Goal: Task Accomplishment & Management: Complete application form

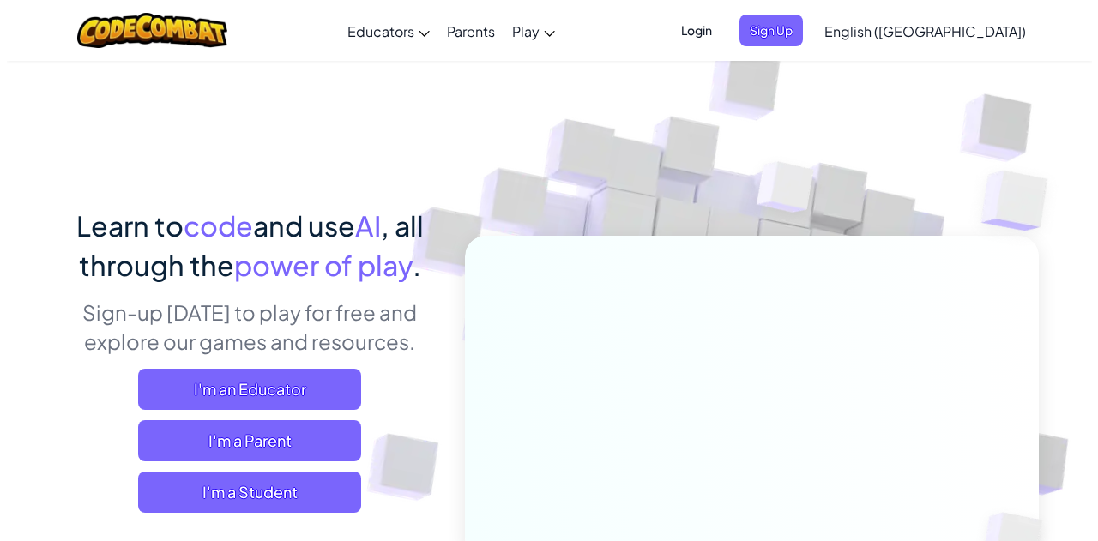
scroll to position [144, 0]
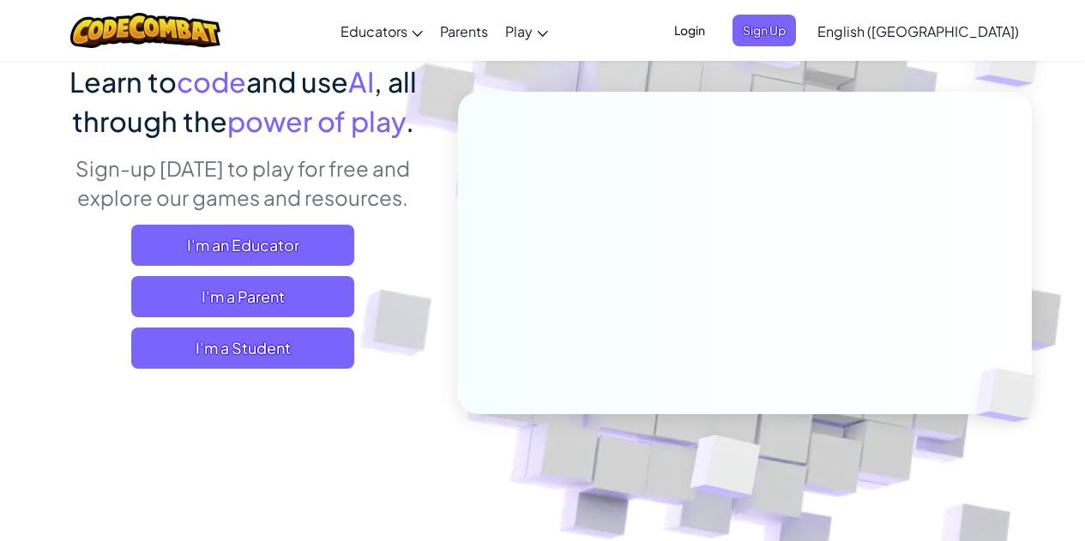
click at [448, 259] on img at bounding box center [733, 233] width 953 height 953
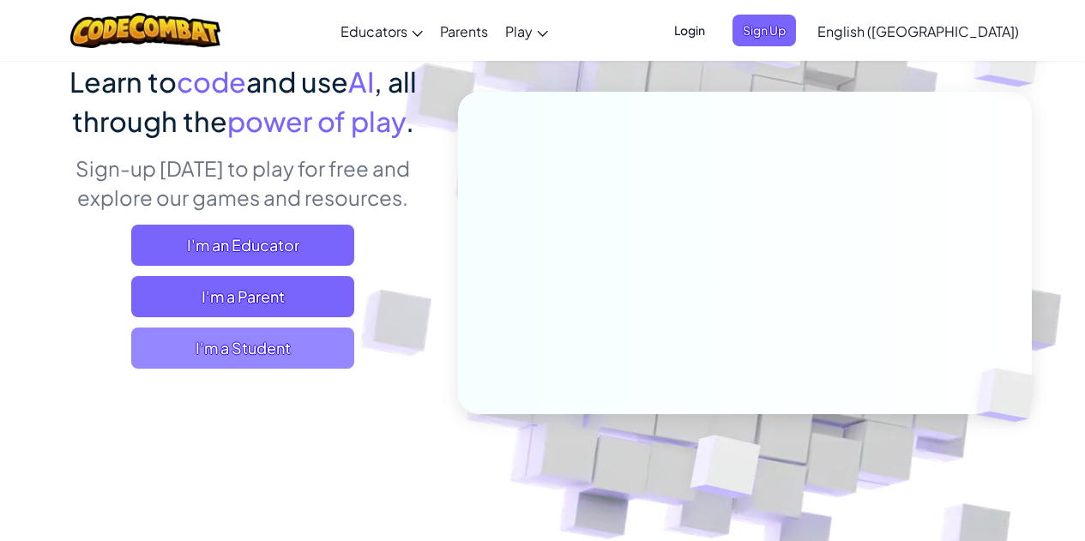
click at [308, 353] on span "I'm a Student" at bounding box center [242, 348] width 223 height 41
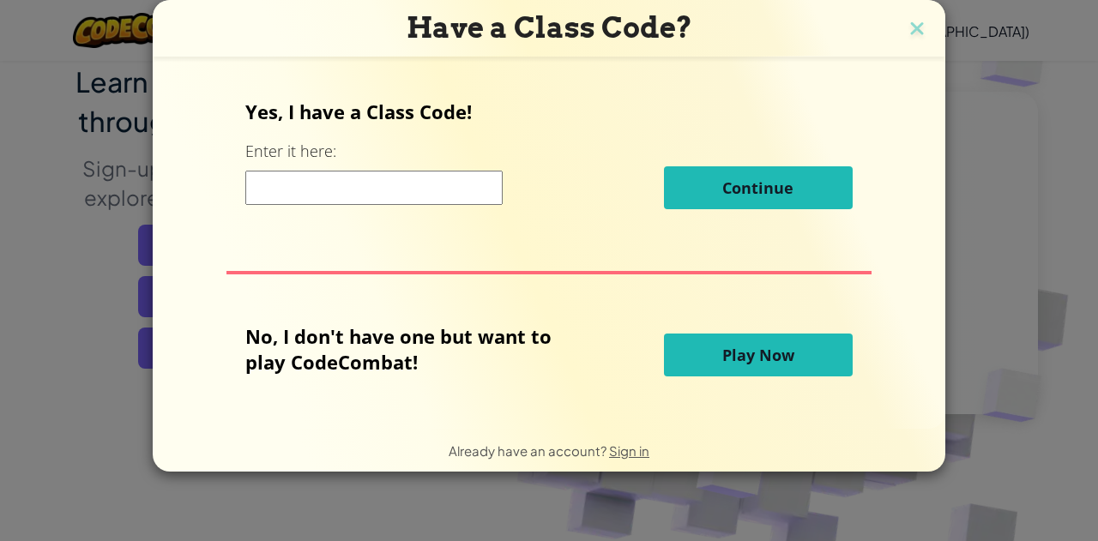
click at [715, 359] on button "Play Now" at bounding box center [758, 355] width 189 height 43
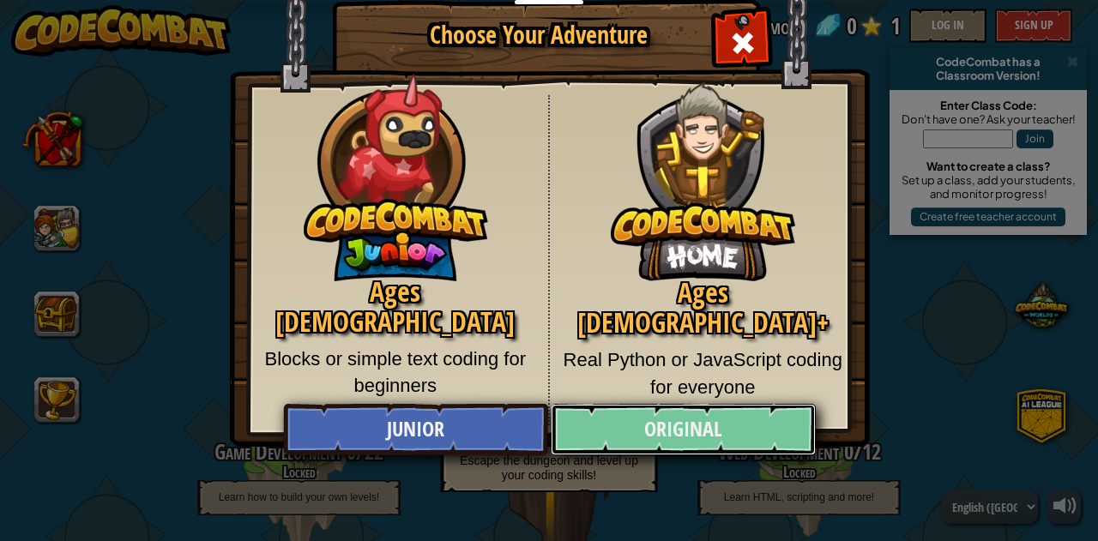
click at [743, 429] on link "Original" at bounding box center [683, 429] width 264 height 51
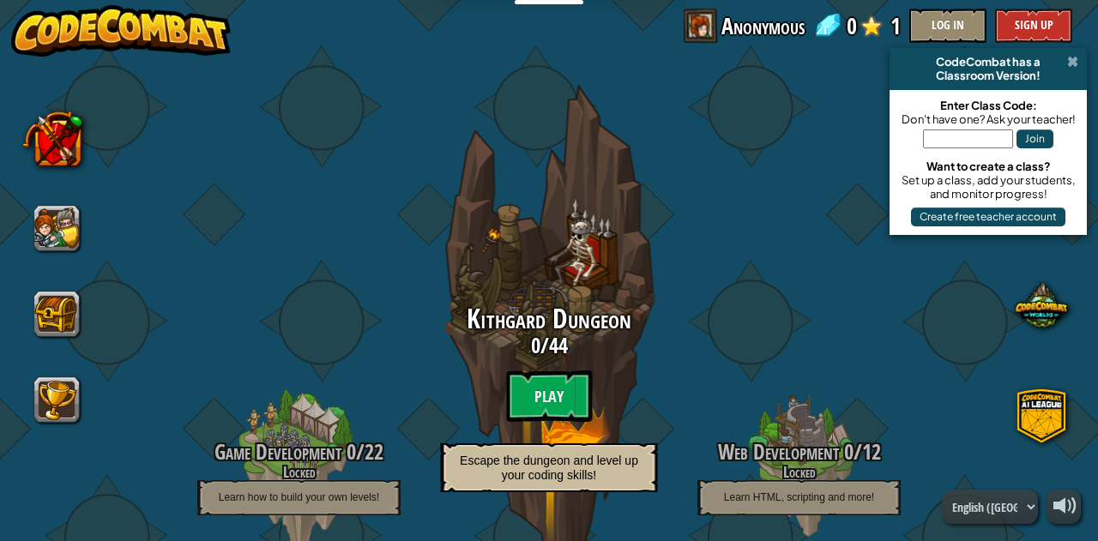
click at [1071, 64] on span at bounding box center [1072, 62] width 11 height 14
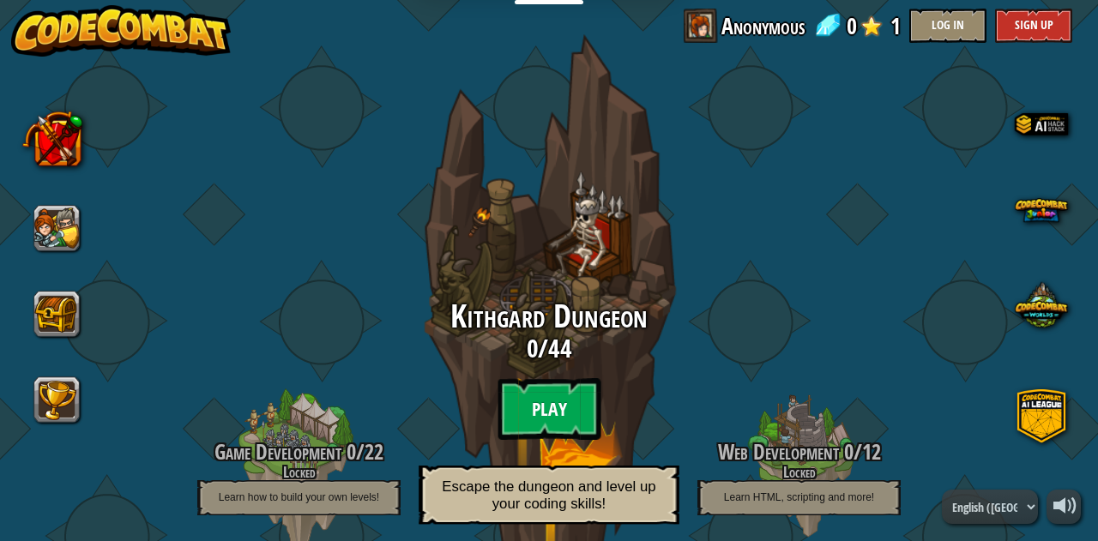
click at [560, 393] on btn "Play" at bounding box center [549, 409] width 103 height 62
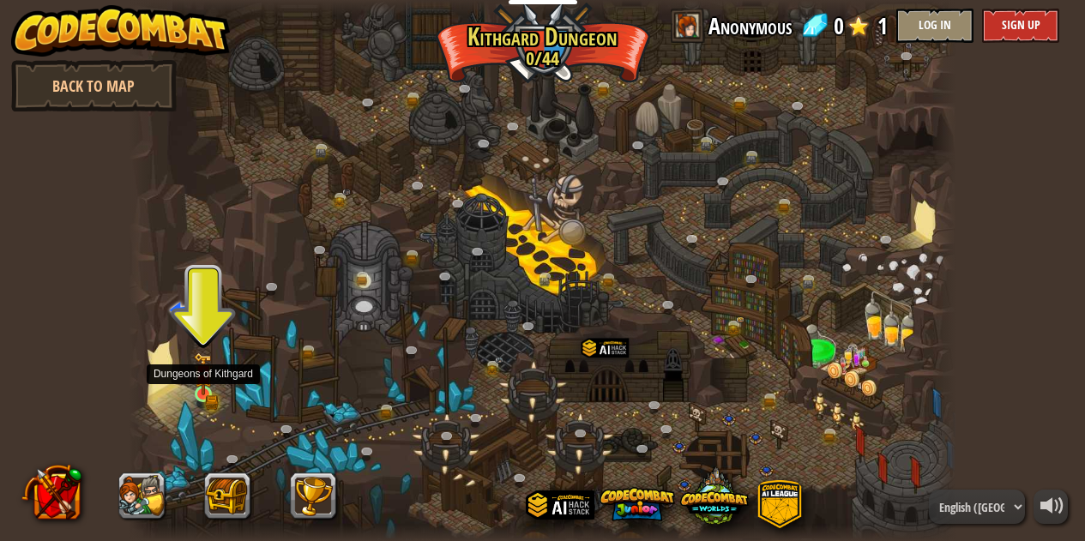
click at [204, 395] on img at bounding box center [204, 374] width 20 height 43
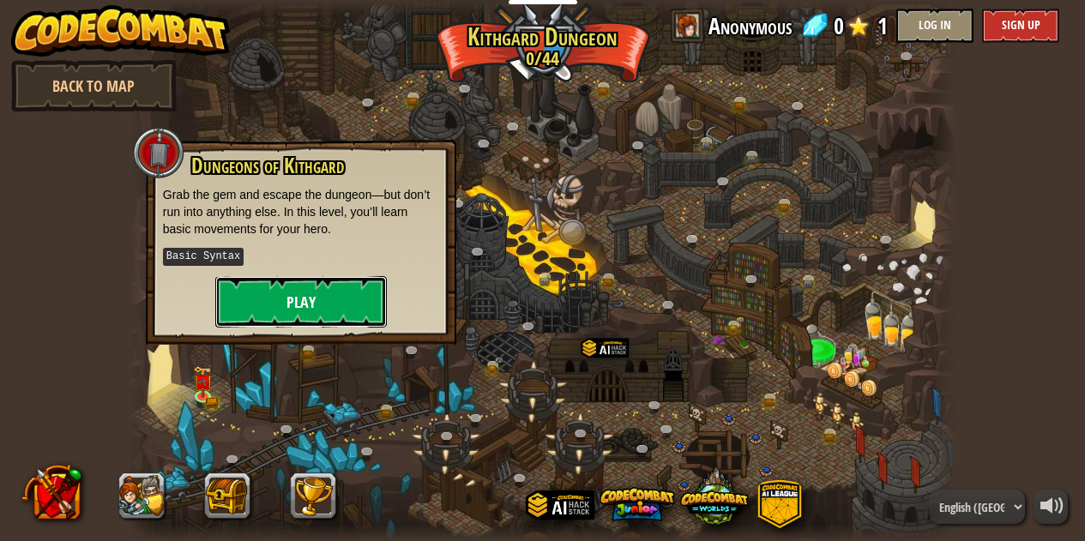
click at [301, 298] on button "Play" at bounding box center [301, 301] width 172 height 51
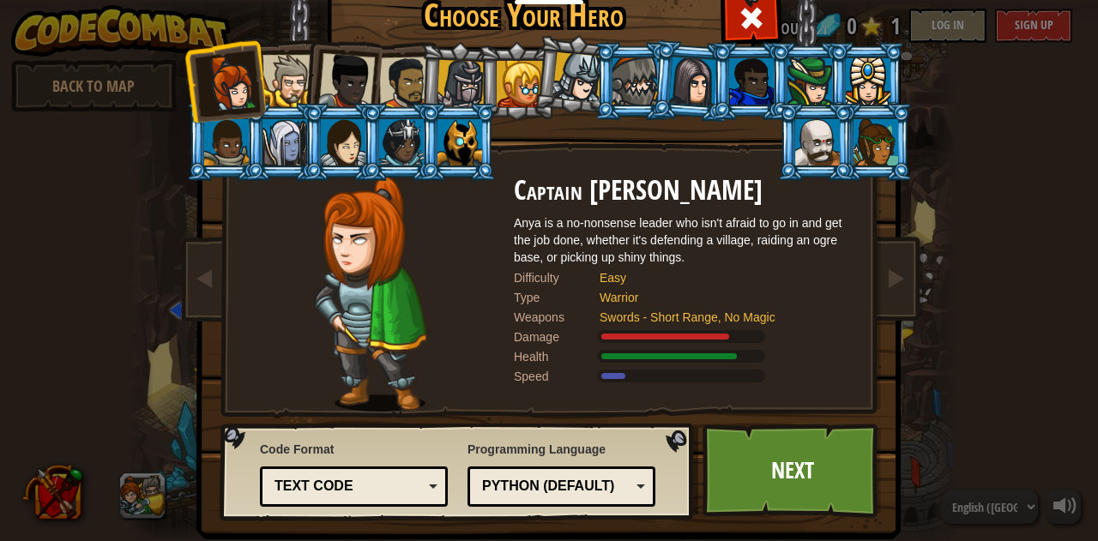
click at [420, 475] on div "Text code" at bounding box center [354, 487] width 166 height 27
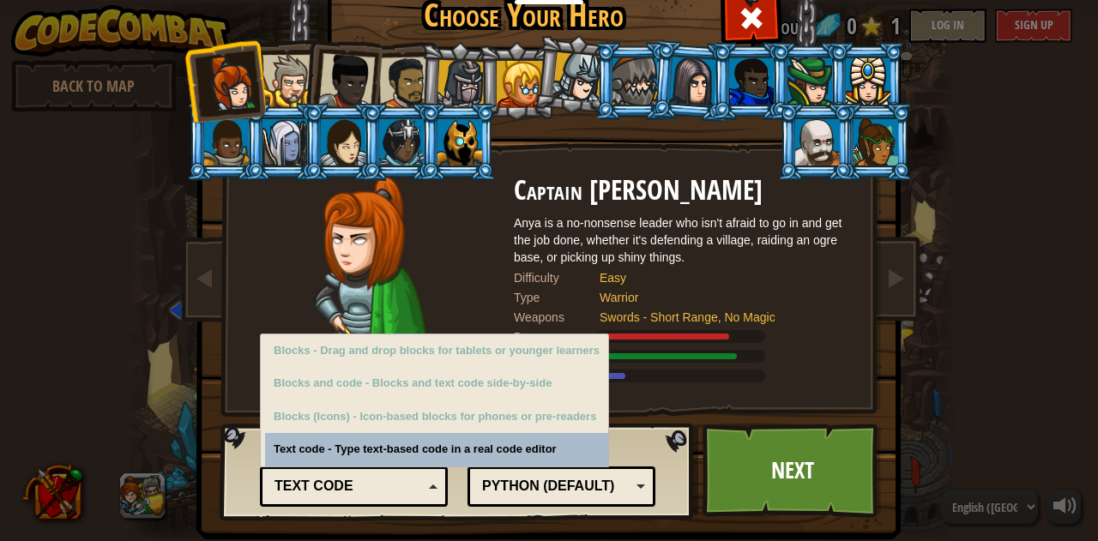
click at [420, 475] on div "Text code" at bounding box center [354, 487] width 166 height 27
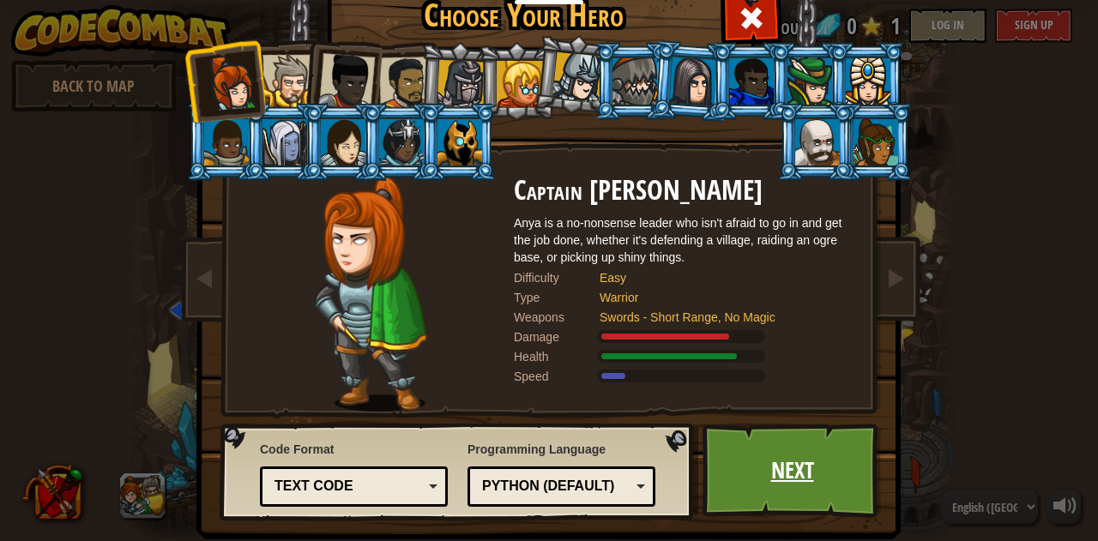
click at [756, 485] on link "Next" at bounding box center [792, 471] width 179 height 94
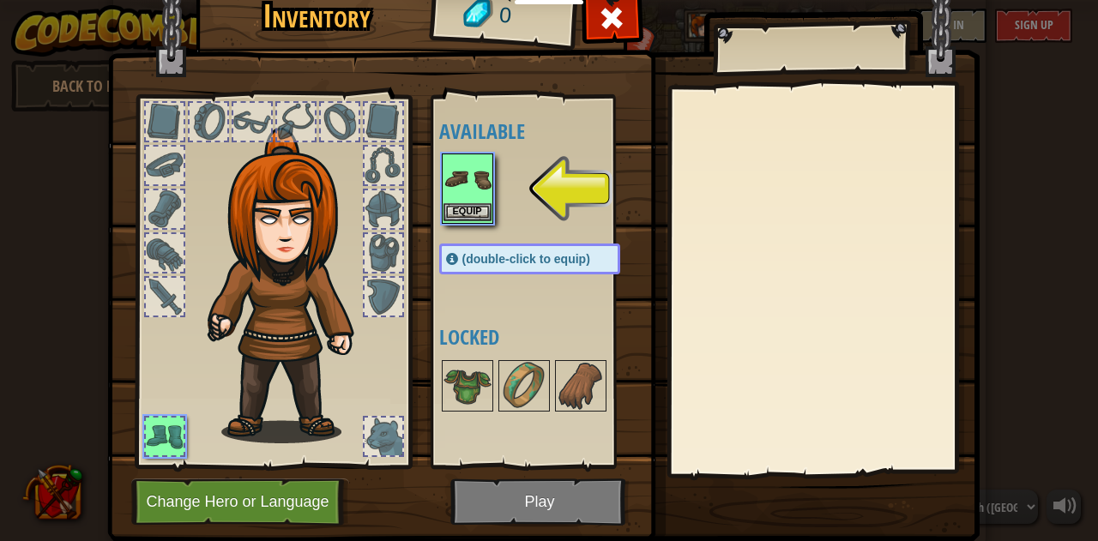
click at [478, 196] on img at bounding box center [468, 179] width 48 height 48
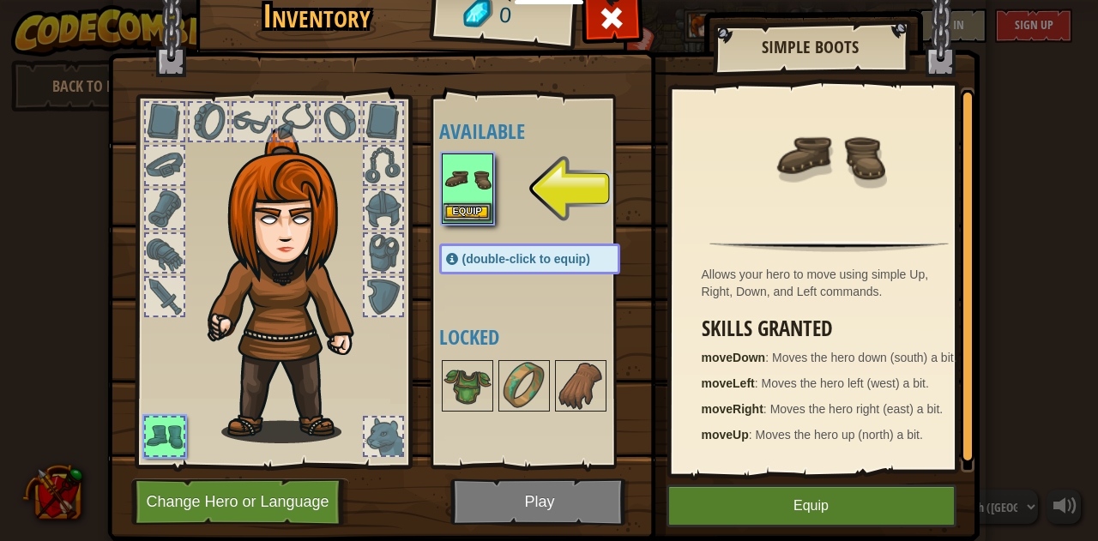
click at [452, 176] on img at bounding box center [468, 179] width 48 height 48
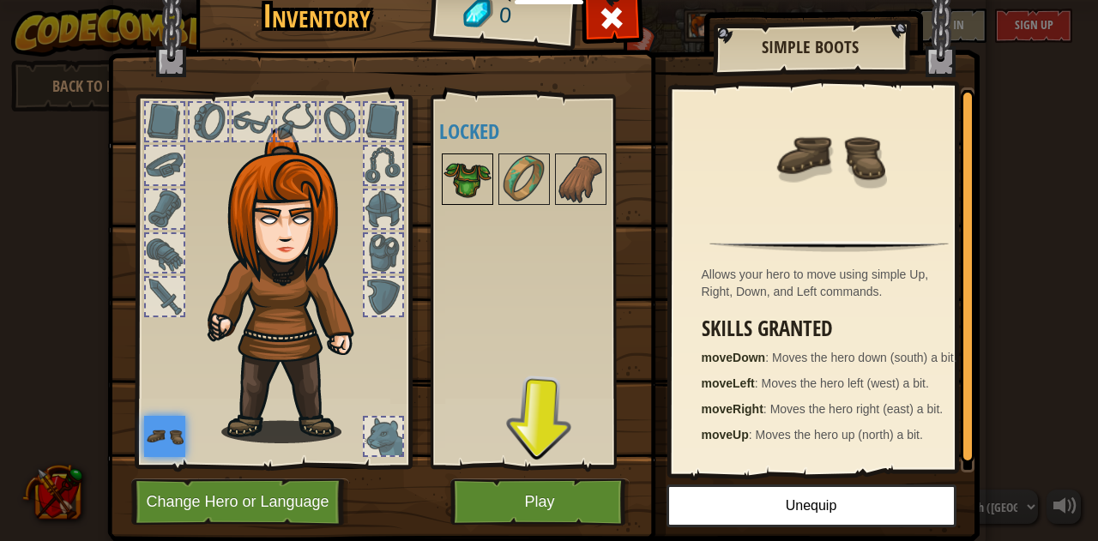
click at [451, 167] on img at bounding box center [468, 179] width 48 height 48
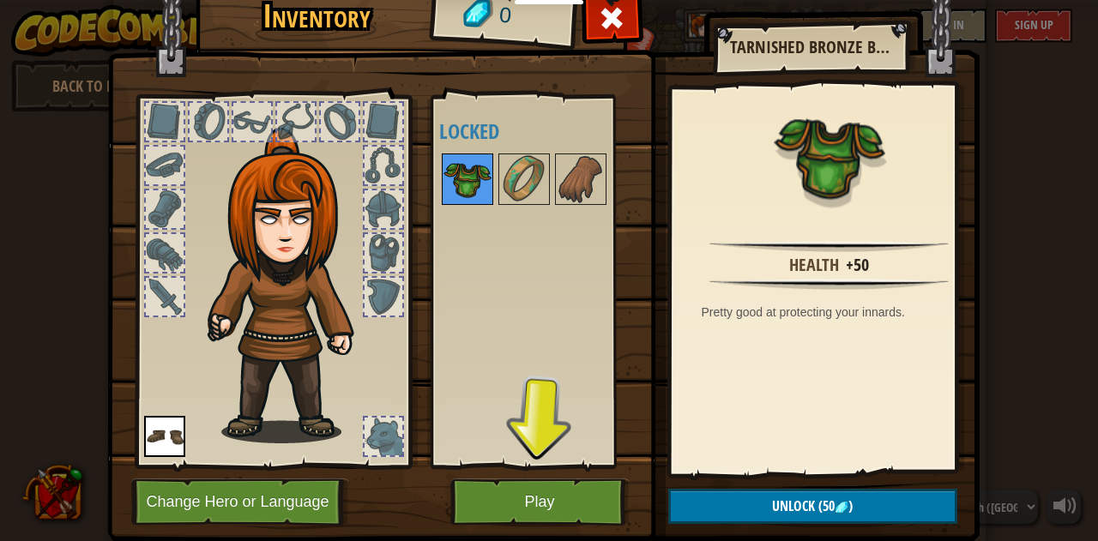
click at [451, 167] on img at bounding box center [468, 179] width 48 height 48
click at [501, 178] on img at bounding box center [524, 179] width 48 height 48
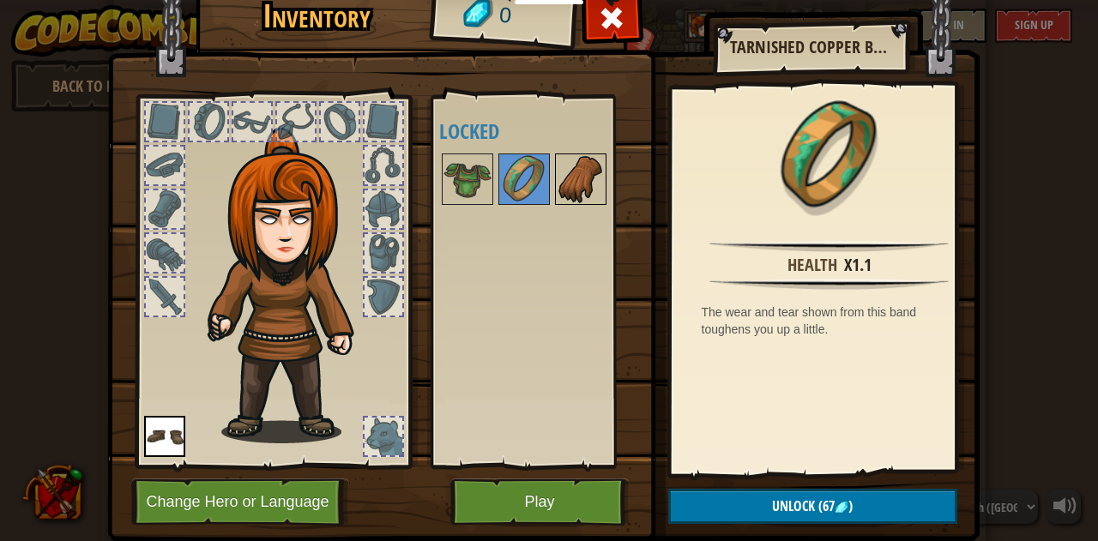
click at [583, 177] on img at bounding box center [581, 179] width 48 height 48
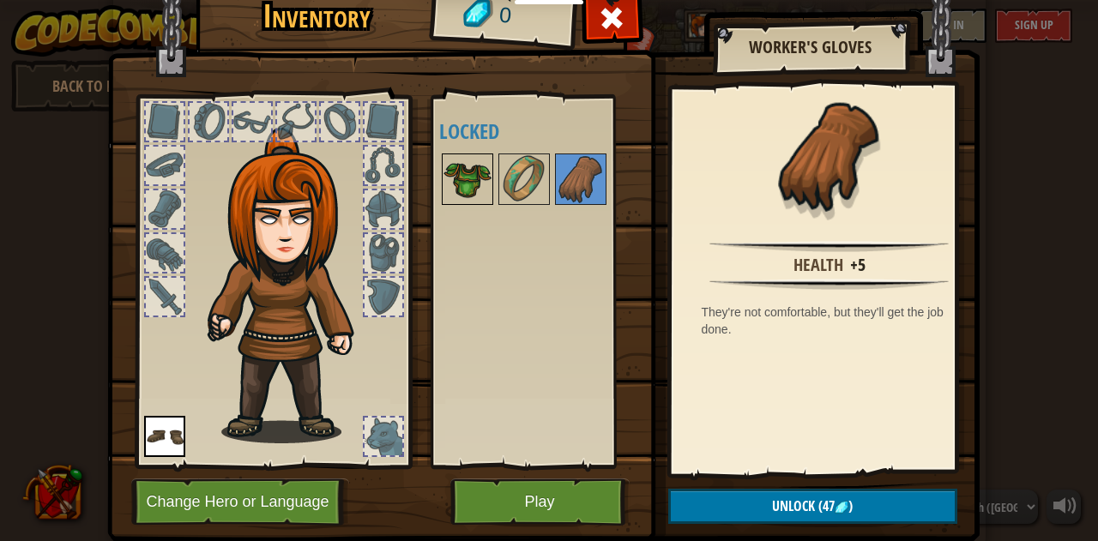
click at [459, 182] on img at bounding box center [468, 179] width 48 height 48
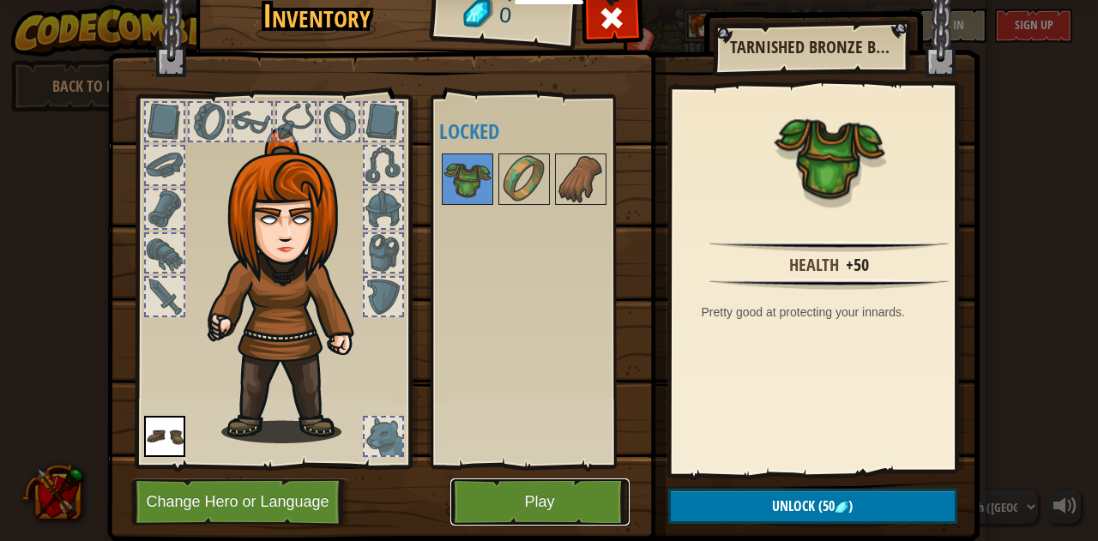
click at [539, 494] on button "Play" at bounding box center [539, 502] width 179 height 47
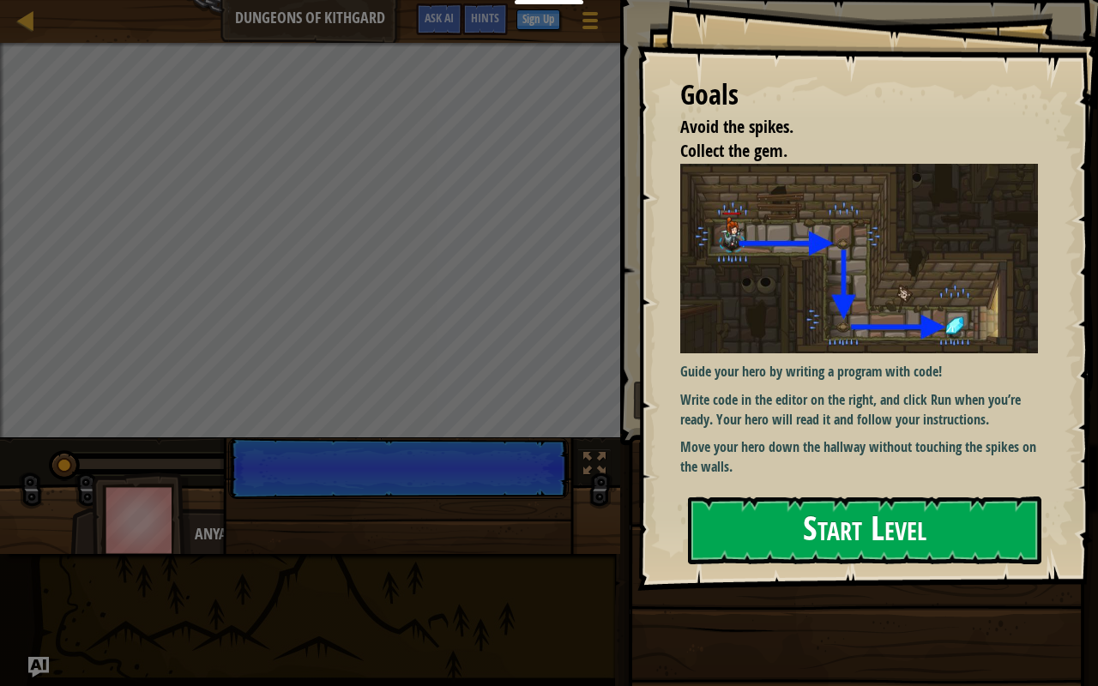
click at [825, 530] on button "Start Level" at bounding box center [864, 531] width 353 height 68
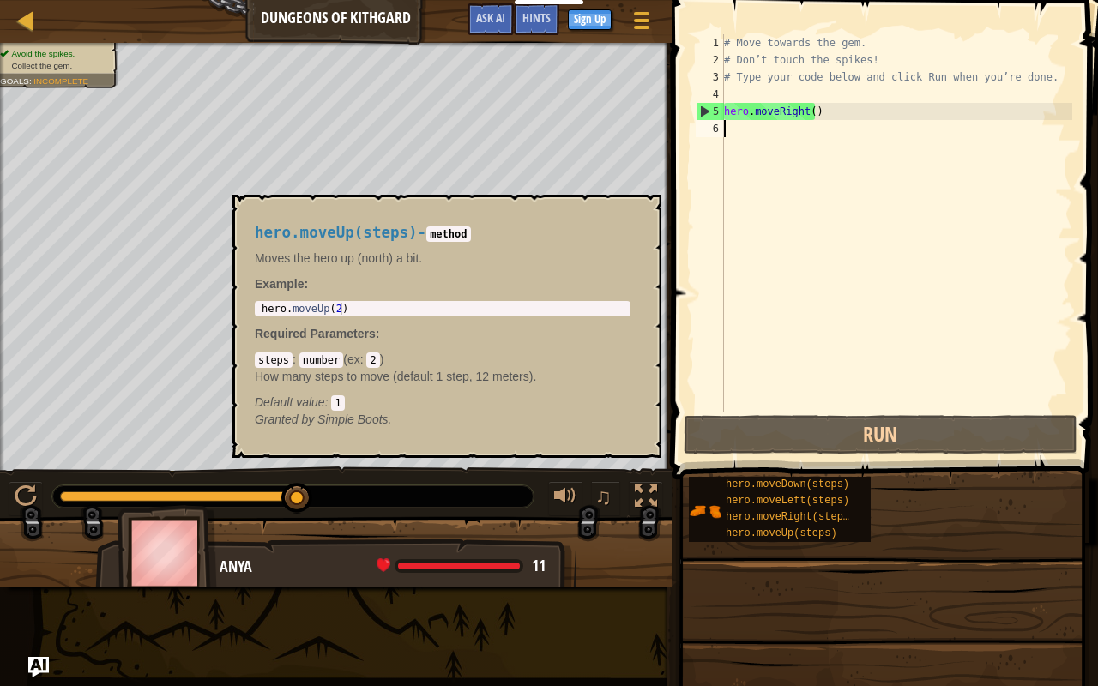
scroll to position [8, 0]
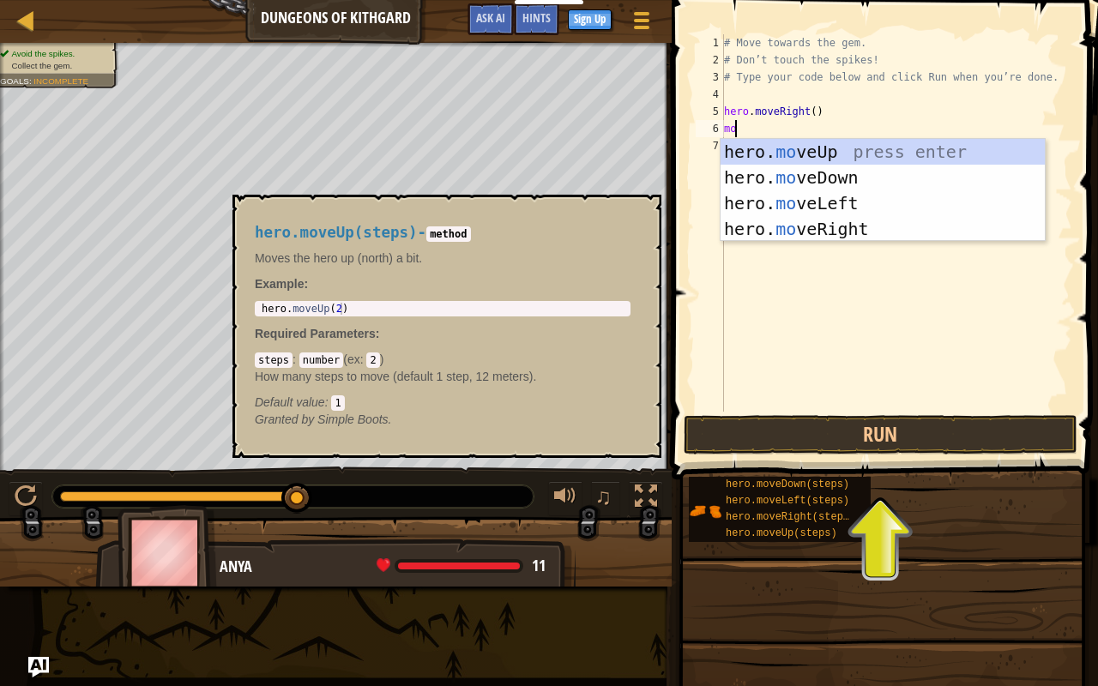
type textarea "m"
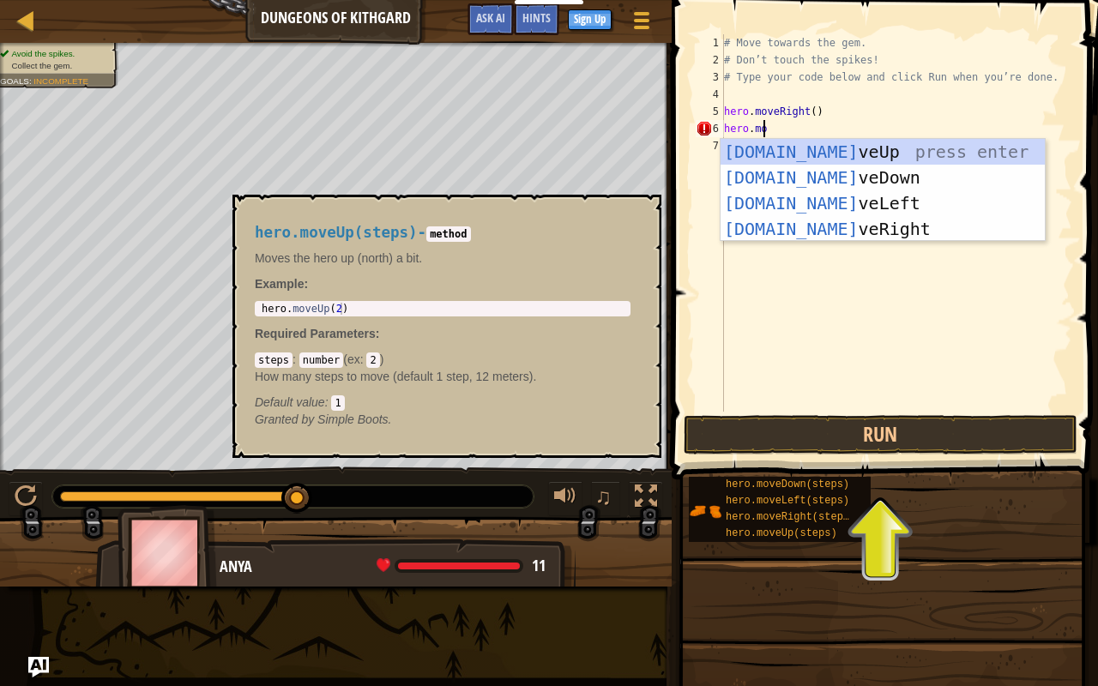
scroll to position [8, 3]
type textarea "hero.move"
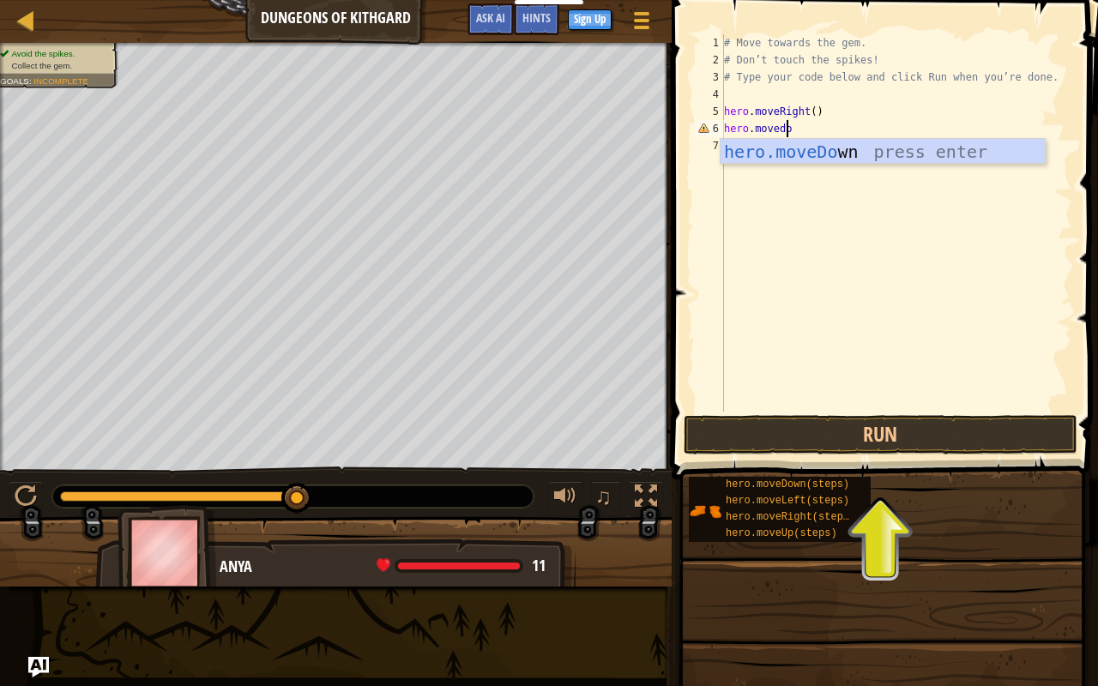
type textarea "hero.movedown"
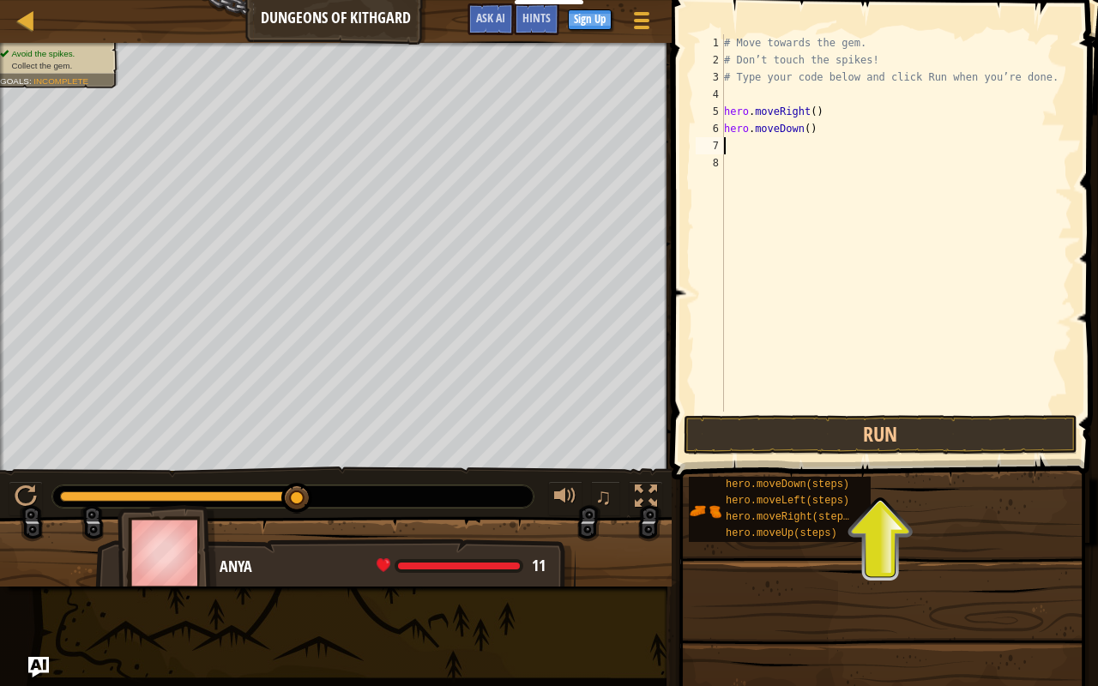
scroll to position [8, 0]
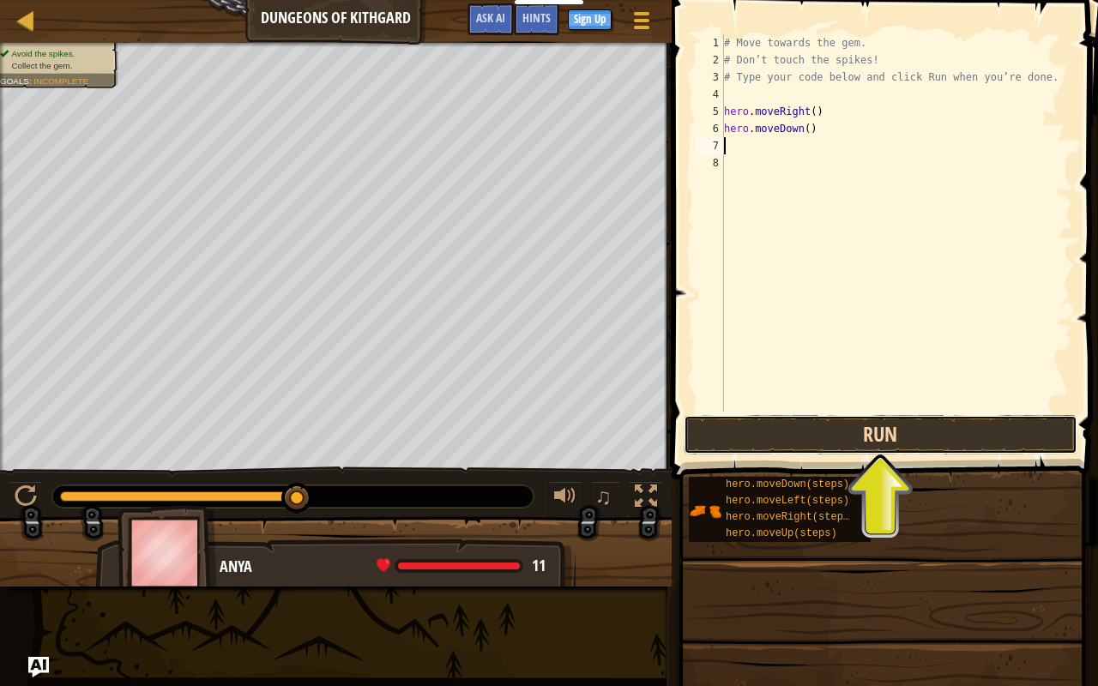
click at [953, 437] on button "Run" at bounding box center [881, 434] width 394 height 39
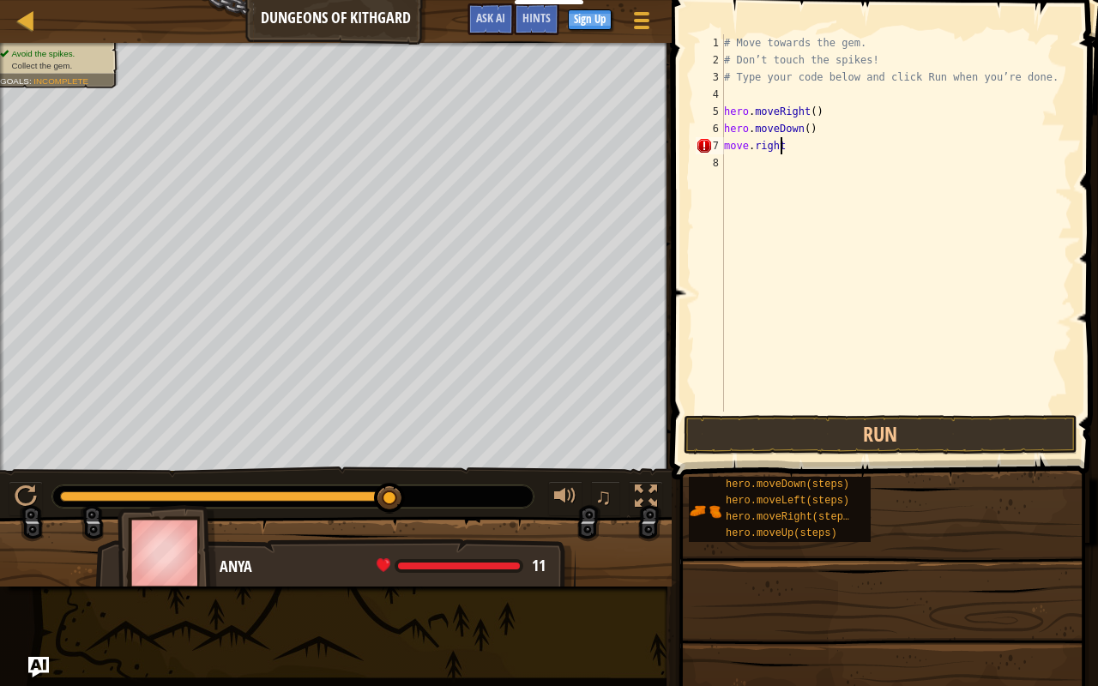
scroll to position [8, 3]
type textarea "move.right(1)"
click at [945, 432] on button "Run" at bounding box center [881, 434] width 394 height 39
type textarea "m"
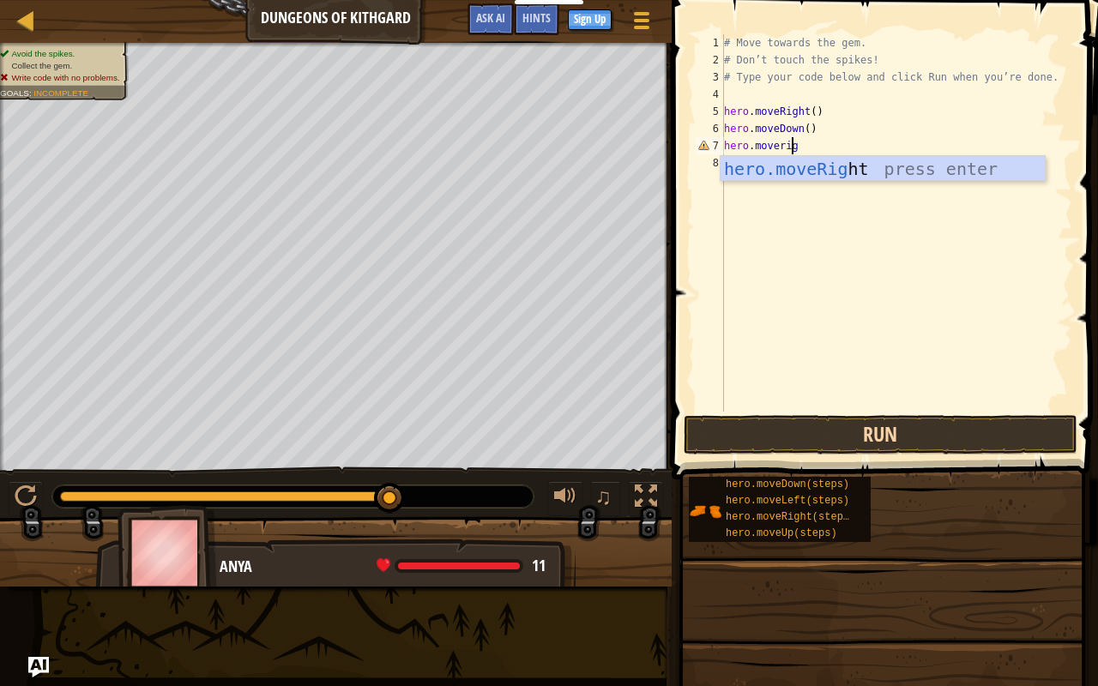
type textarea "hero.moveright"
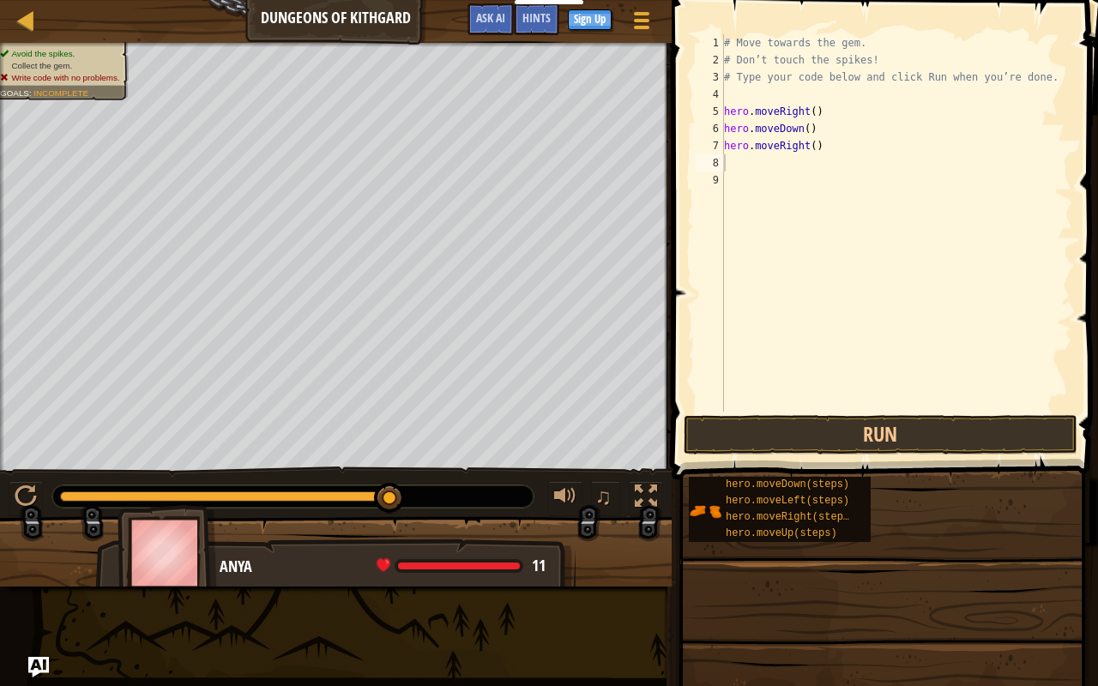
click at [952, 426] on button "Run" at bounding box center [881, 434] width 394 height 39
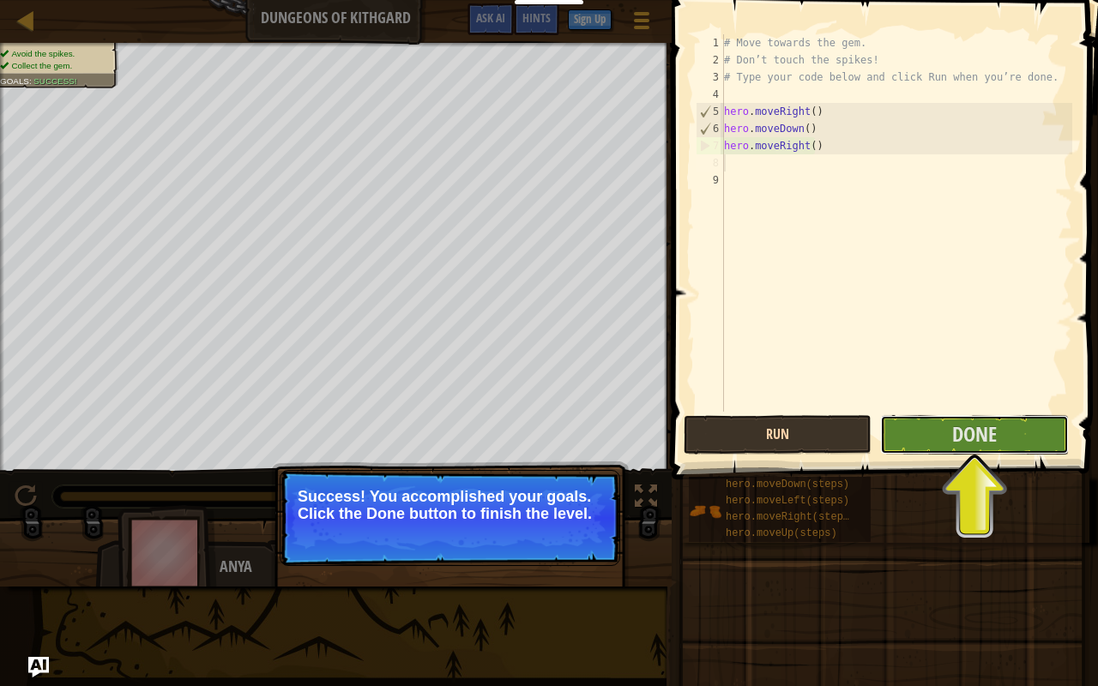
click at [952, 426] on span "Done" at bounding box center [974, 433] width 45 height 27
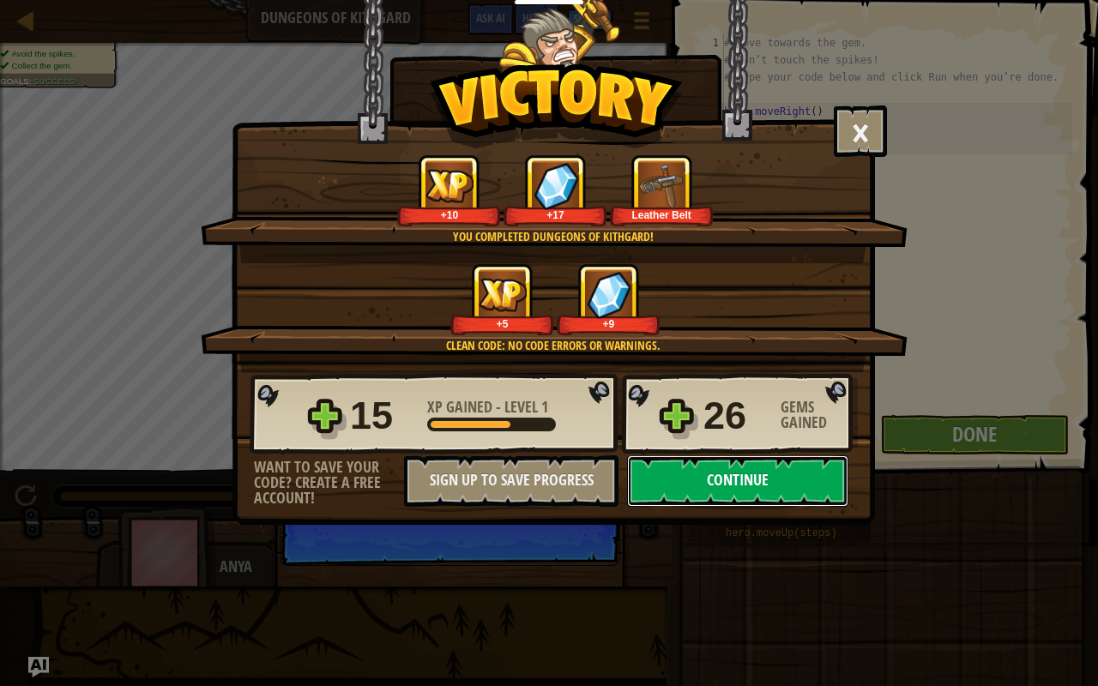
click at [735, 477] on button "Continue" at bounding box center [737, 481] width 221 height 51
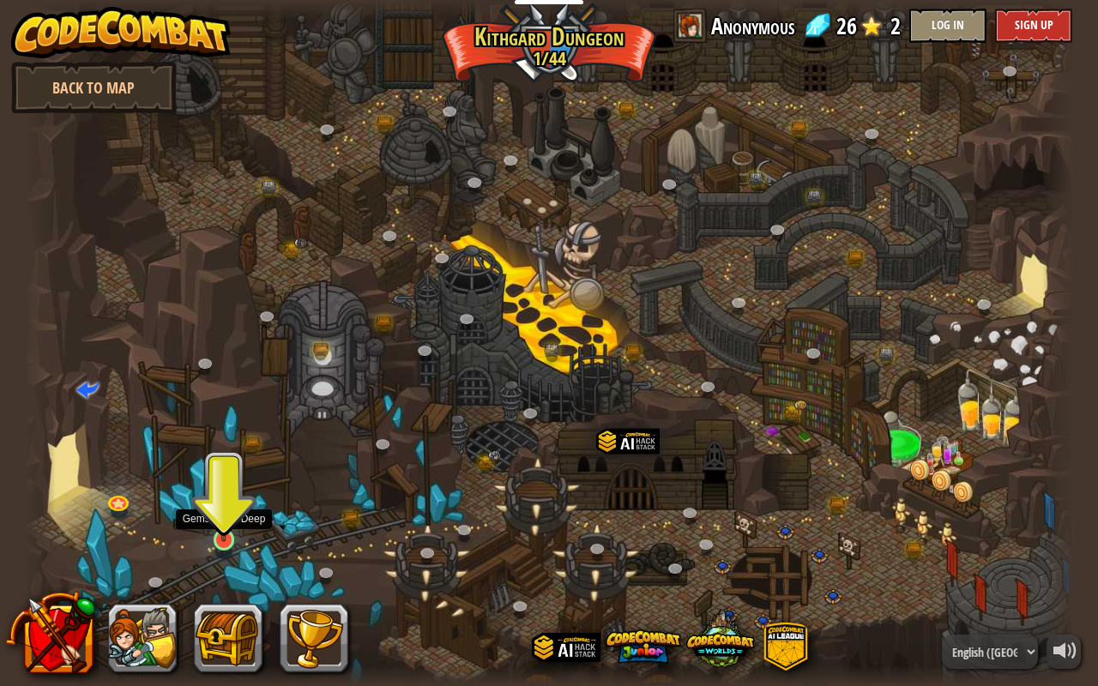
click at [222, 520] on img at bounding box center [223, 511] width 27 height 62
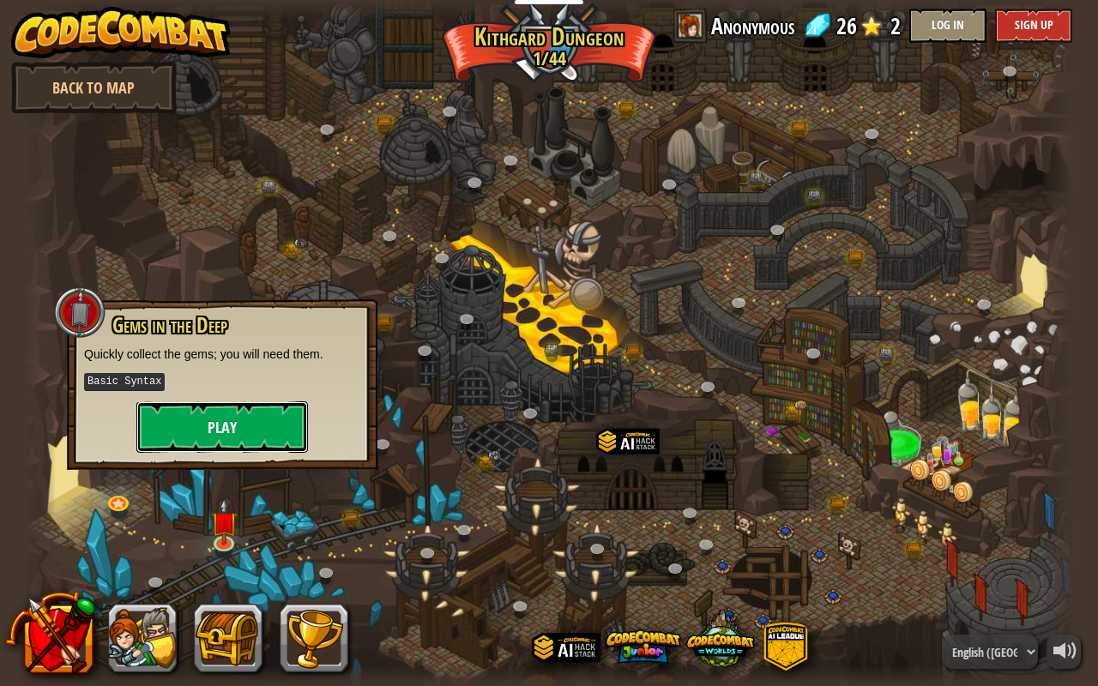
click at [275, 414] on button "Play" at bounding box center [222, 427] width 172 height 51
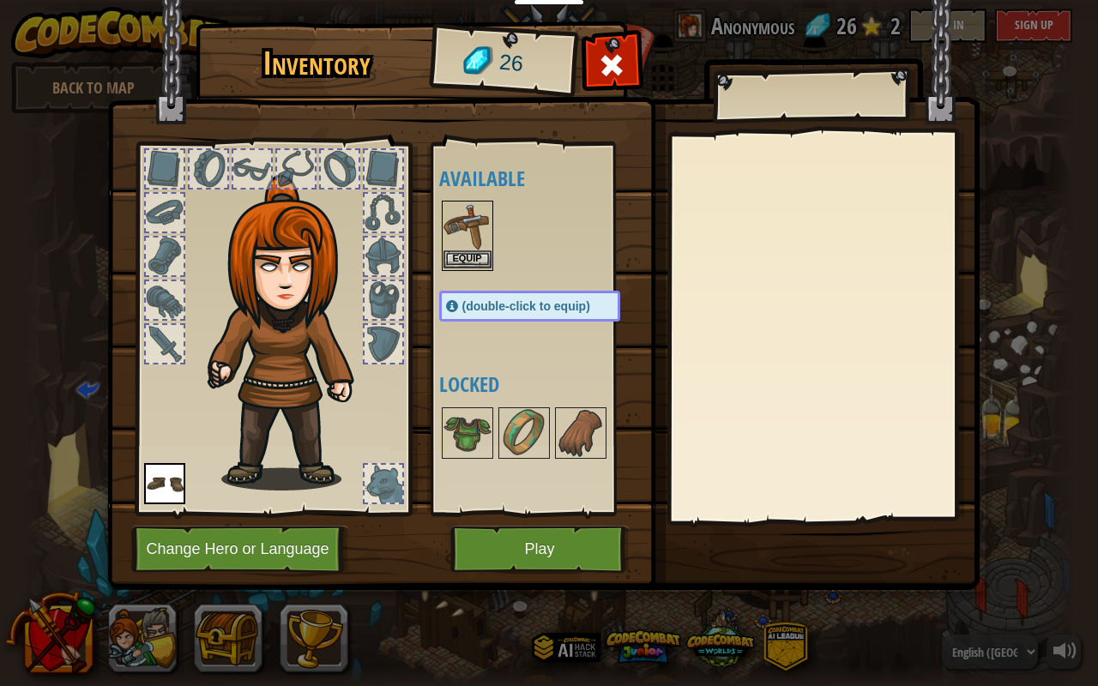
click at [460, 243] on img at bounding box center [468, 226] width 48 height 48
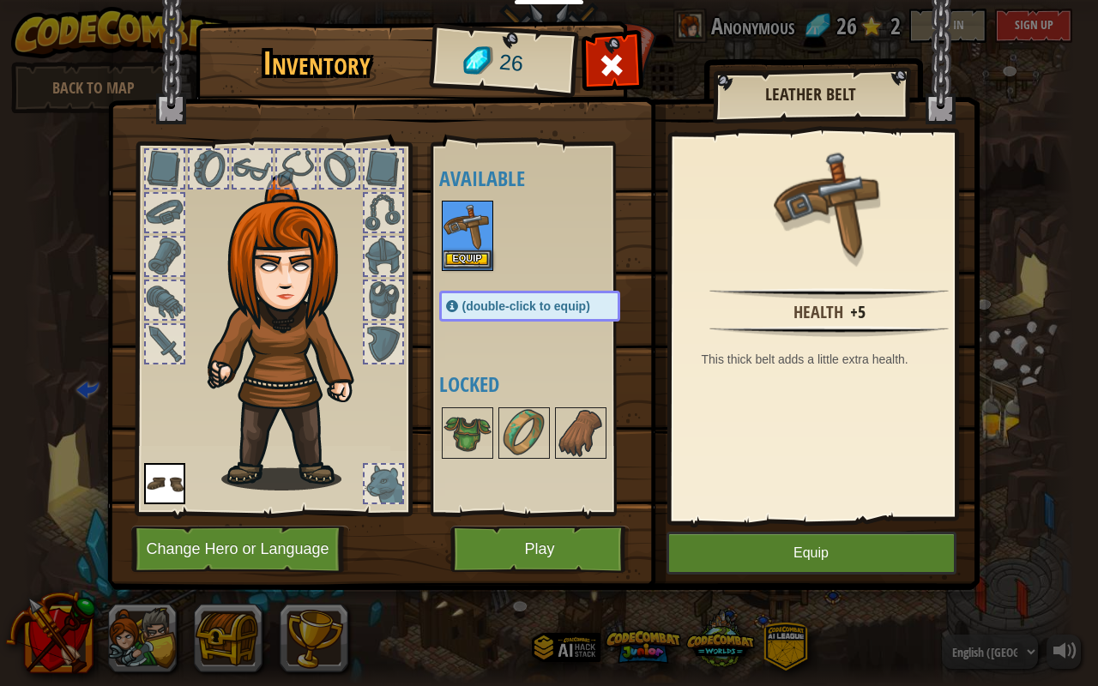
click at [463, 233] on img at bounding box center [468, 226] width 48 height 48
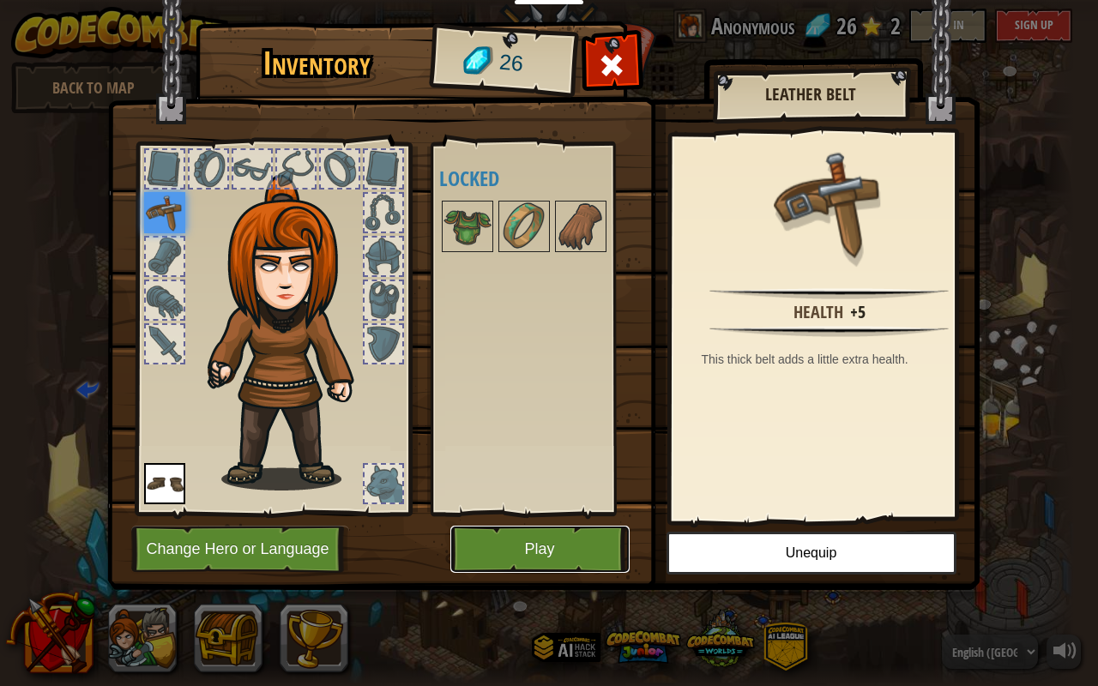
click at [530, 541] on button "Play" at bounding box center [539, 549] width 179 height 47
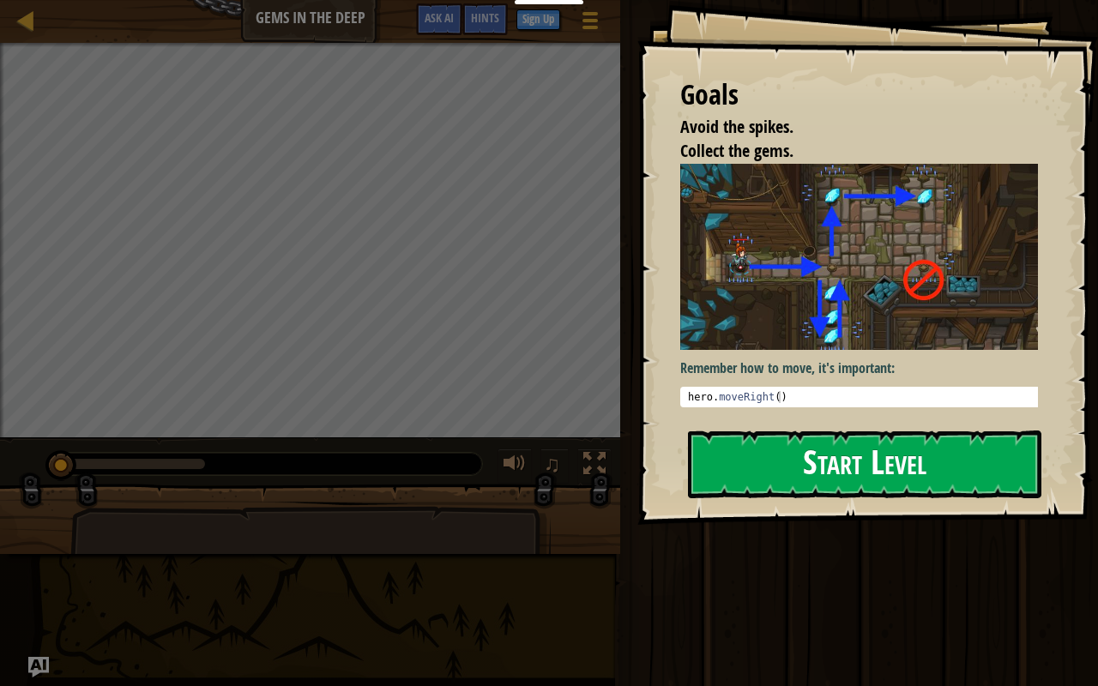
click at [839, 461] on button "Start Level" at bounding box center [864, 465] width 353 height 68
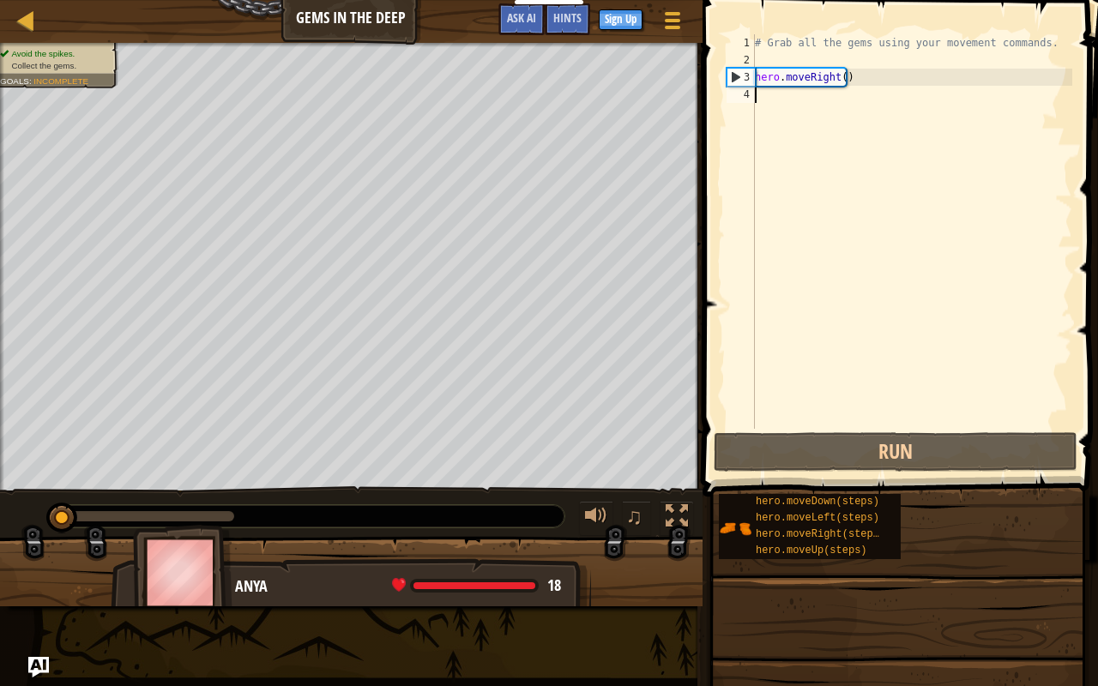
scroll to position [8, 0]
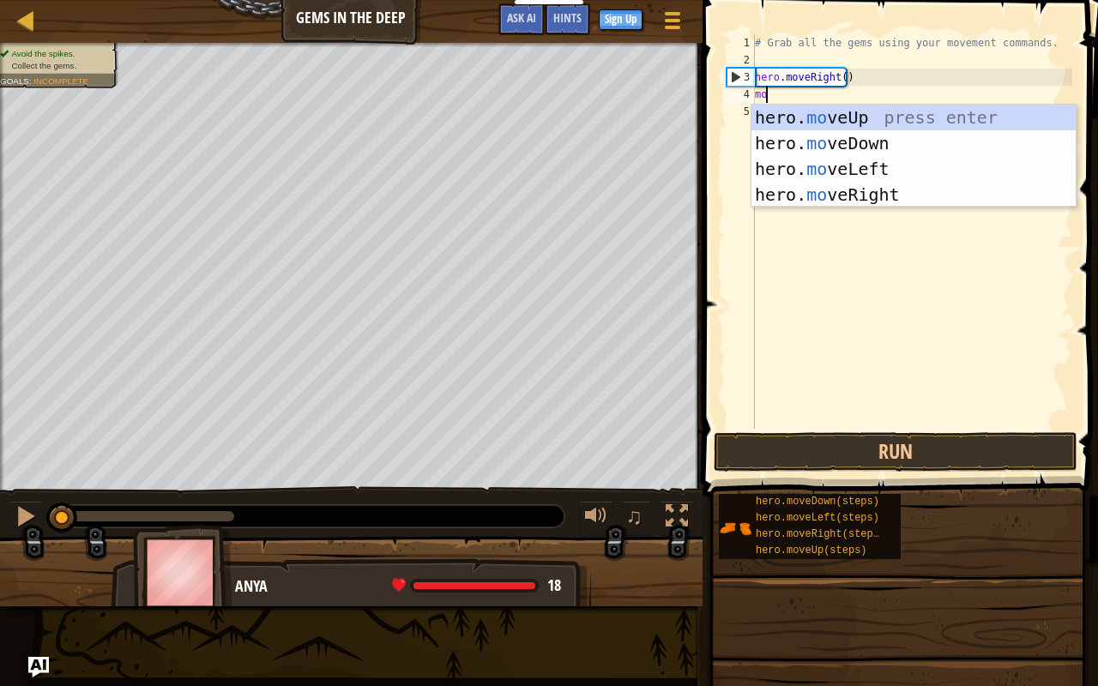
type textarea "m"
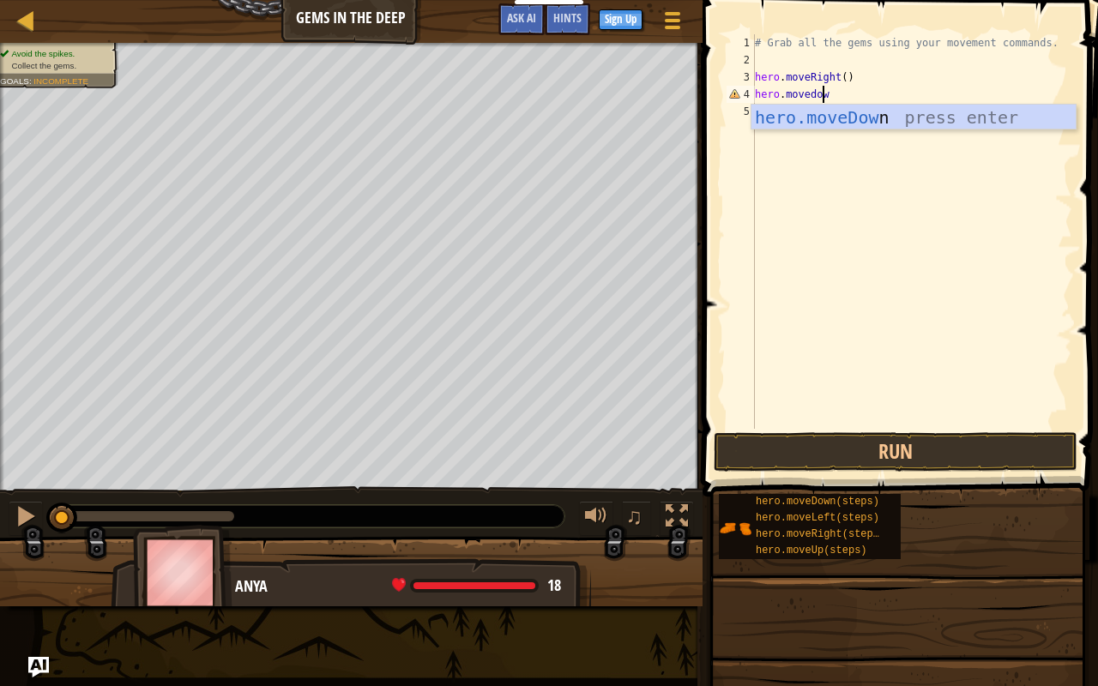
scroll to position [8, 5]
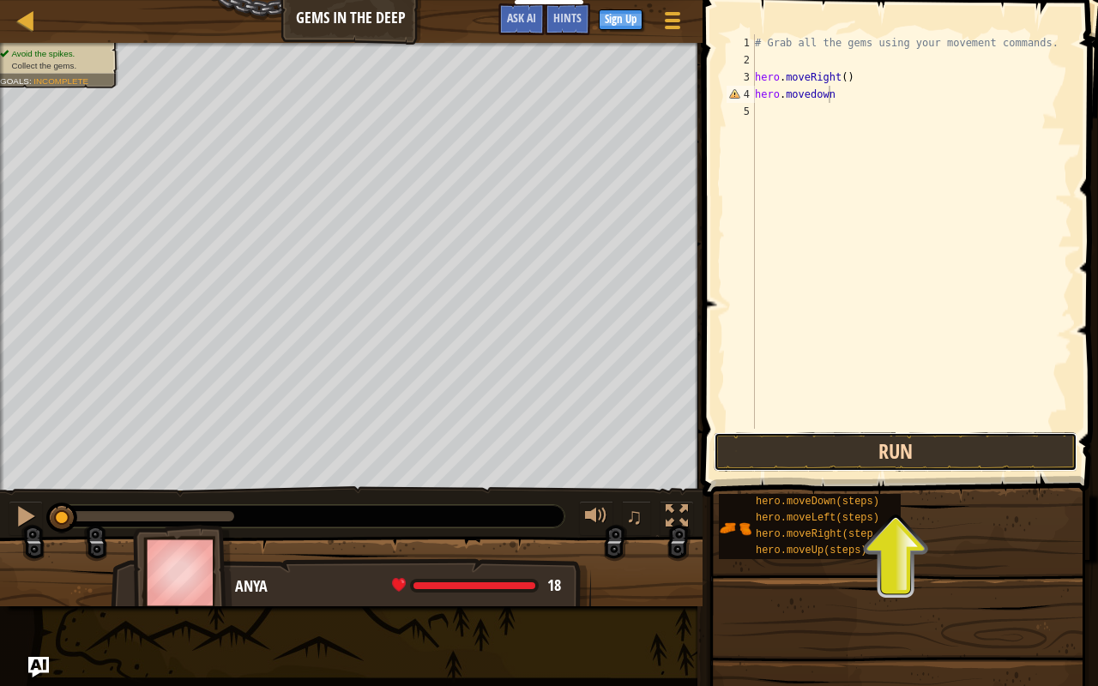
click at [866, 450] on button "Run" at bounding box center [896, 451] width 364 height 39
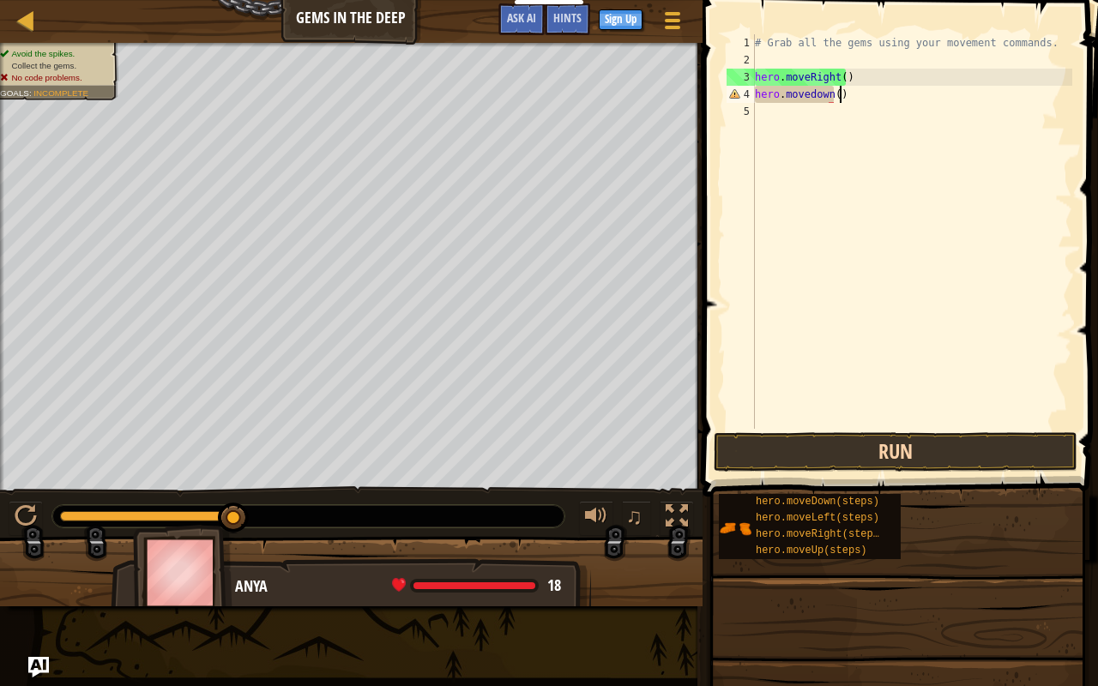
scroll to position [8, 6]
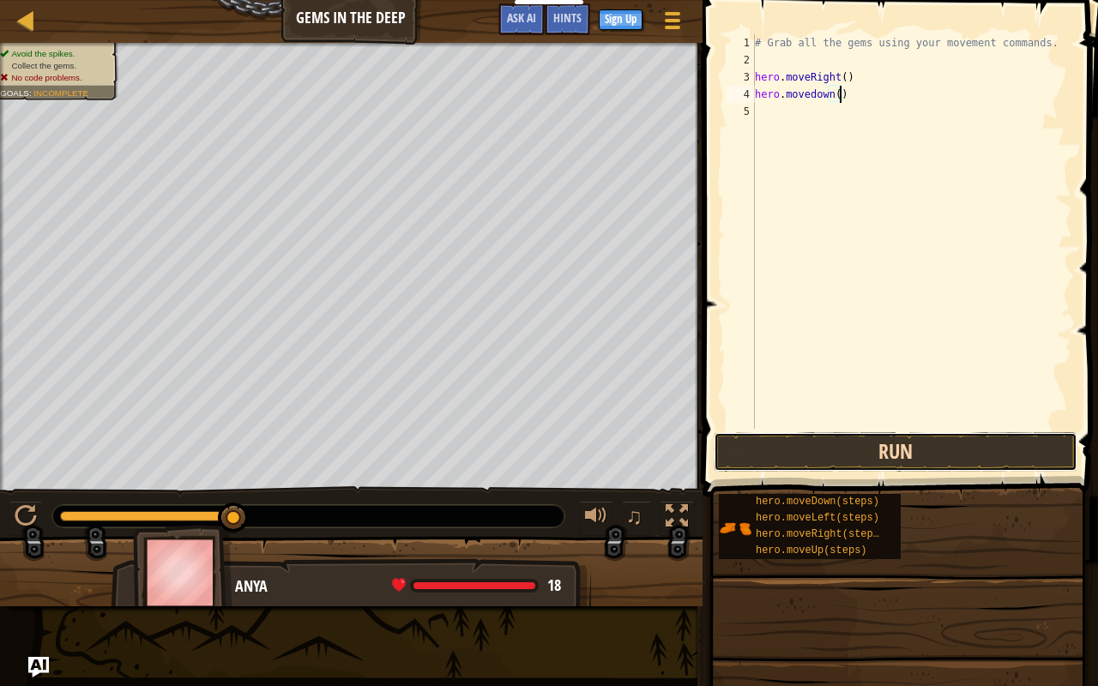
drag, startPoint x: 866, startPoint y: 450, endPoint x: 865, endPoint y: 438, distance: 12.0
click at [865, 438] on button "Run" at bounding box center [896, 451] width 364 height 39
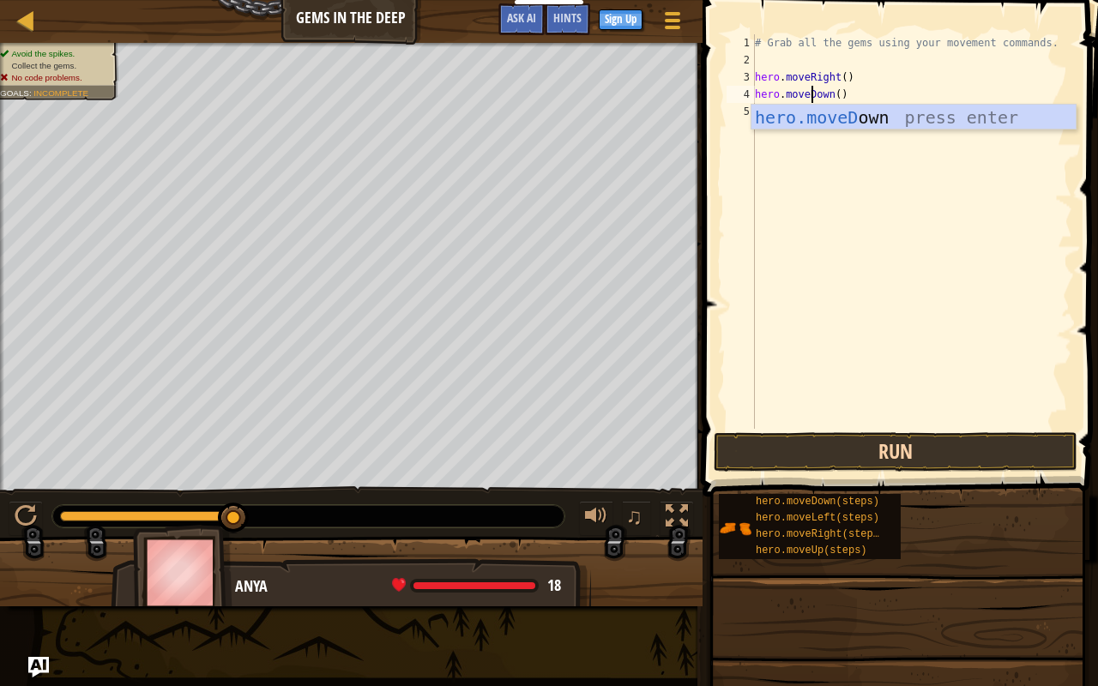
type textarea "hero.moveDown()"
click at [857, 444] on button "Run" at bounding box center [896, 451] width 364 height 39
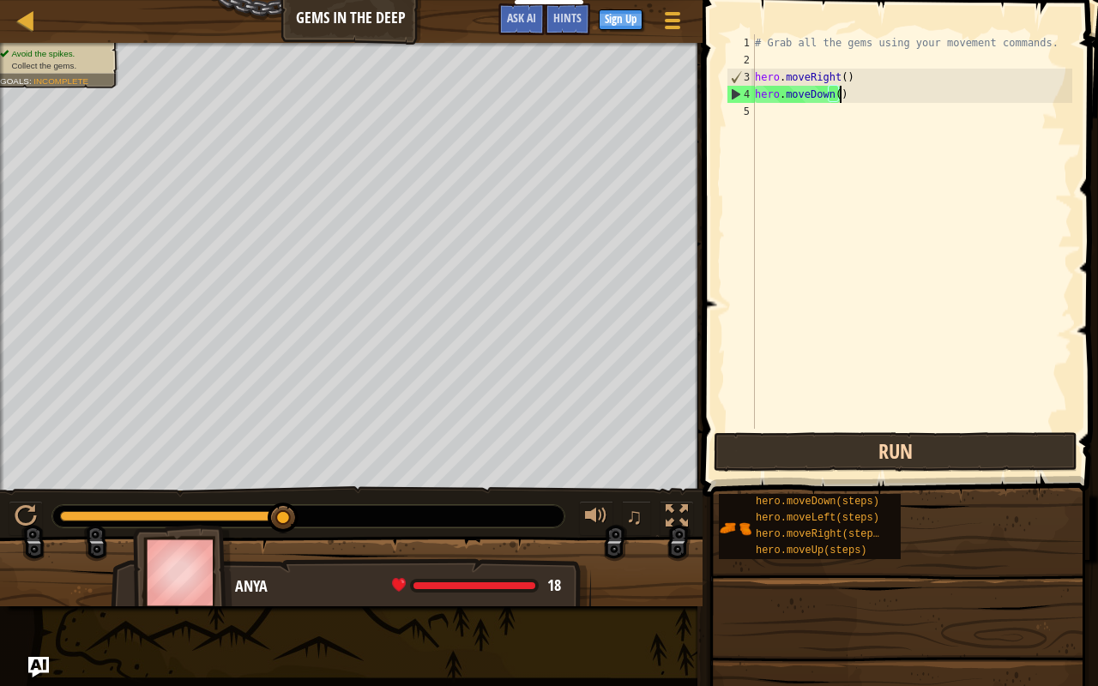
scroll to position [8, 0]
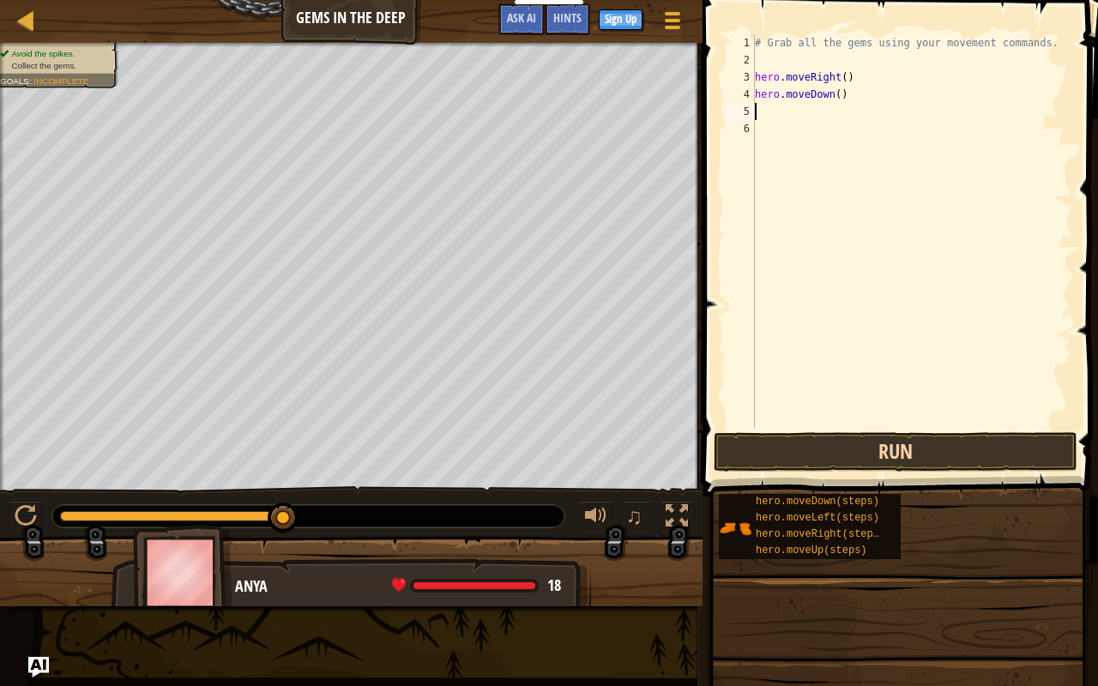
type textarea "H"
type textarea "hero.moveUp()"
click at [857, 444] on button "Run" at bounding box center [896, 451] width 364 height 39
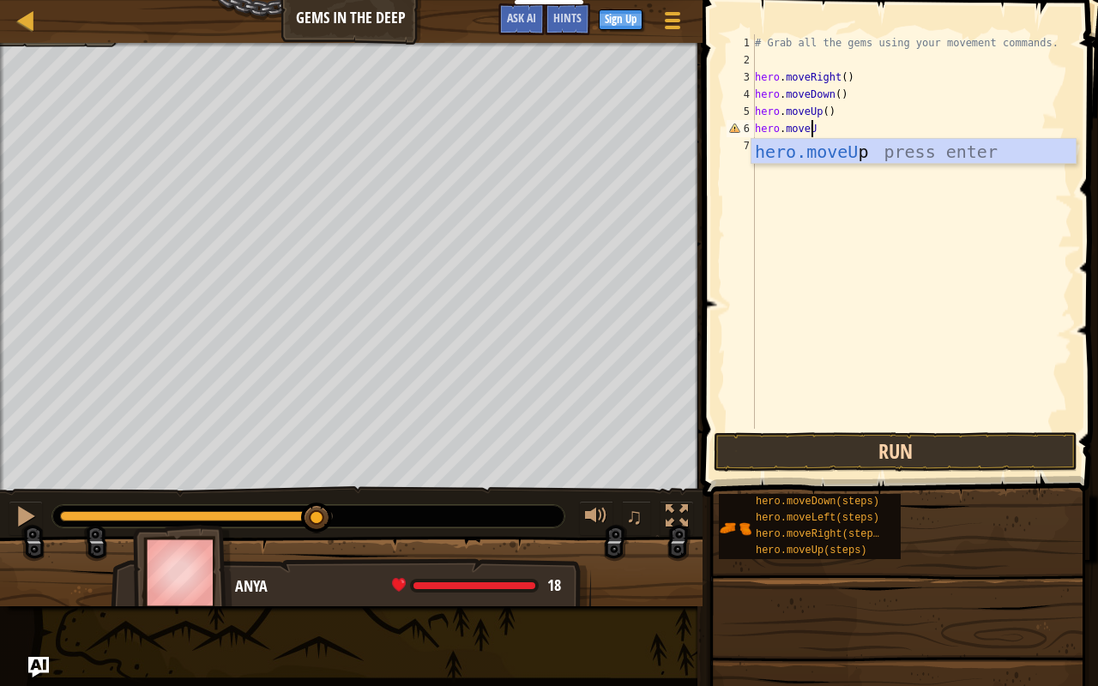
scroll to position [8, 4]
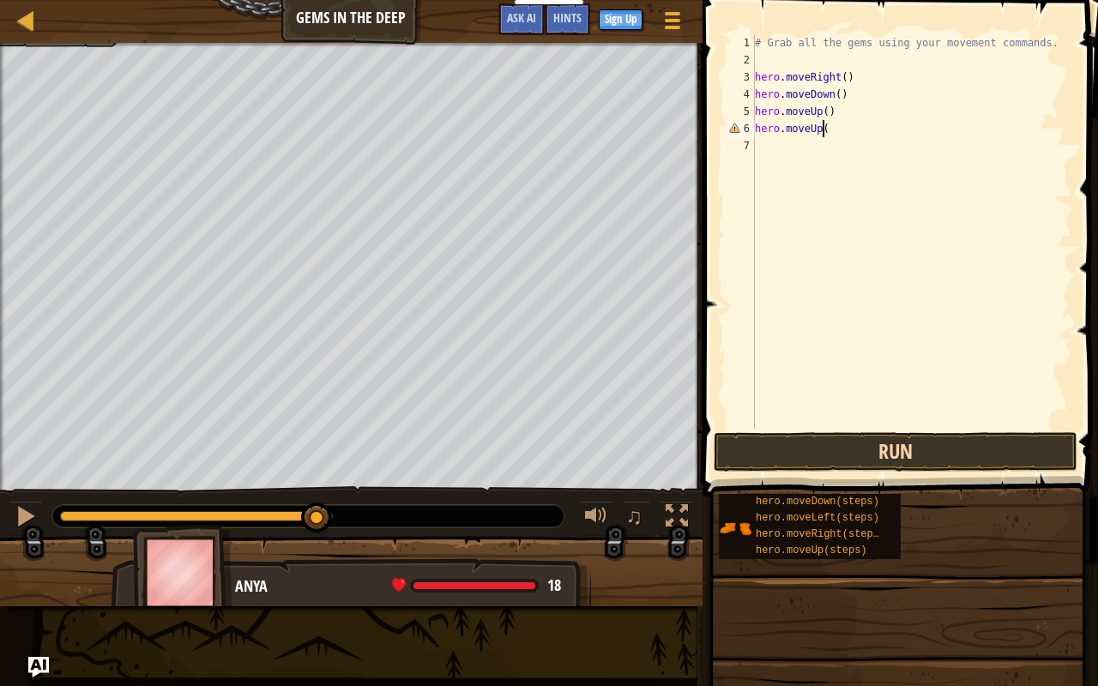
type textarea "hero.moveUp()"
click at [857, 444] on button "Run" at bounding box center [896, 451] width 364 height 39
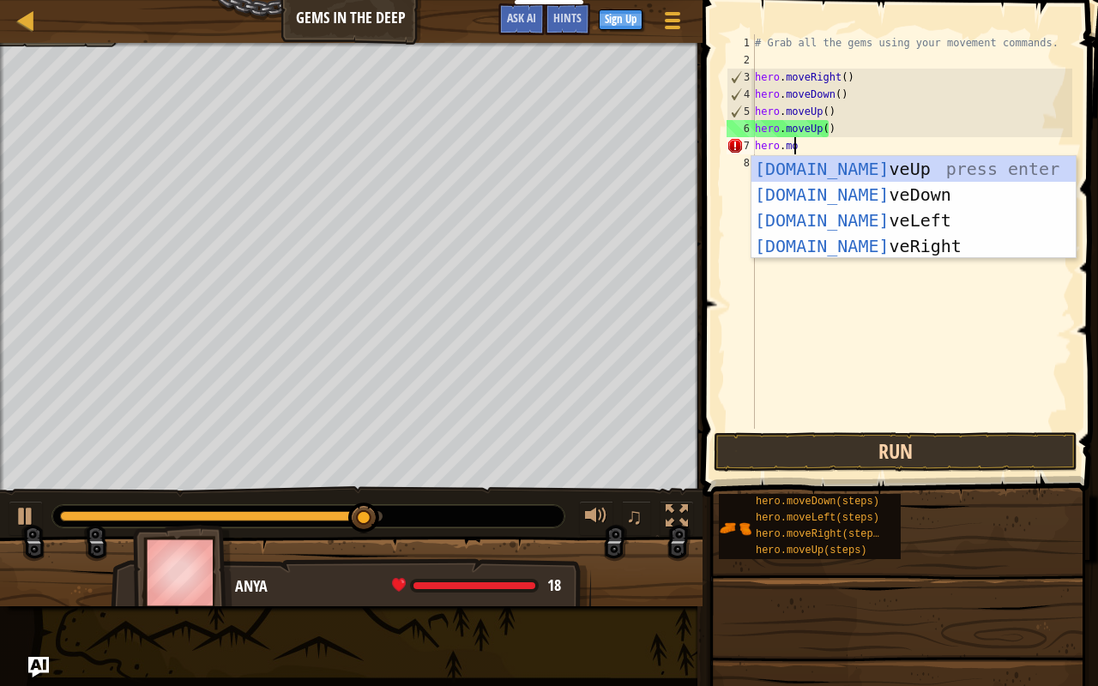
scroll to position [8, 3]
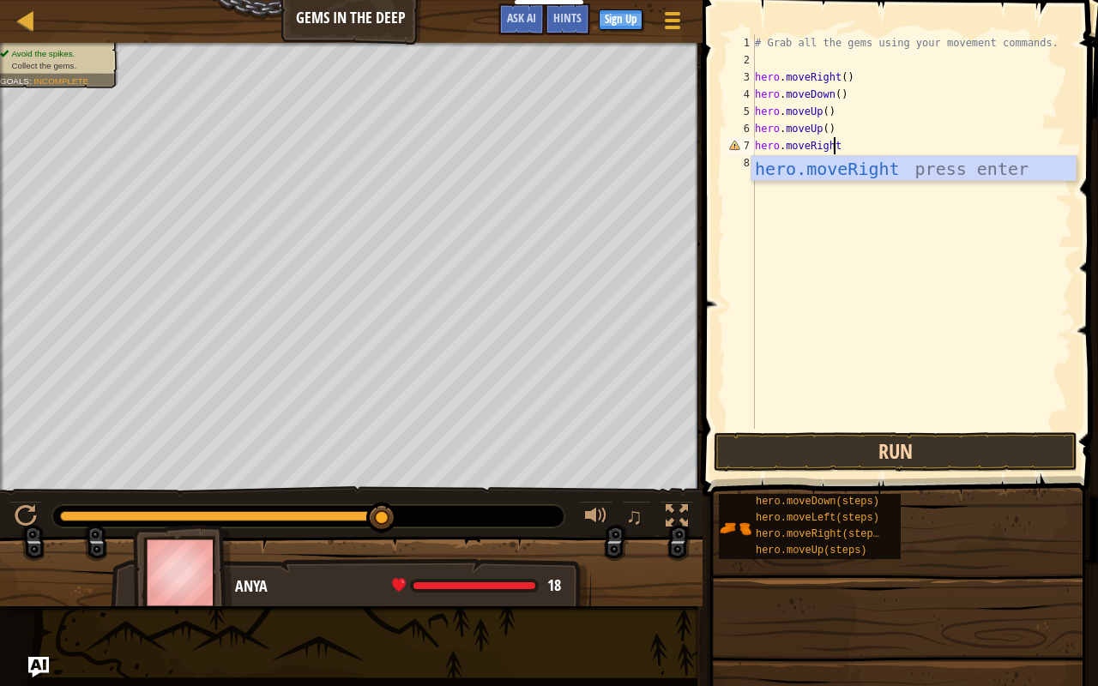
type textarea "hero.moveRight("
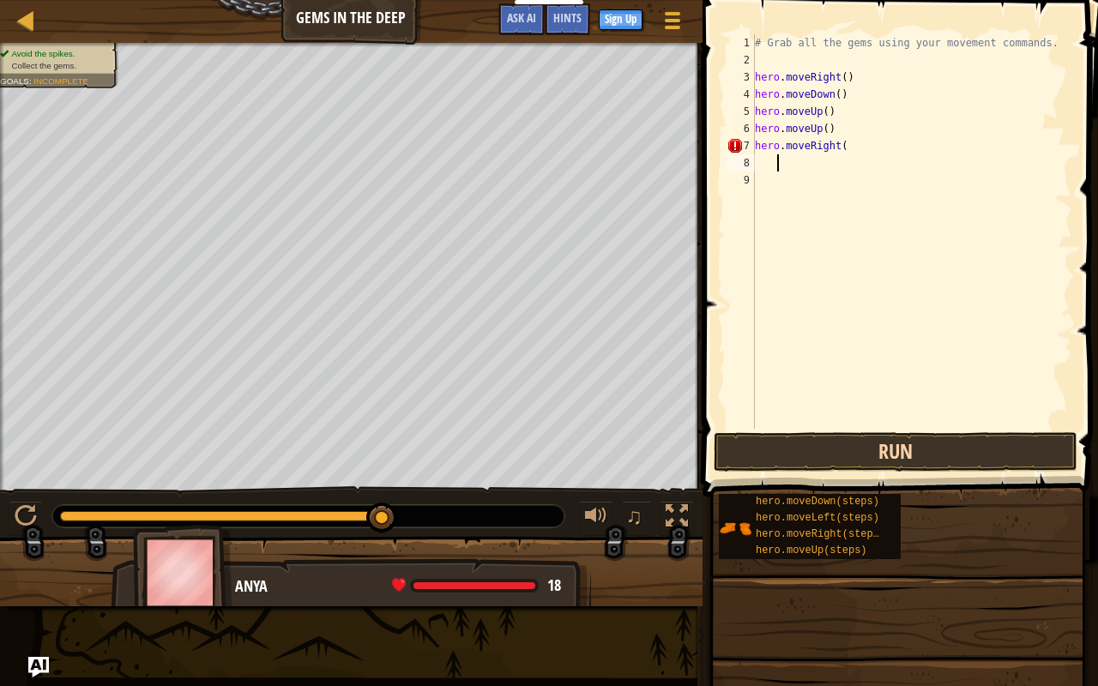
scroll to position [8, 0]
click at [855, 154] on div "# Grab all the gems using your movement commands. hero . moveRight ( ) hero . m…" at bounding box center [912, 248] width 321 height 429
type textarea "hero.moveRight()"
click at [808, 450] on button "Run" at bounding box center [896, 451] width 364 height 39
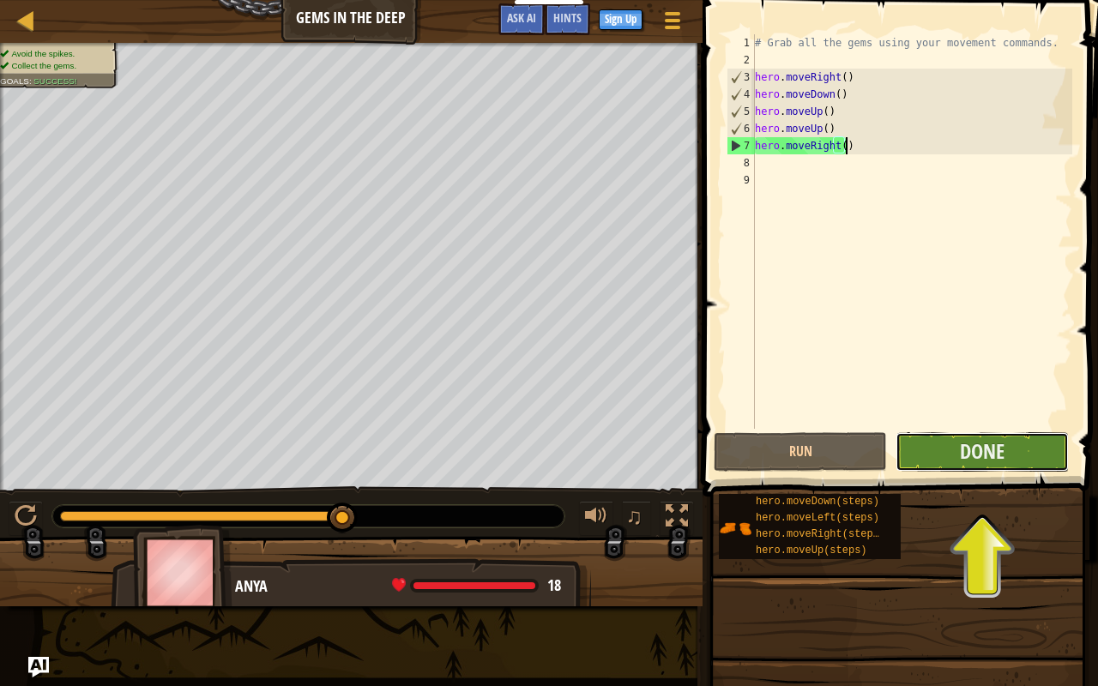
click at [951, 444] on button "Done" at bounding box center [982, 451] width 173 height 39
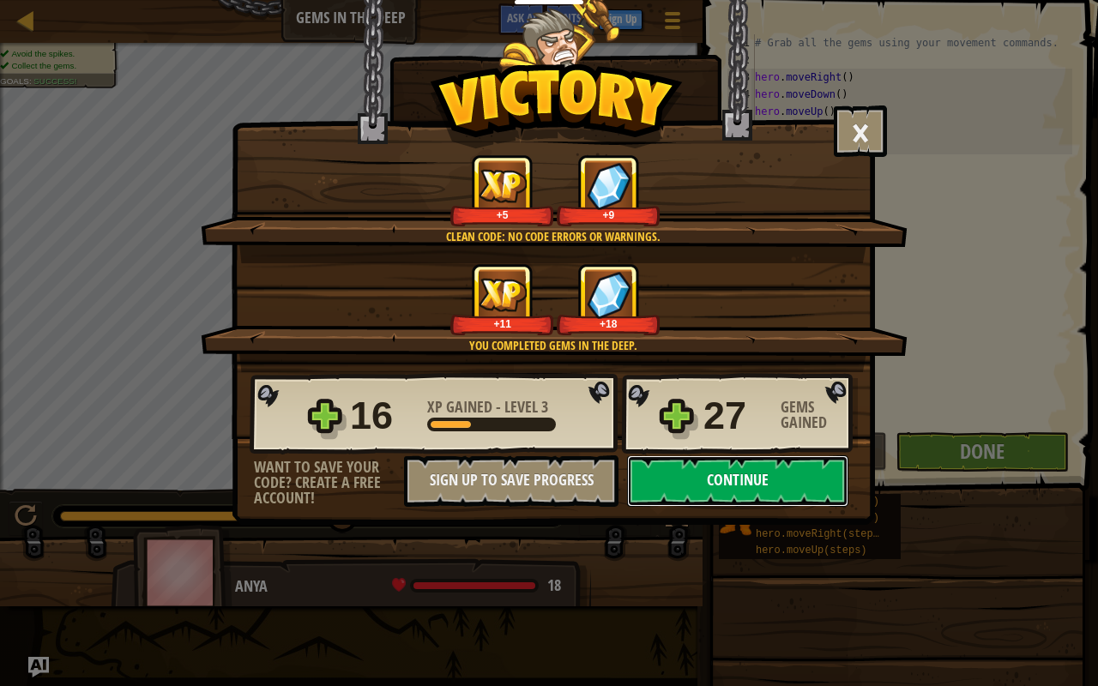
click at [771, 473] on button "Continue" at bounding box center [737, 481] width 221 height 51
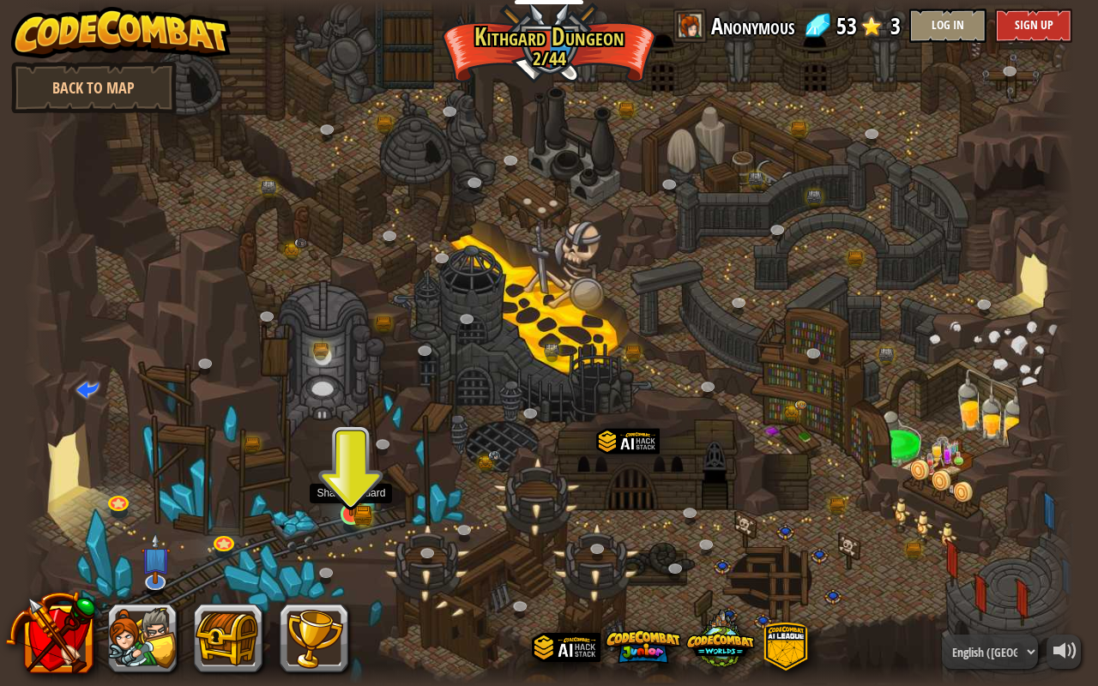
click at [364, 505] on img at bounding box center [351, 486] width 27 height 59
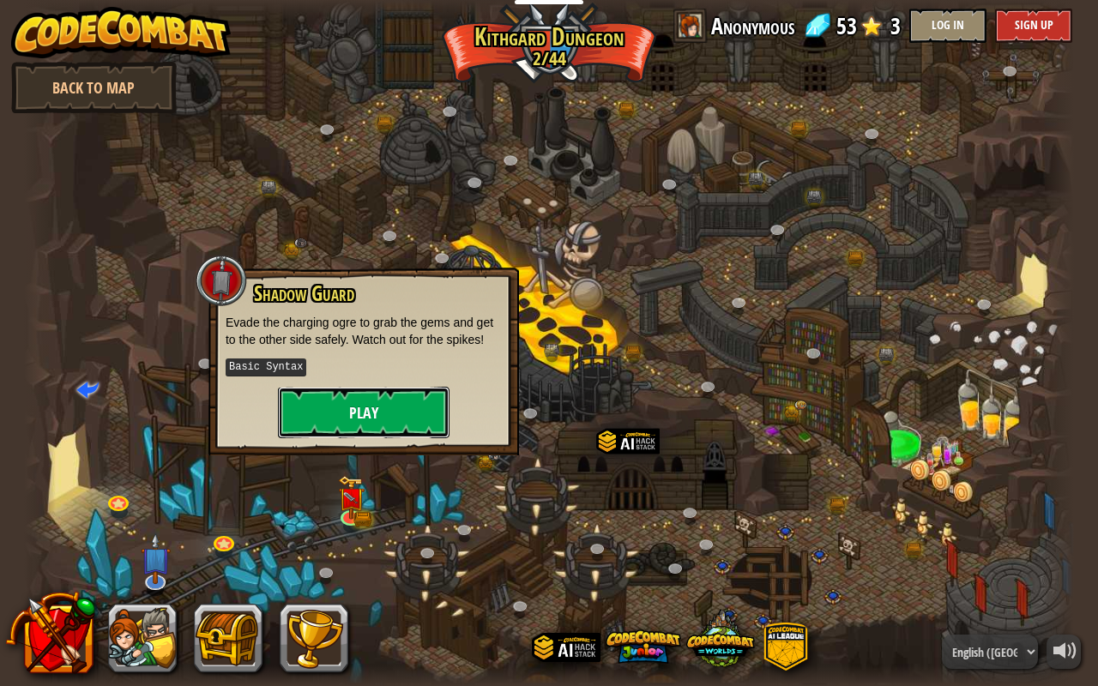
click at [389, 414] on button "Play" at bounding box center [364, 412] width 172 height 51
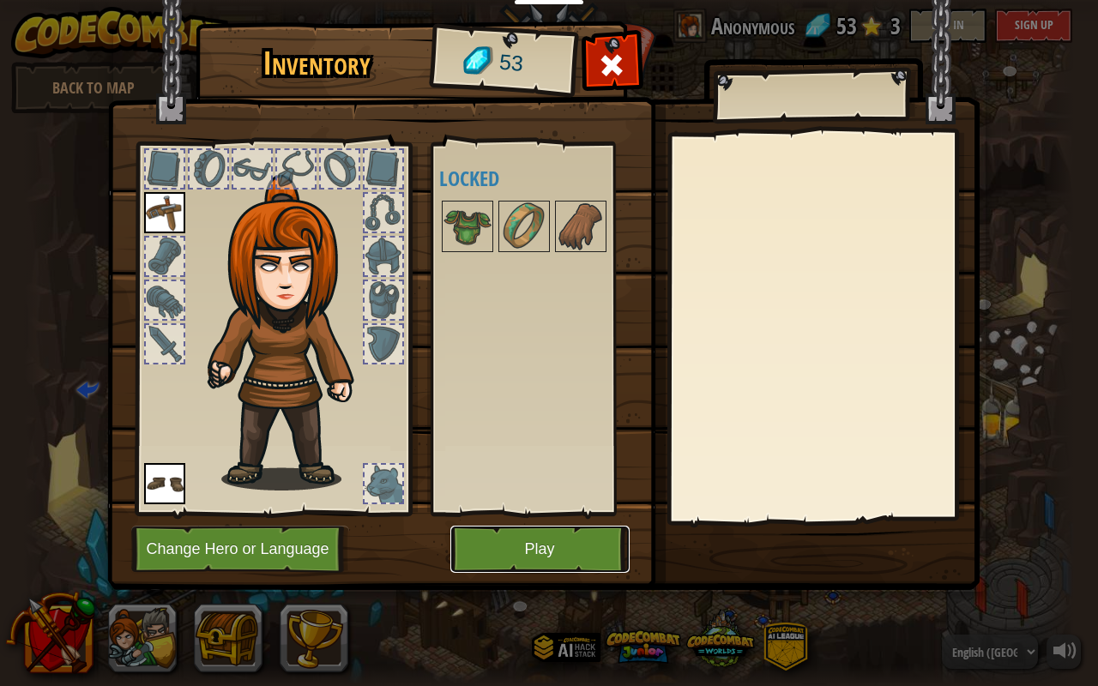
click at [523, 535] on button "Play" at bounding box center [539, 549] width 179 height 47
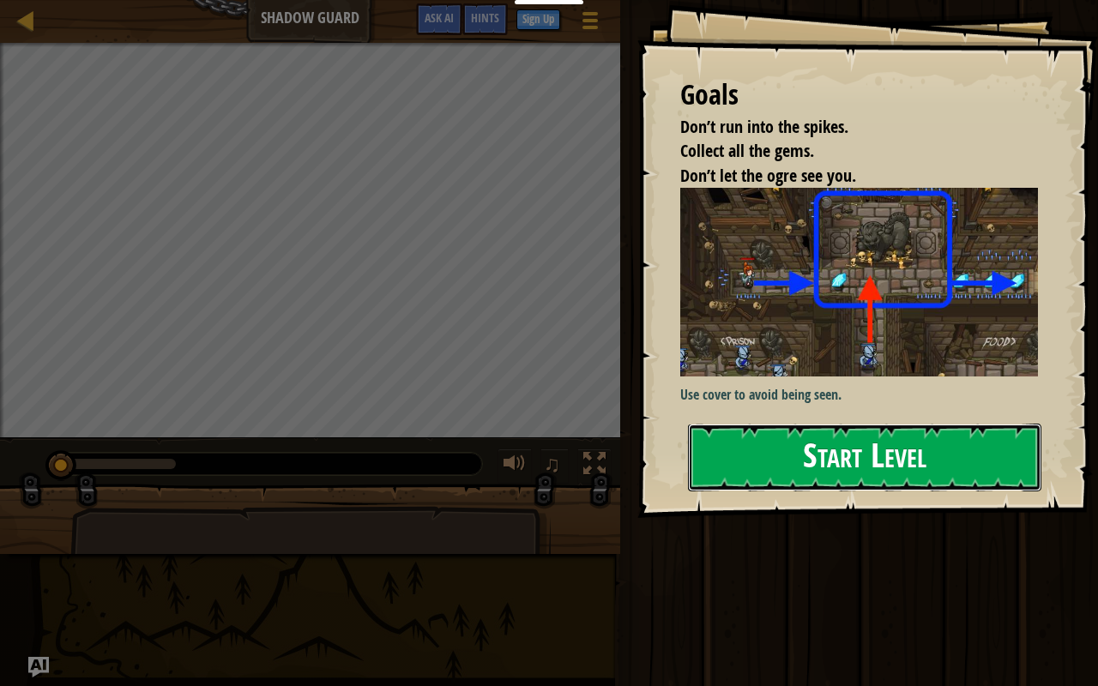
click at [902, 455] on button "Start Level" at bounding box center [864, 458] width 353 height 68
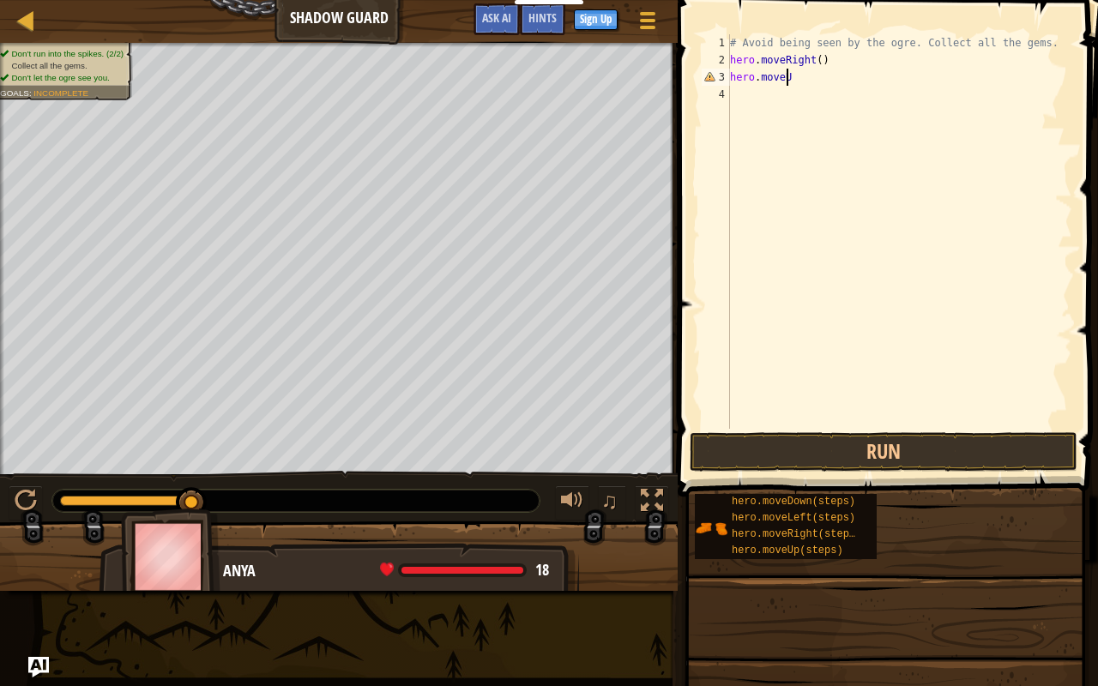
scroll to position [8, 4]
type textarea "hero.moveUp()"
type textarea "hero.moveRight()"
click at [971, 438] on button "Run" at bounding box center [884, 451] width 388 height 39
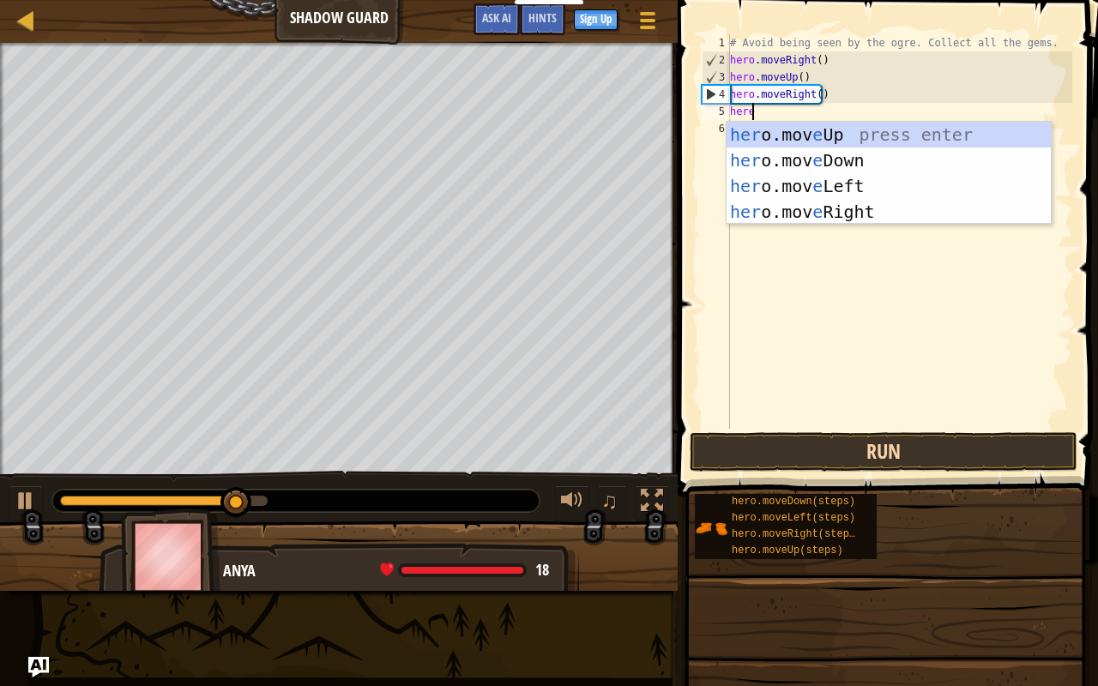
scroll to position [8, 2]
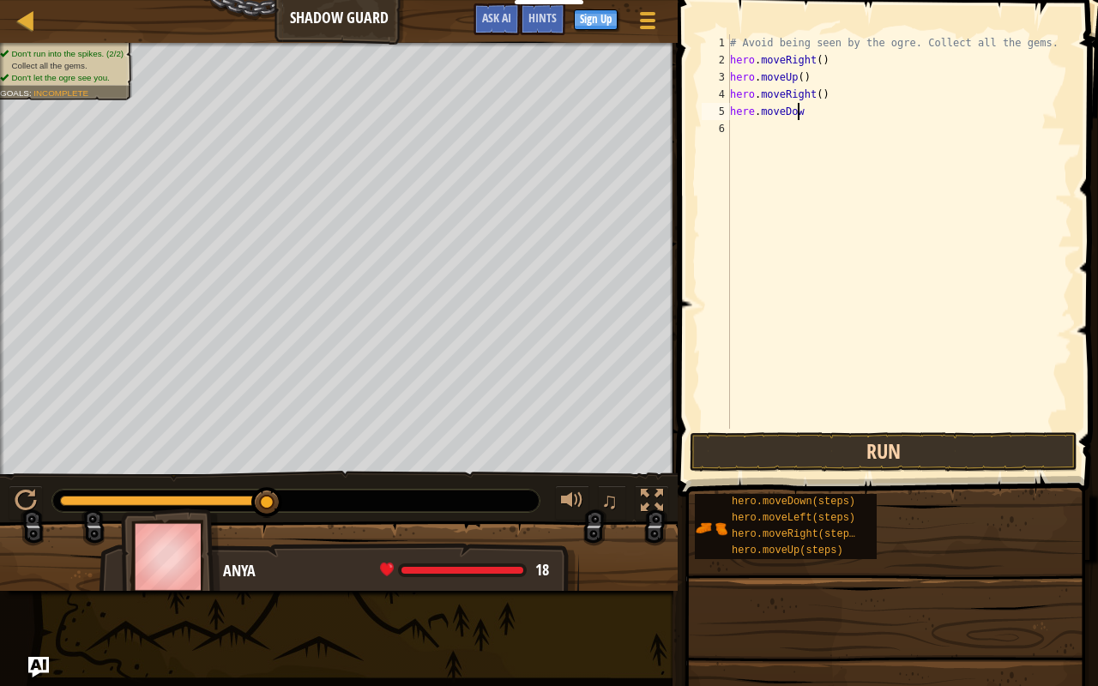
type textarea "here.moveDown"
click at [971, 438] on button "Run" at bounding box center [884, 451] width 388 height 39
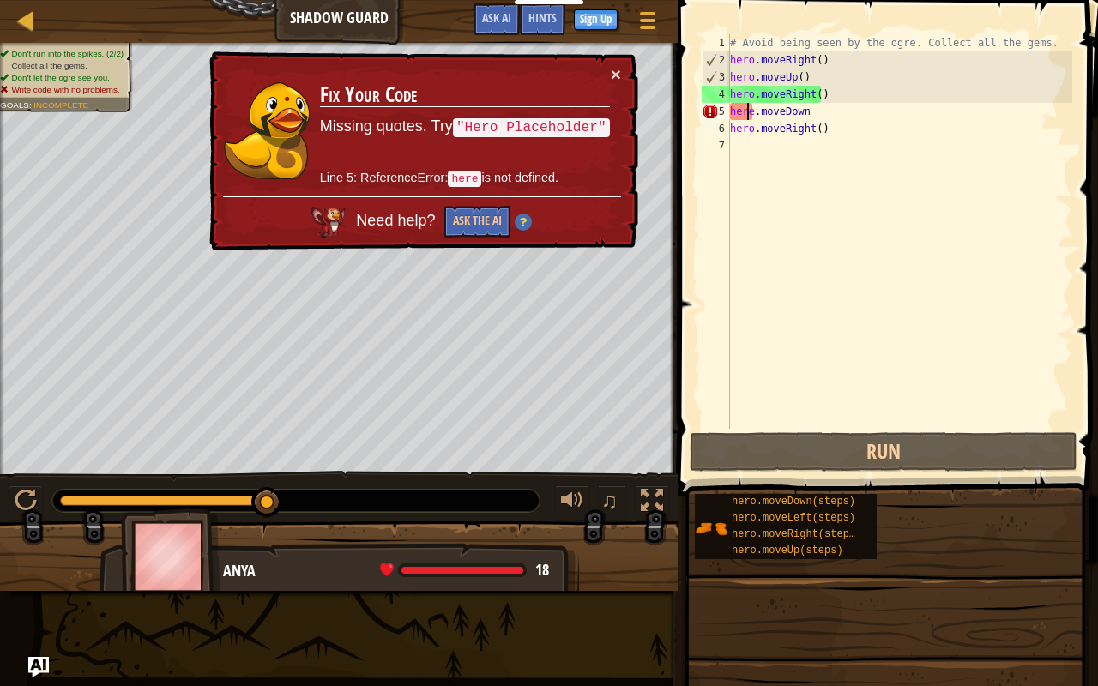
click at [749, 113] on div "# Avoid being seen by the ogre. Collect all the gems. hero . moveRight ( ) hero…" at bounding box center [900, 248] width 346 height 429
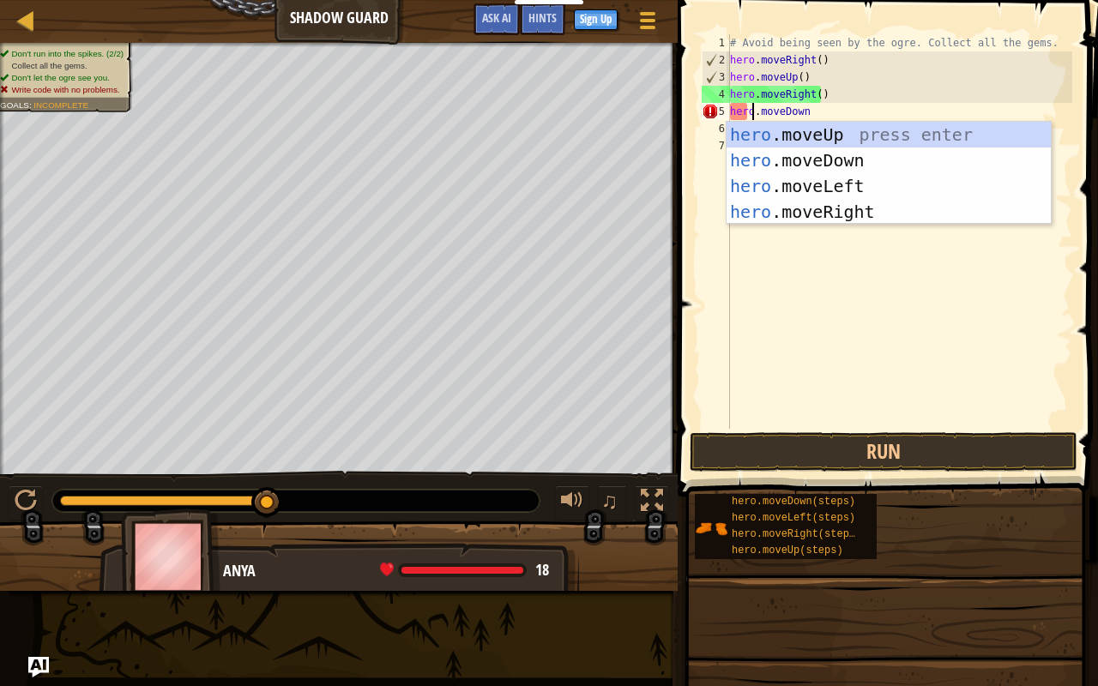
scroll to position [8, 2]
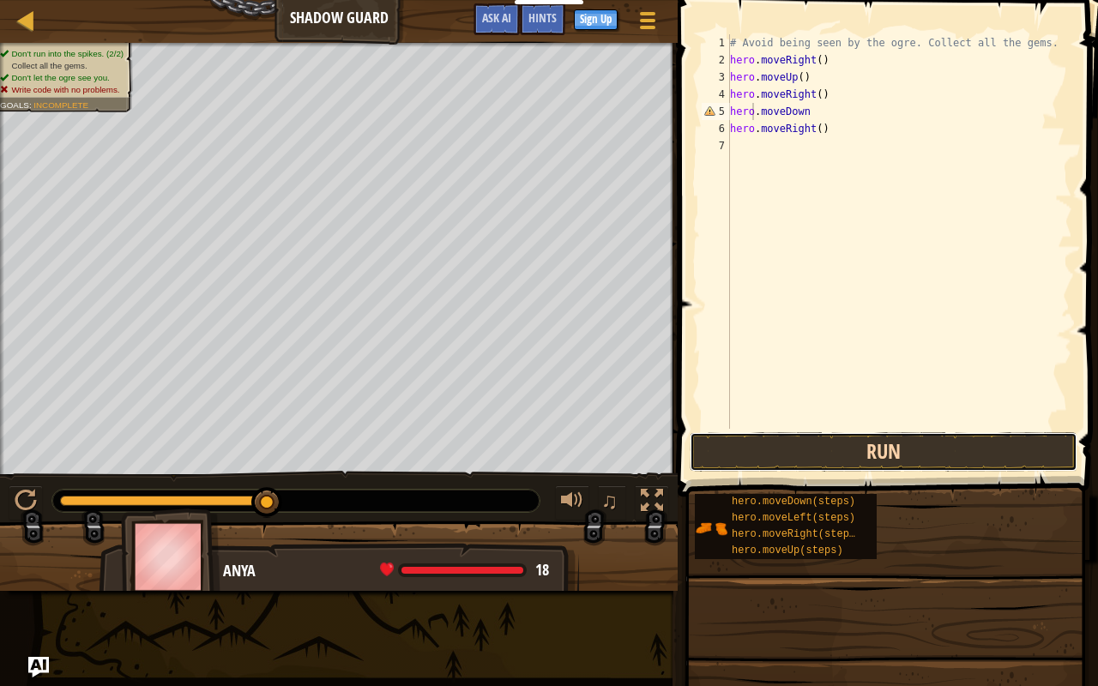
click at [791, 456] on button "Run" at bounding box center [884, 451] width 388 height 39
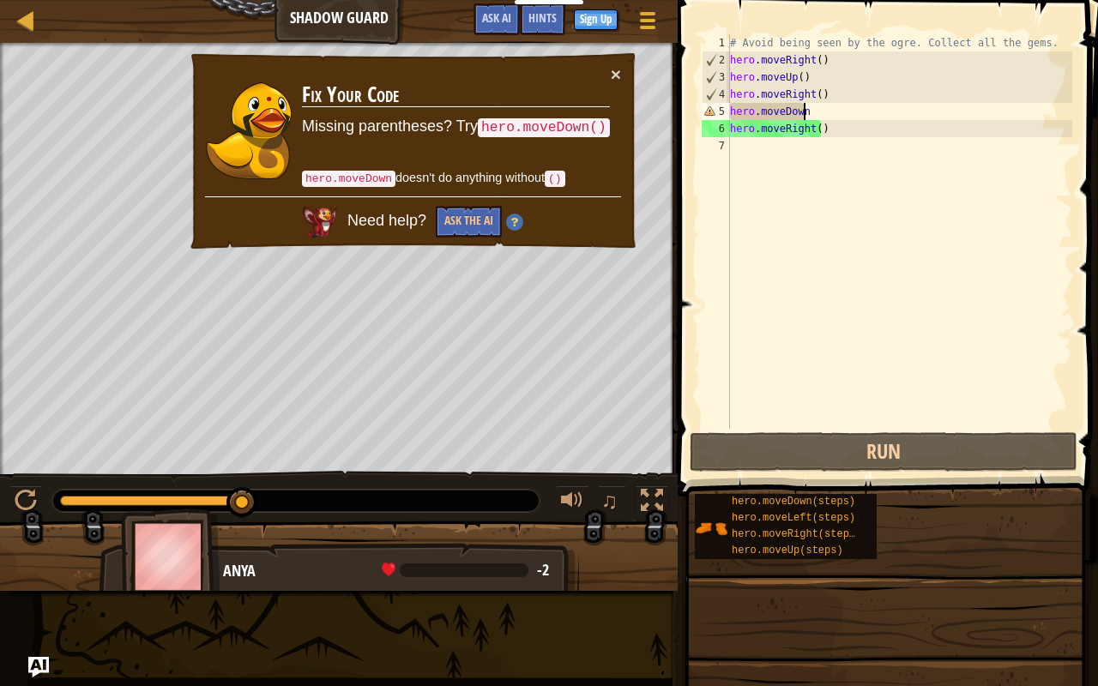
click at [806, 112] on div "# Avoid being seen by the ogre. Collect all the gems. hero . moveRight ( ) hero…" at bounding box center [900, 248] width 346 height 429
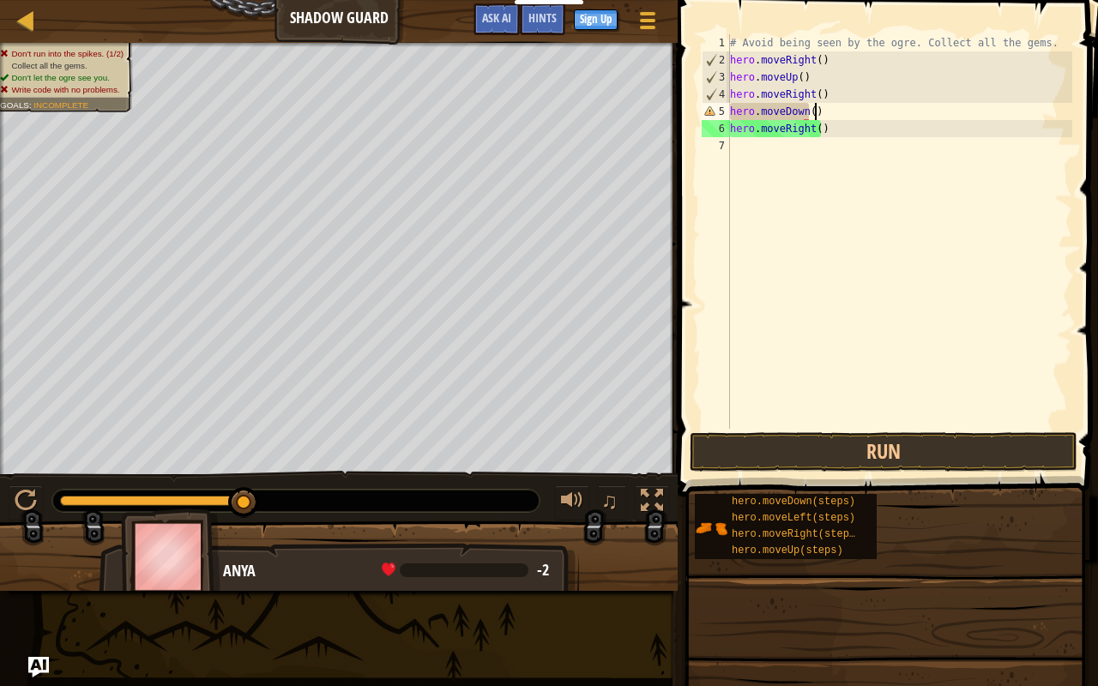
scroll to position [8, 6]
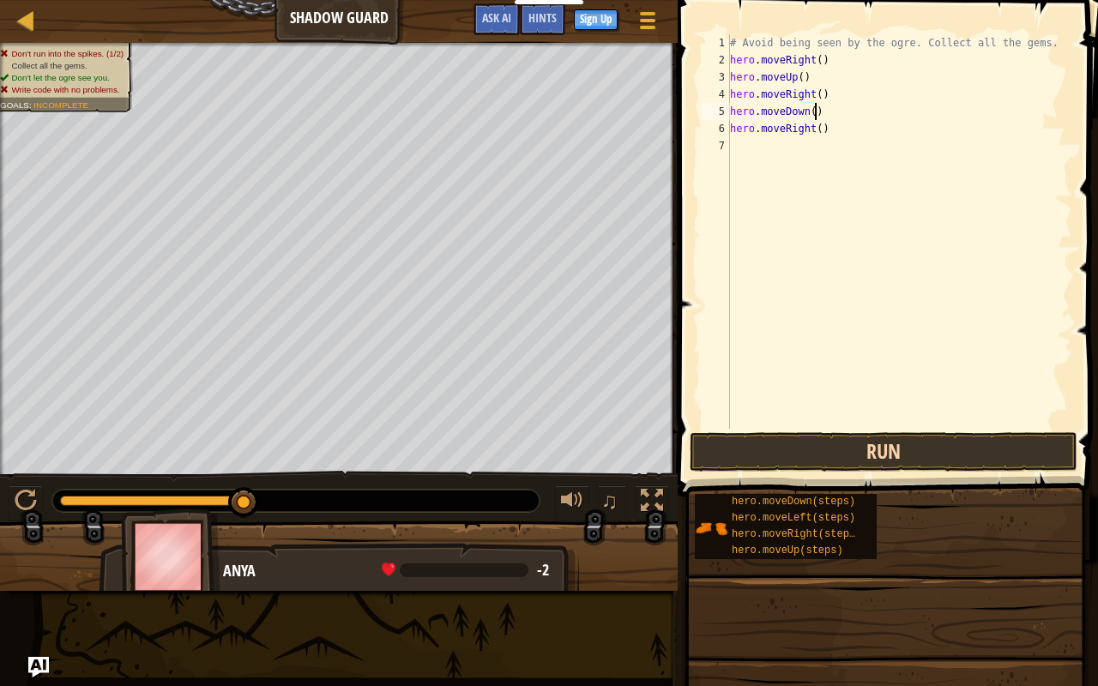
type textarea "hero.moveDown()"
click at [776, 447] on button "Run" at bounding box center [884, 451] width 388 height 39
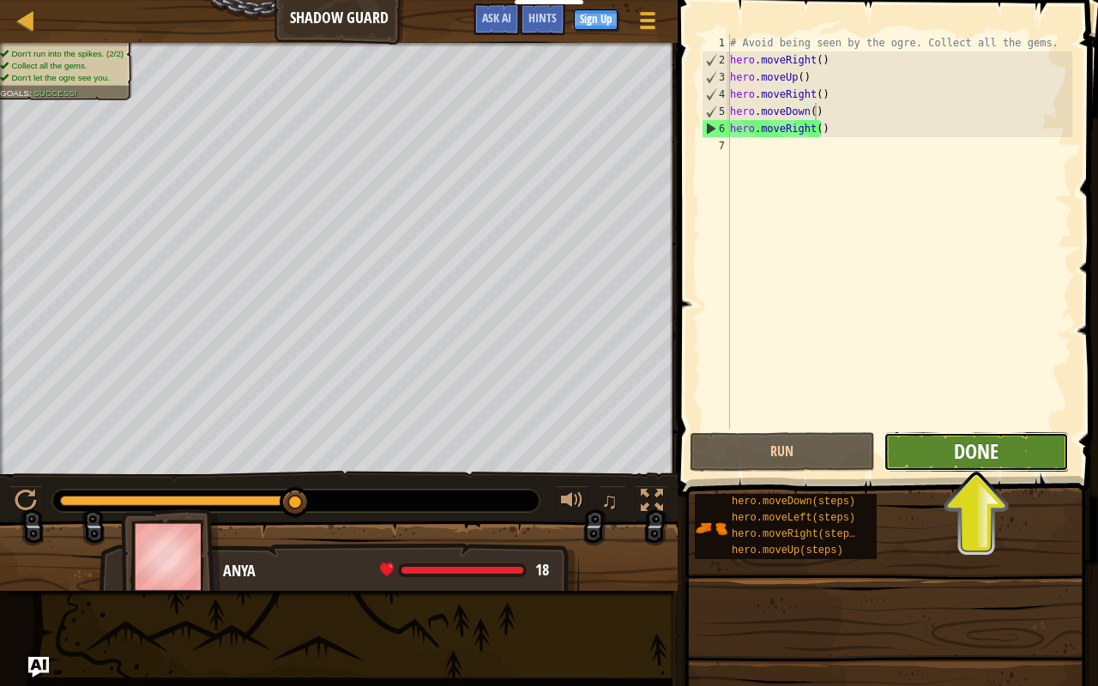
click at [976, 446] on span "Done" at bounding box center [976, 451] width 45 height 27
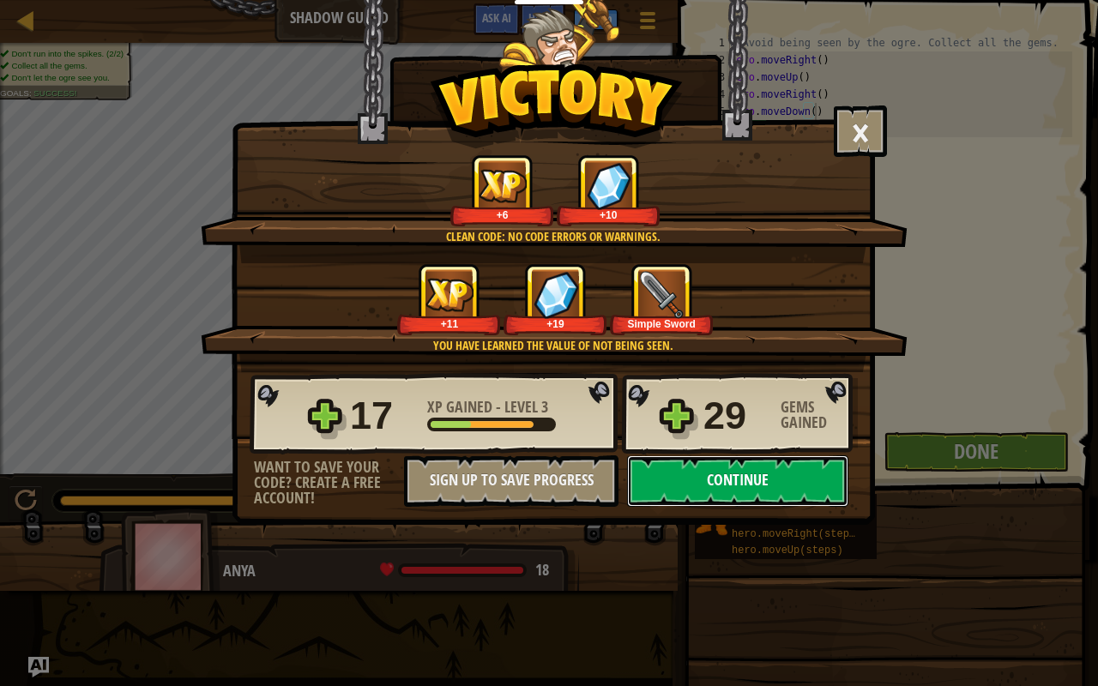
click at [743, 484] on button "Continue" at bounding box center [737, 481] width 221 height 51
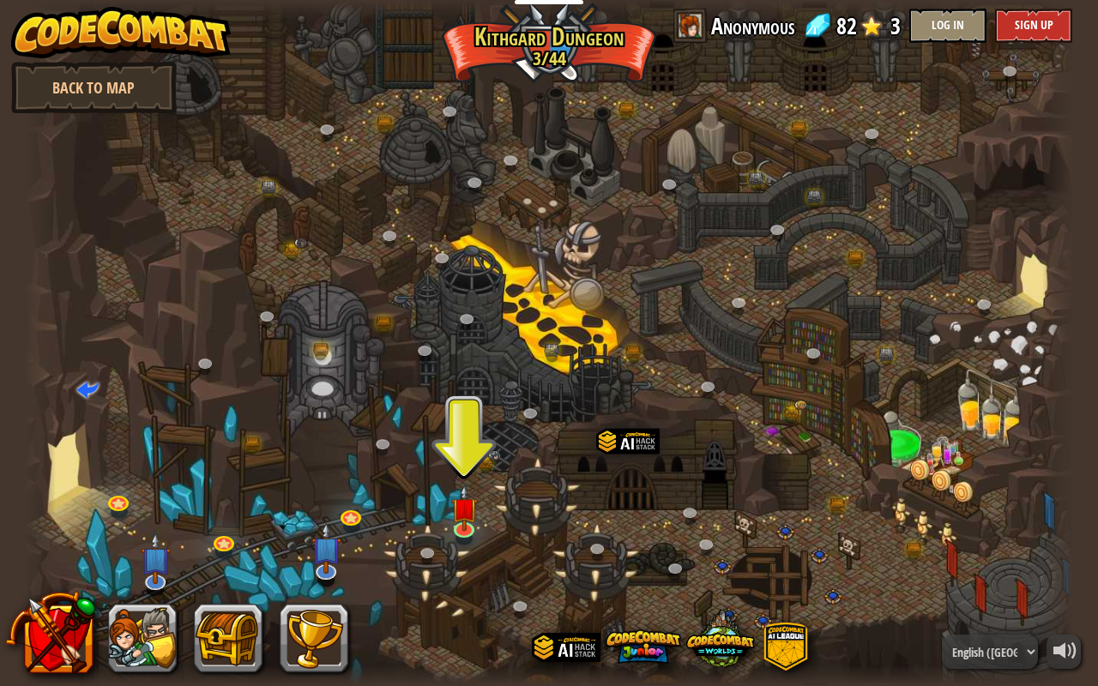
click at [468, 475] on div at bounding box center [549, 343] width 1050 height 686
click at [466, 518] on img at bounding box center [464, 498] width 27 height 62
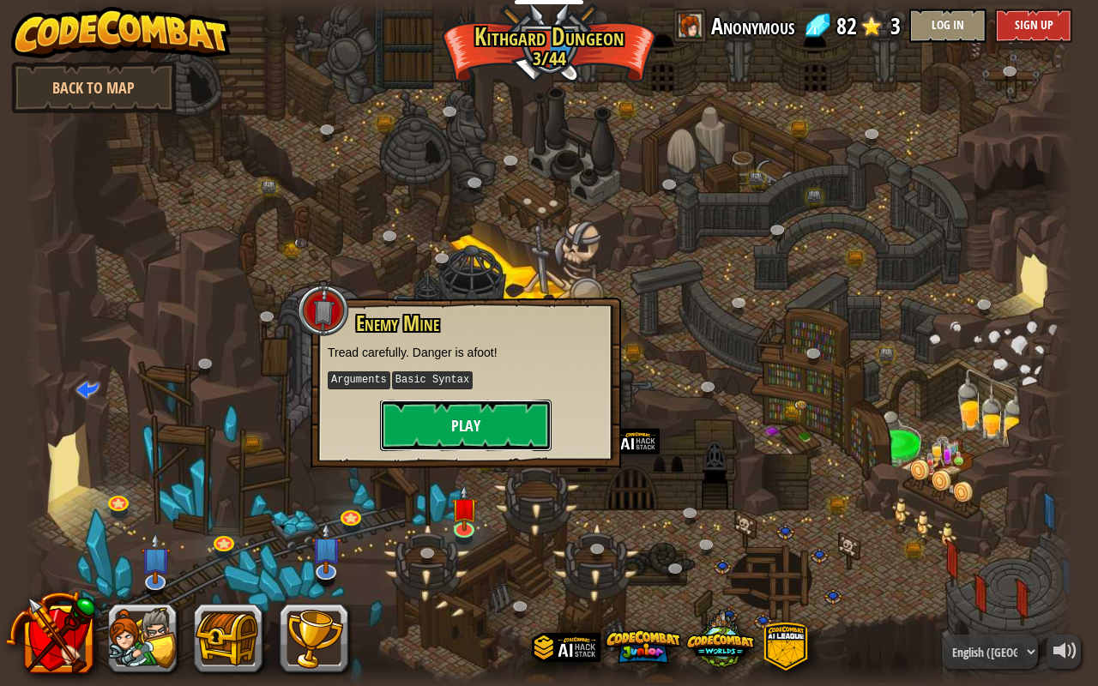
click at [466, 438] on button "Play" at bounding box center [466, 425] width 172 height 51
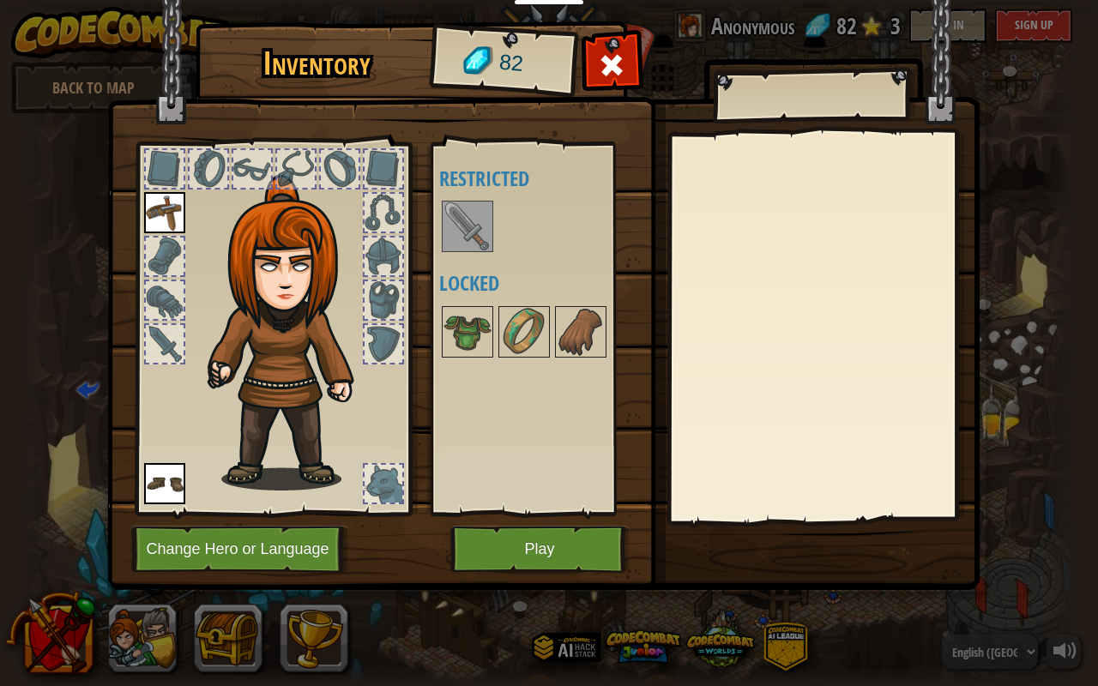
click at [461, 235] on img at bounding box center [468, 226] width 48 height 48
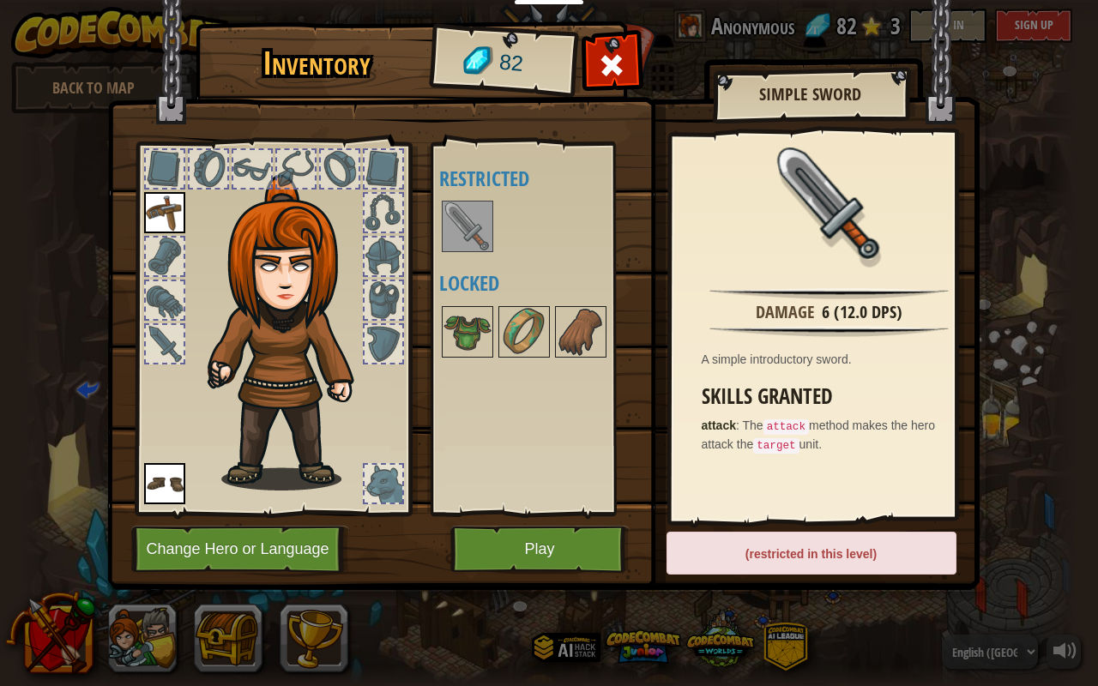
click at [462, 231] on img at bounding box center [468, 226] width 48 height 48
click at [786, 541] on div "(restricted in this level)" at bounding box center [812, 553] width 290 height 43
click at [585, 541] on button "Play" at bounding box center [539, 549] width 179 height 47
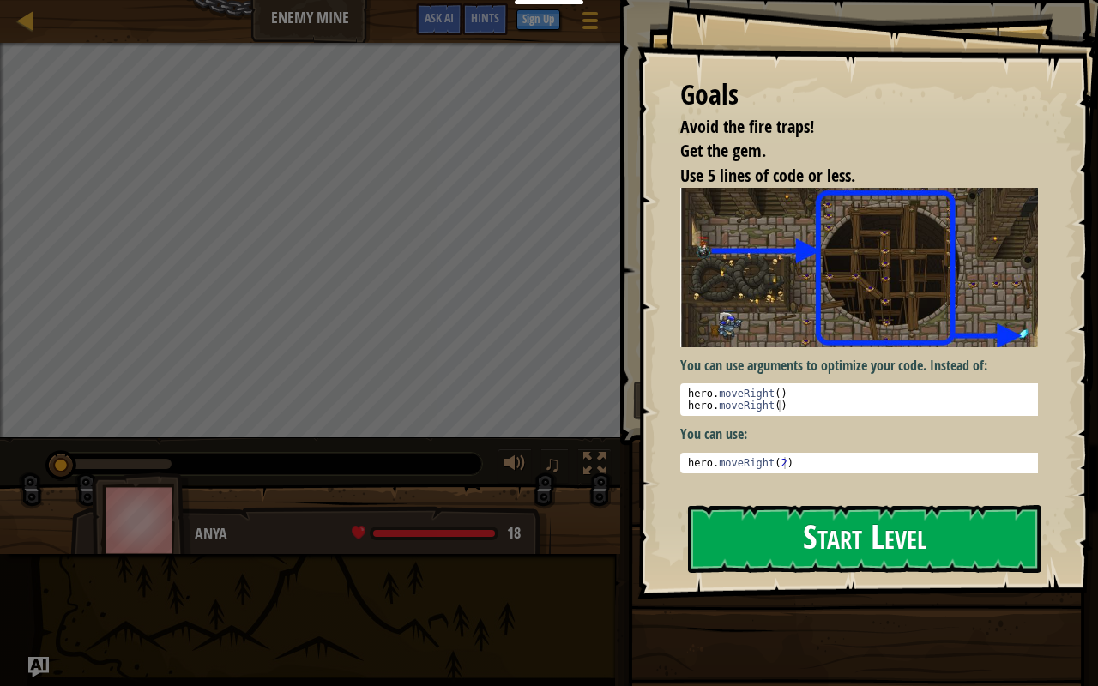
click at [819, 541] on button "Start Level" at bounding box center [864, 539] width 353 height 68
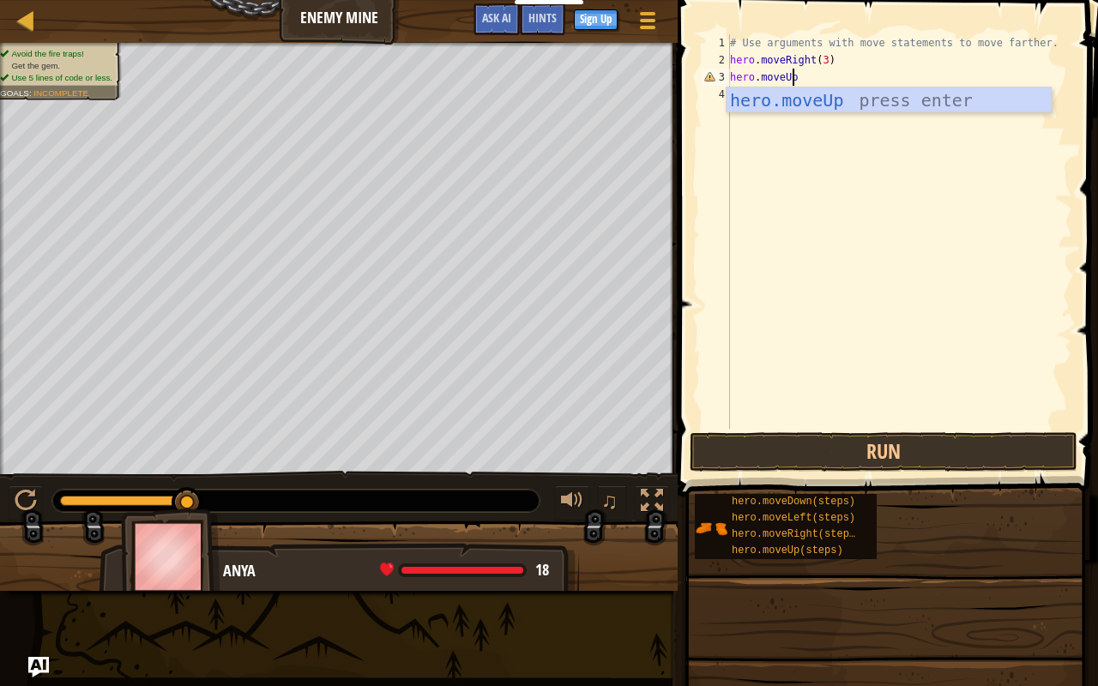
scroll to position [8, 4]
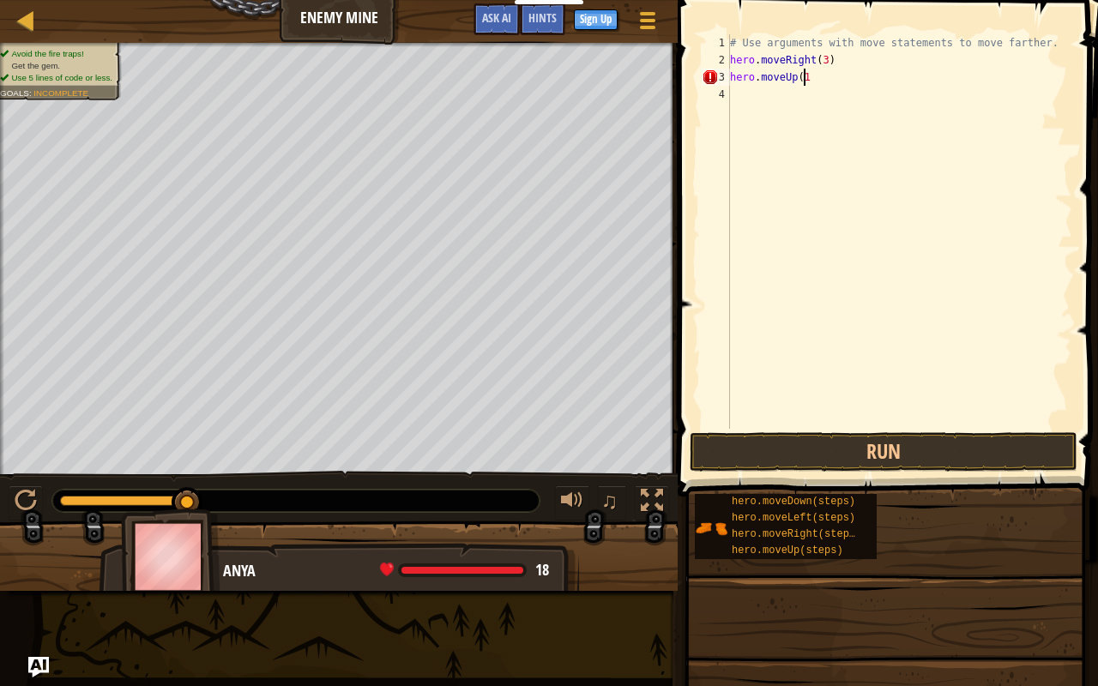
type textarea "hero.moveUp(1)"
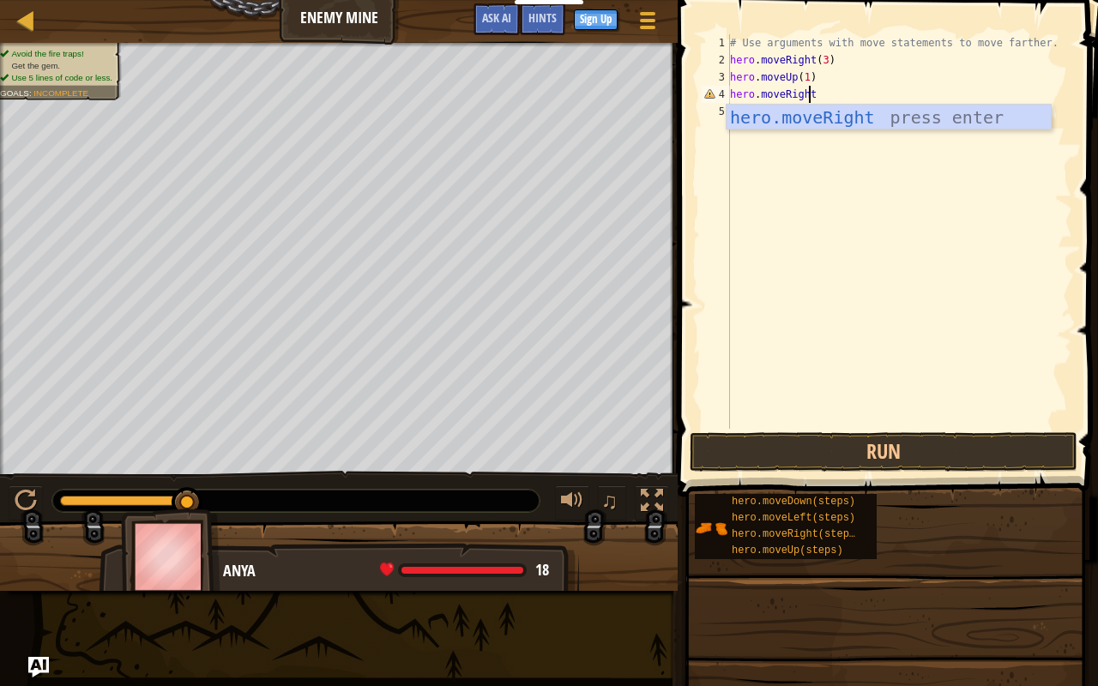
scroll to position [8, 5]
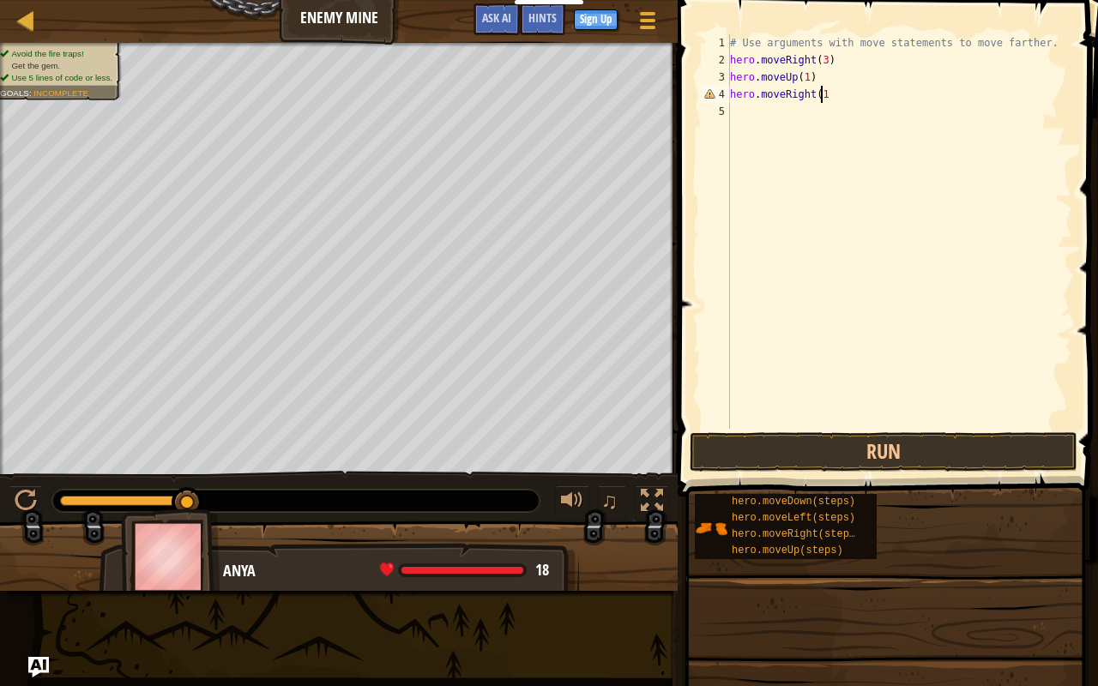
type textarea "hero.moveRight(1)"
type textarea "h"
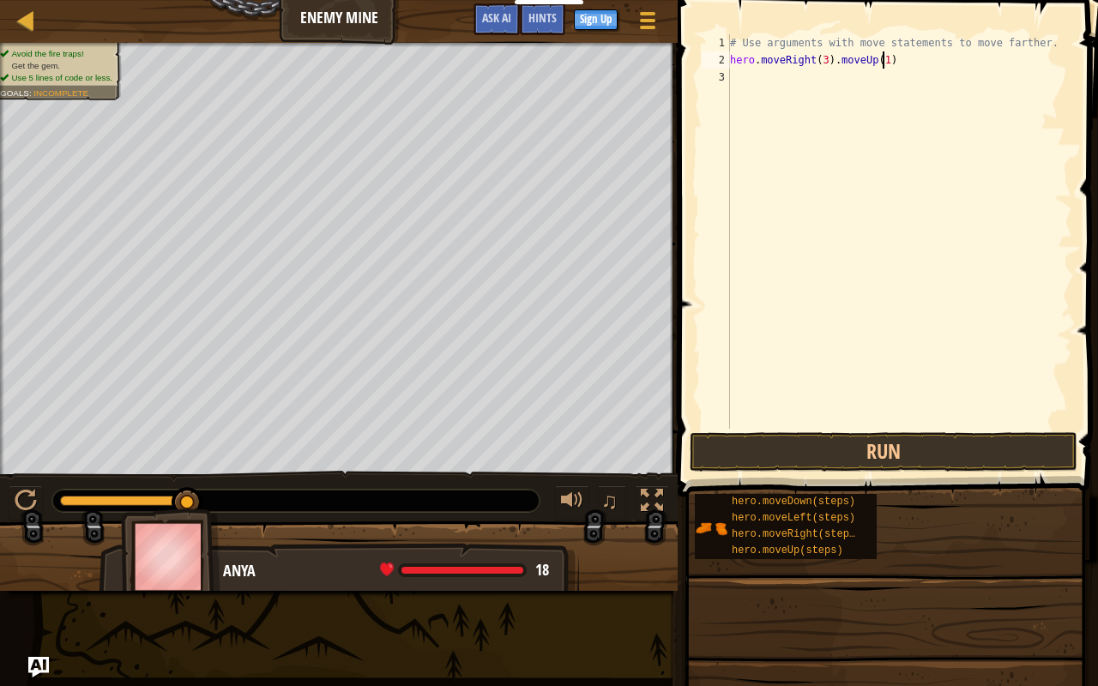
type textarea "hero.moveRight(3).moveUp(1)"
click at [963, 460] on button "Run" at bounding box center [884, 451] width 388 height 39
type textarea "hero.moveRight(3)"
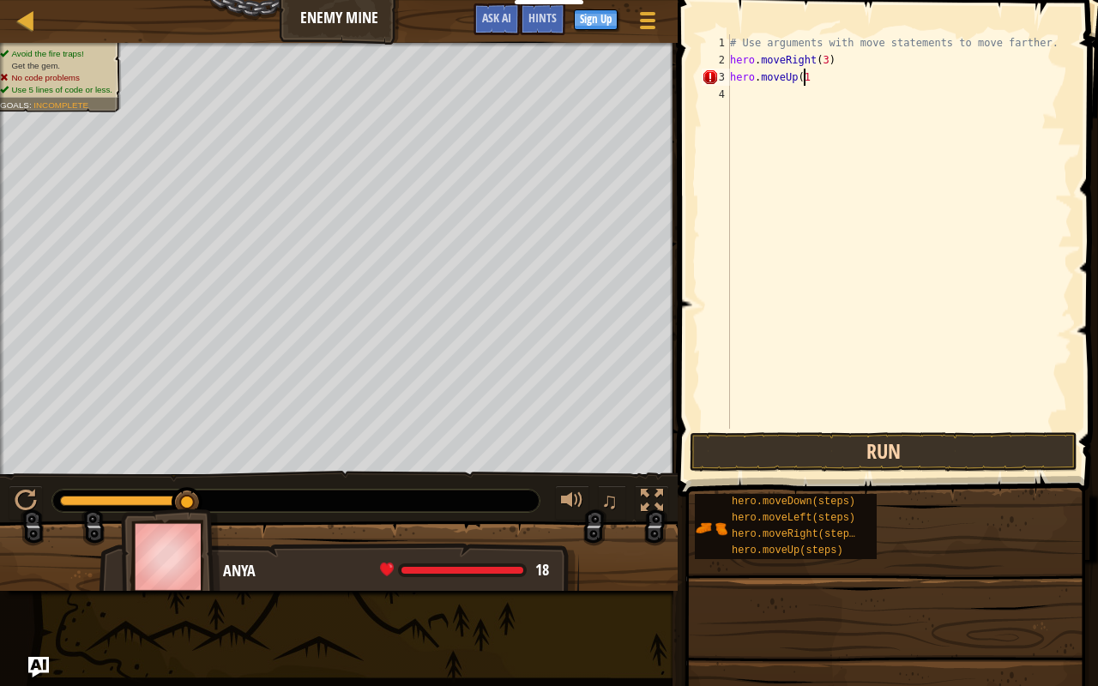
type textarea "hero.moveUp(1)"
click at [982, 455] on button "Run" at bounding box center [884, 451] width 388 height 39
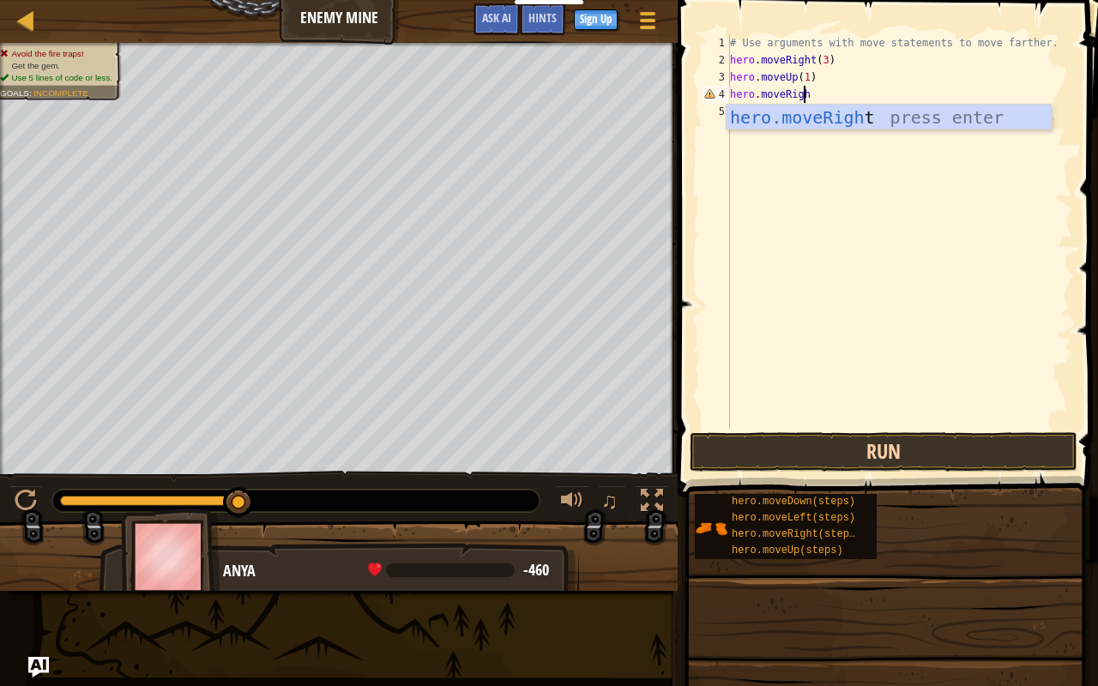
scroll to position [8, 5]
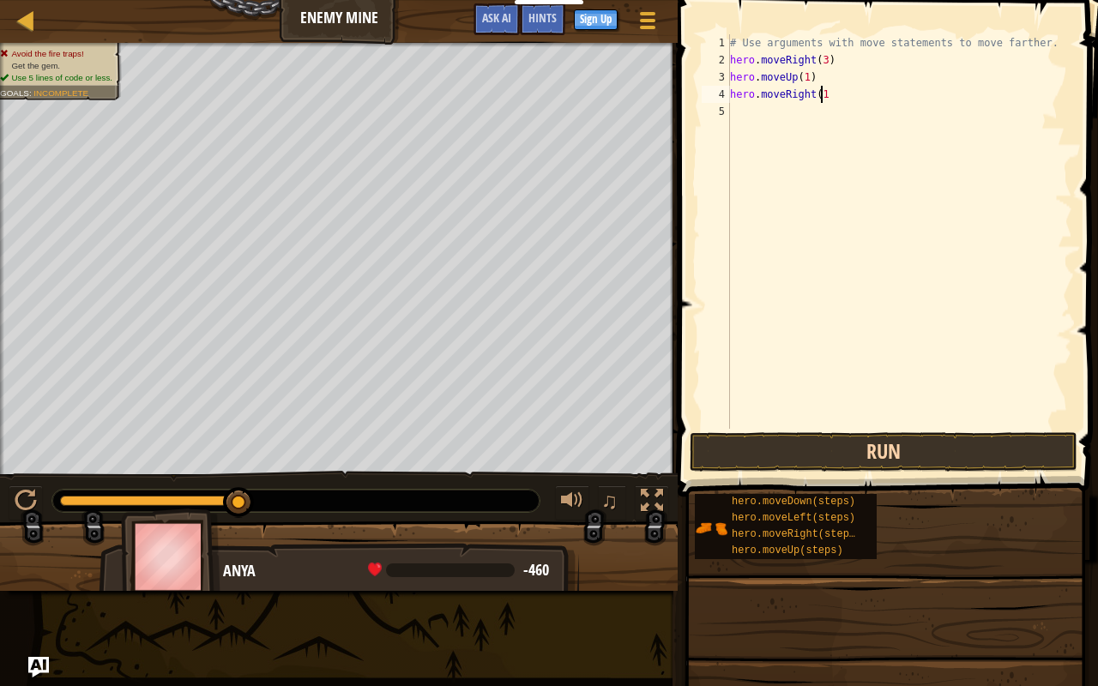
type textarea "hero.moveRight(1)"
type textarea "H"
type textarea "hero.moveDown(3)"
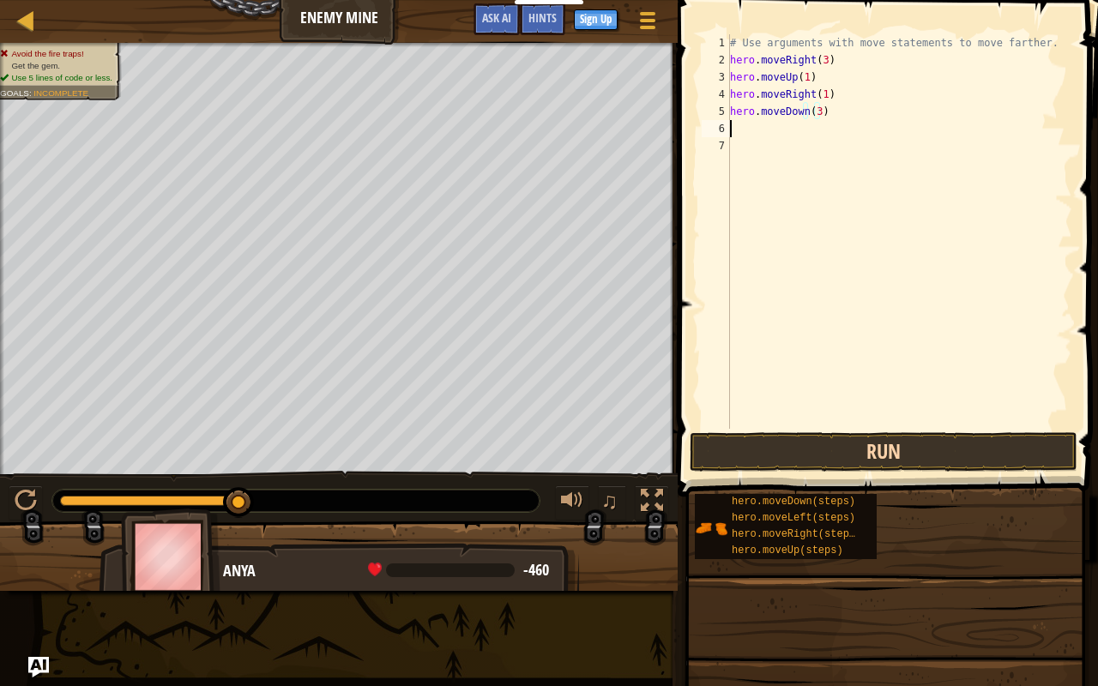
scroll to position [8, 0]
click at [971, 458] on button "Run" at bounding box center [884, 451] width 388 height 39
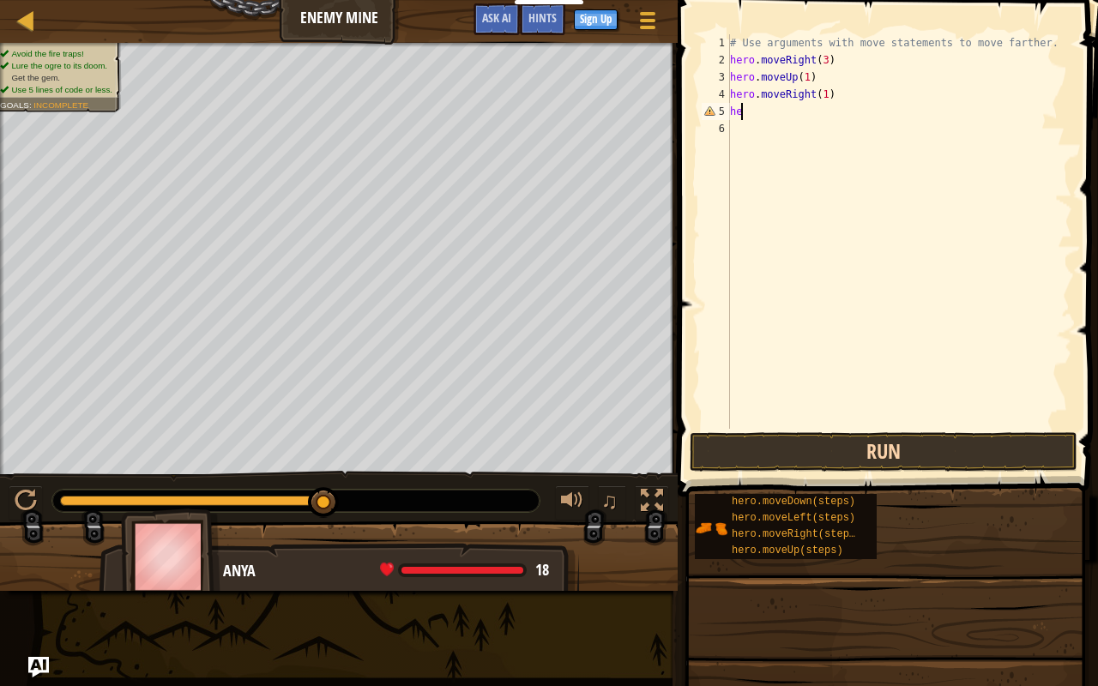
type textarea "h"
type textarea "hero.moveRight(3)hero.moveRight(1)"
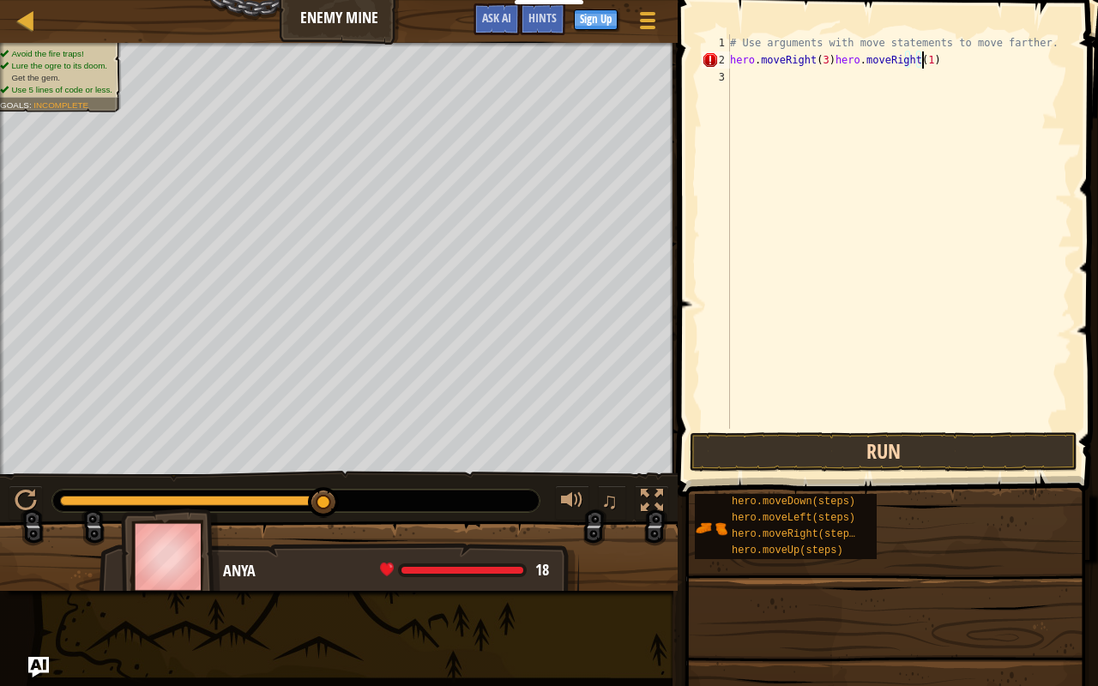
scroll to position [8, 0]
type textarea "hero.moveRight(3)"
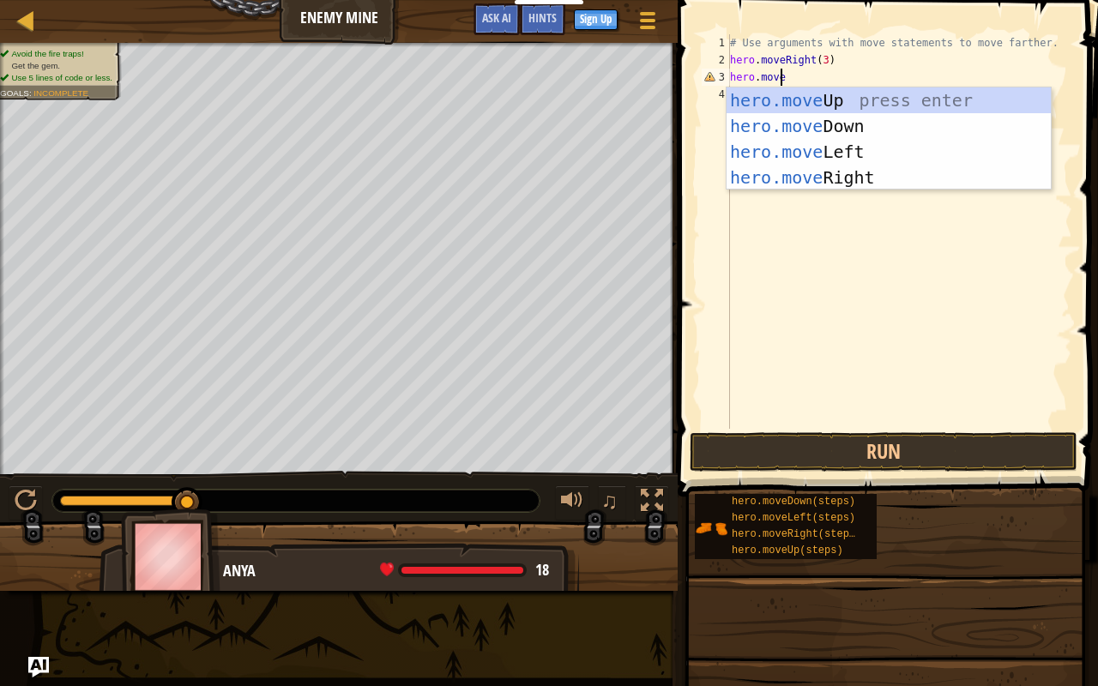
scroll to position [8, 3]
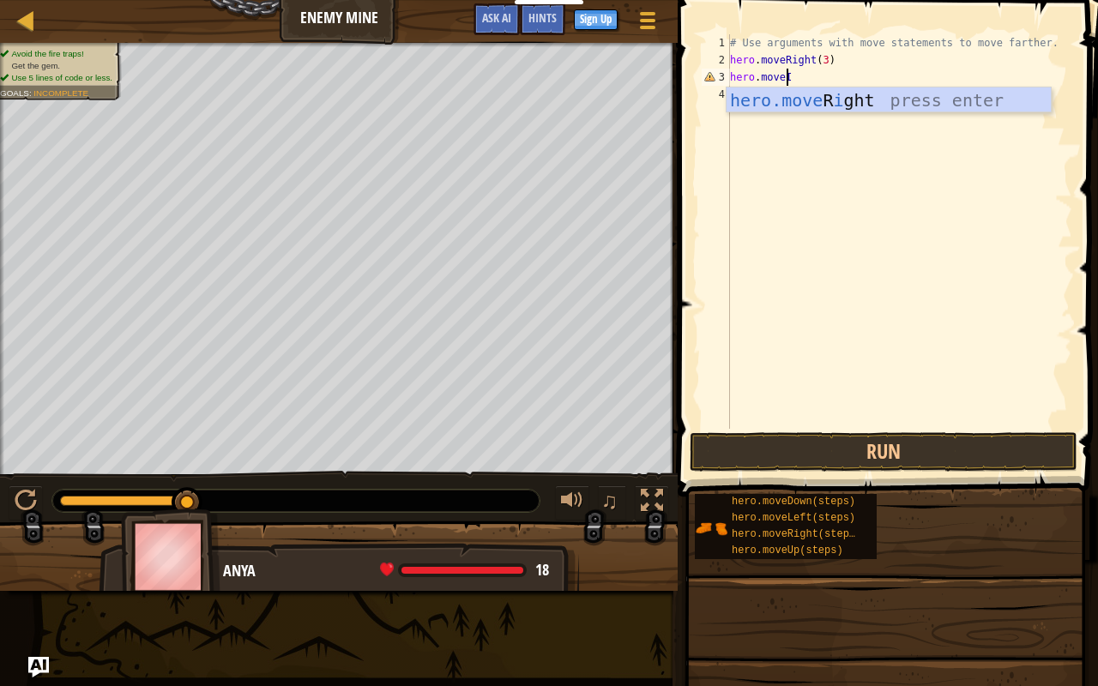
type textarea "hero.move"
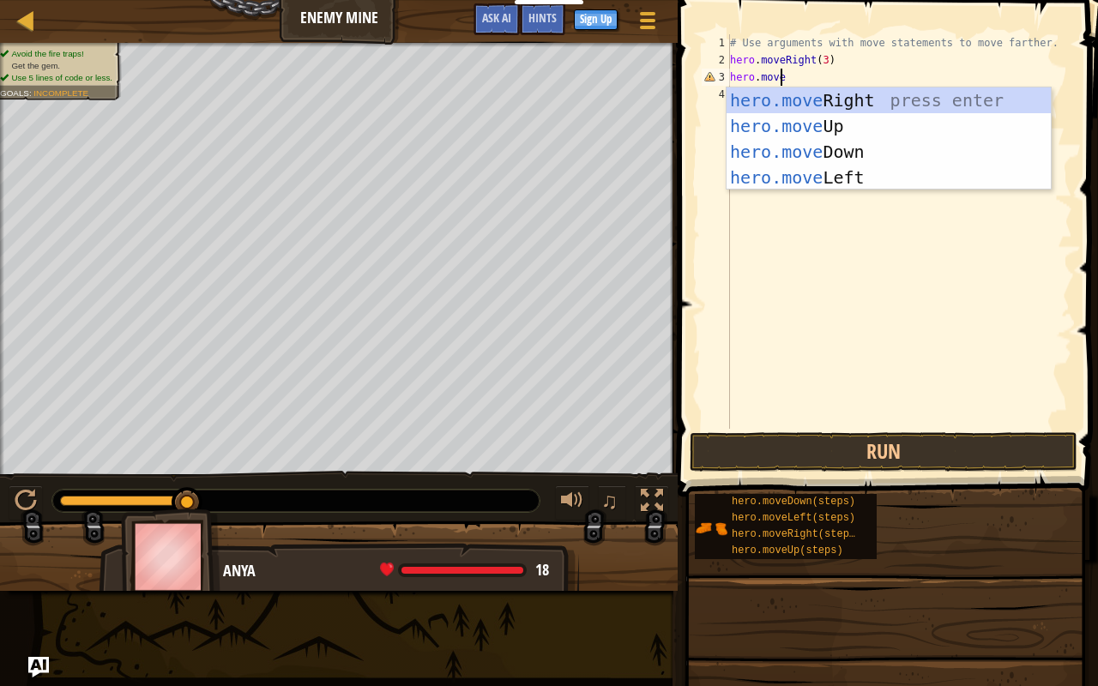
scroll to position [8, 0]
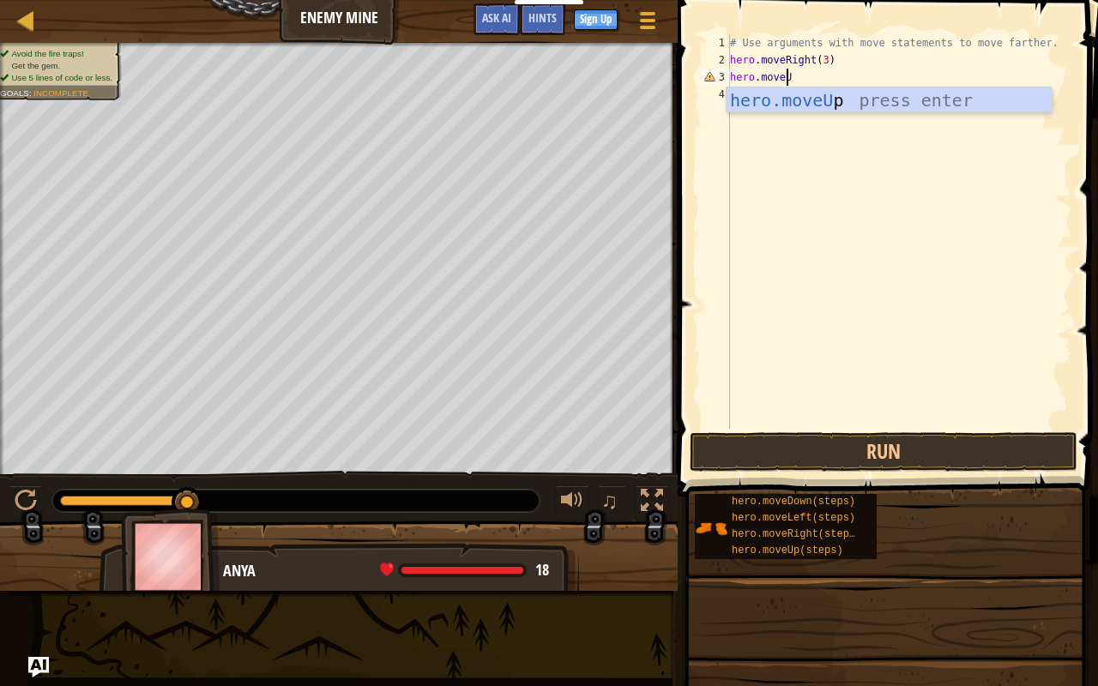
type textarea "hero.moveUp"
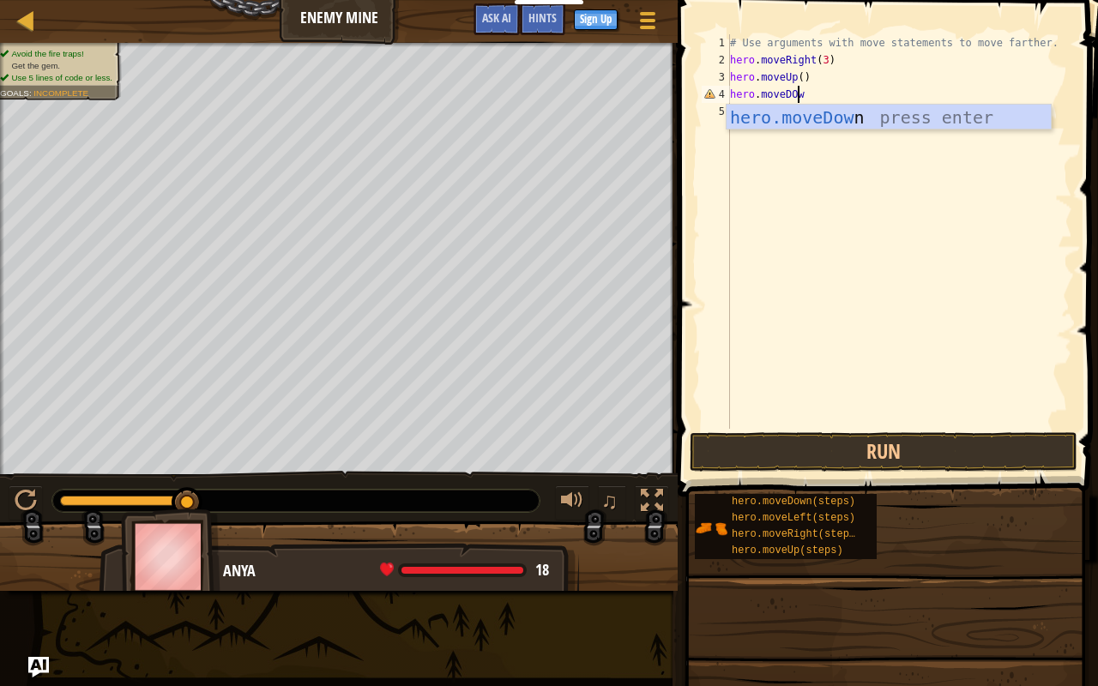
scroll to position [8, 5]
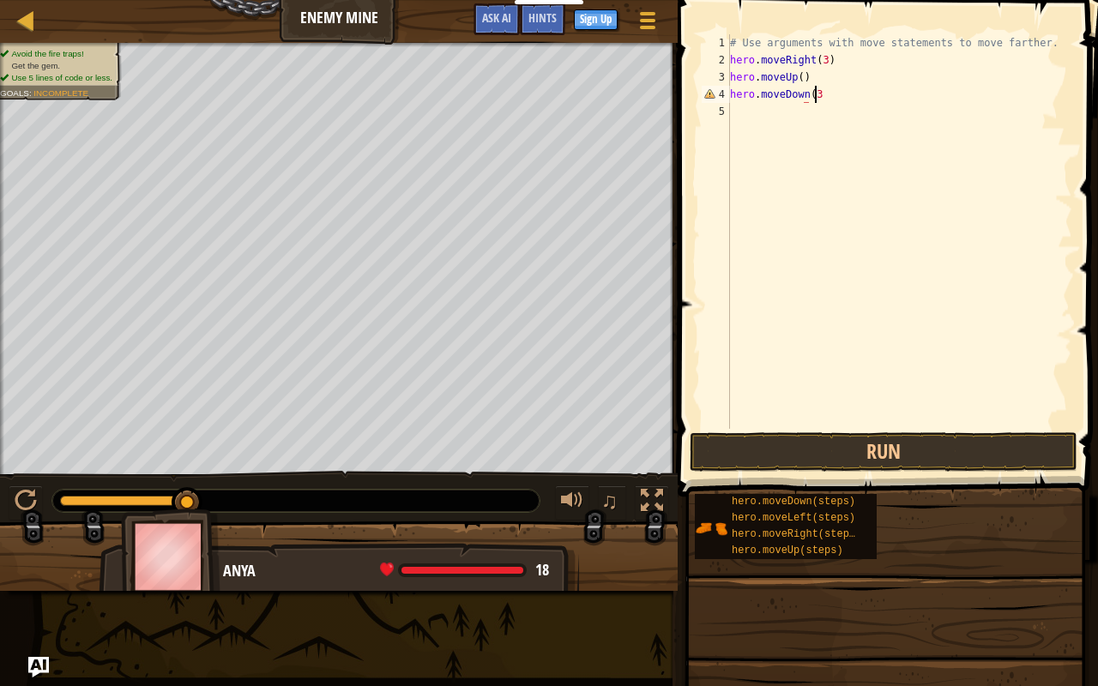
type textarea "hero.moveDown(3)"
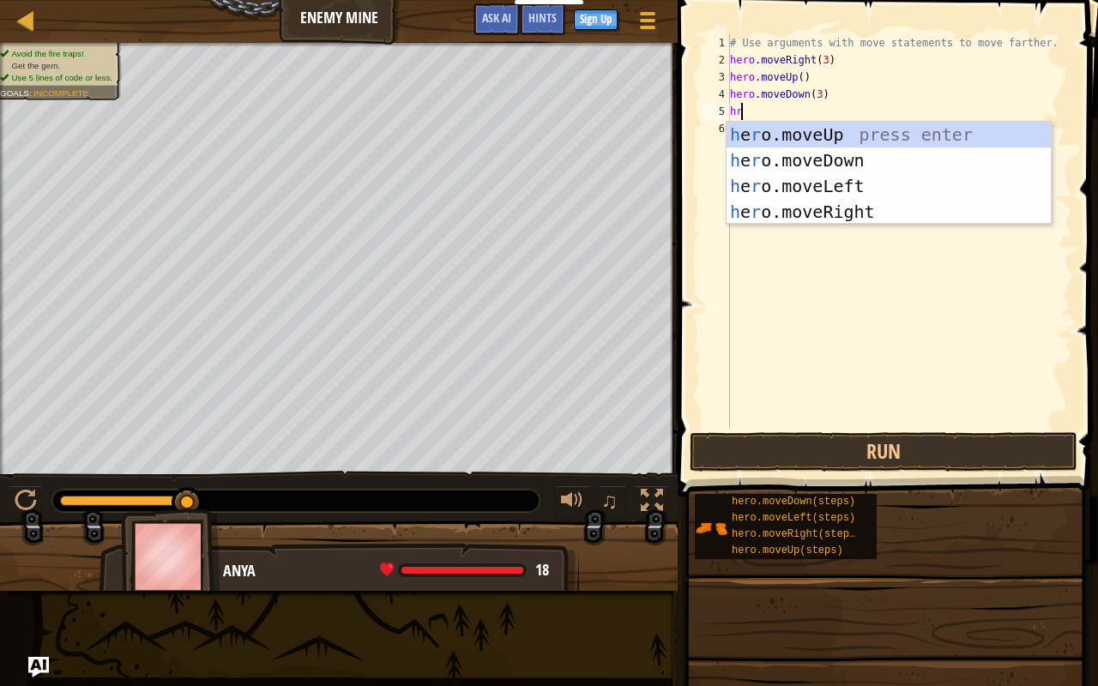
type textarea "h"
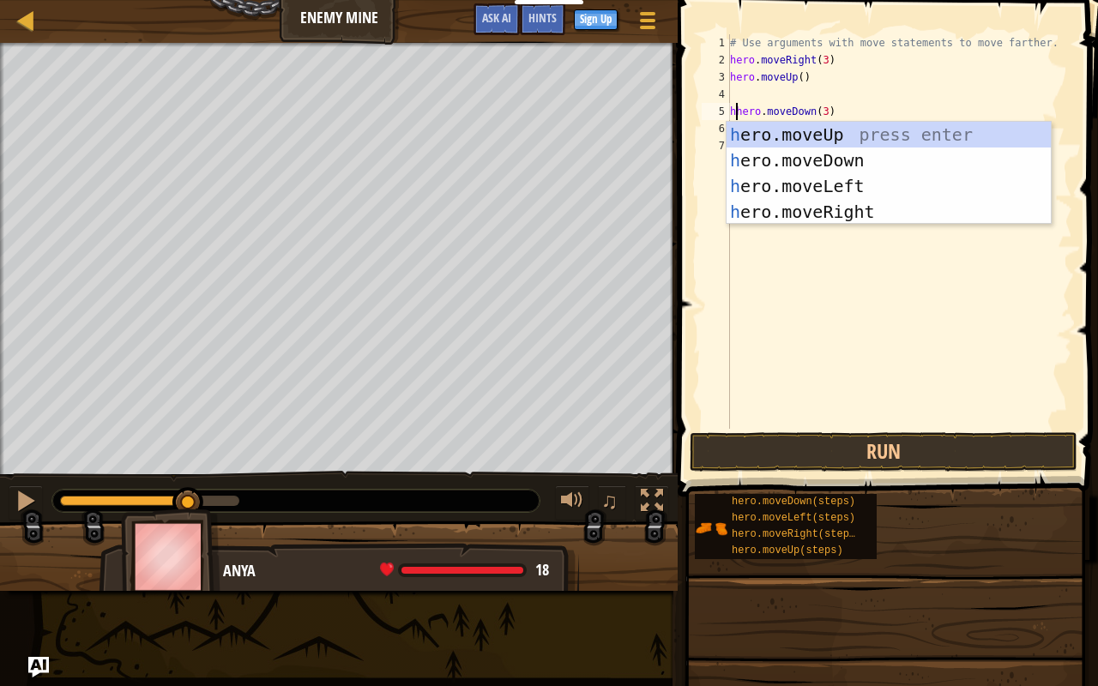
type textarea "hero.moveDown(3)"
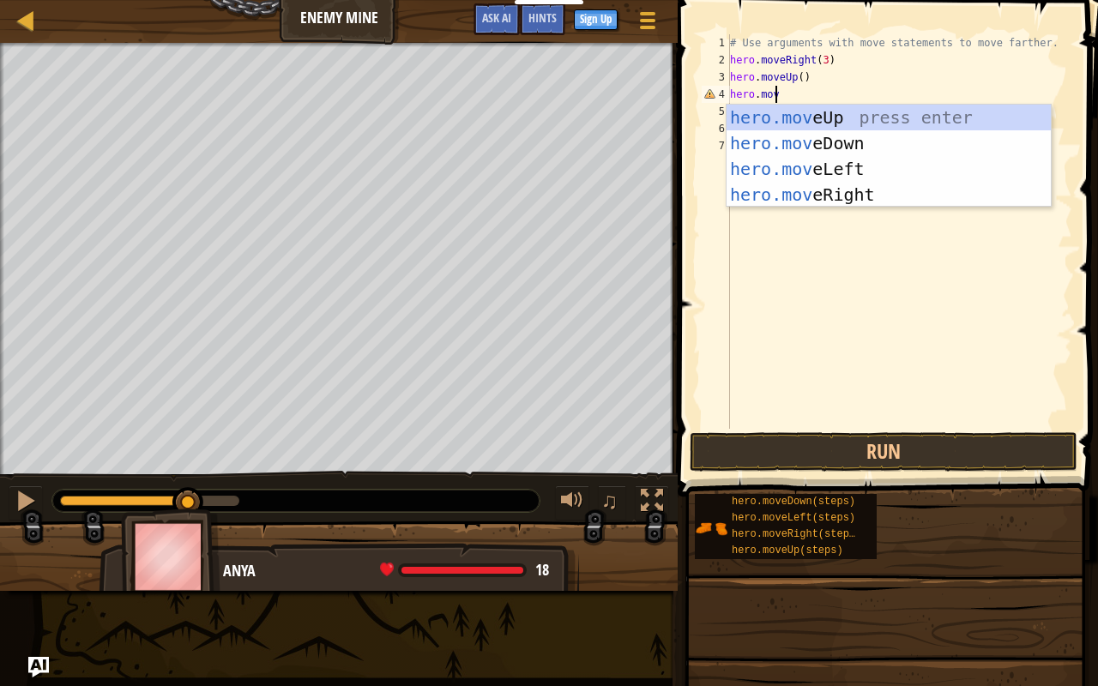
scroll to position [8, 3]
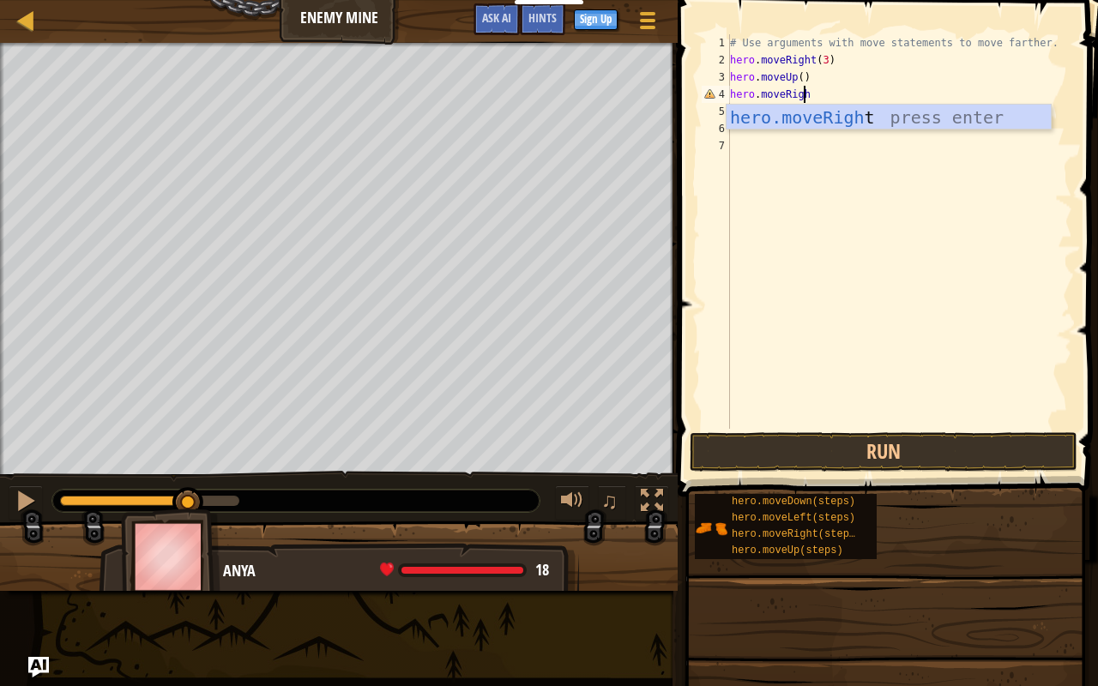
type textarea "hero.moveRight"
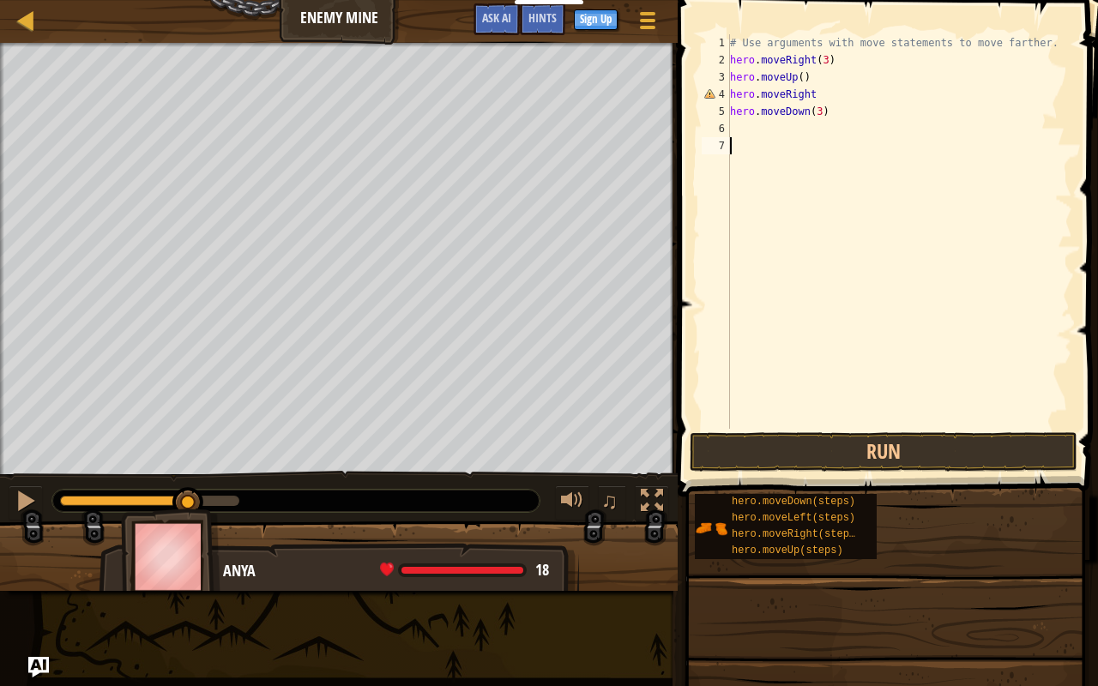
click at [848, 335] on div "# Use arguments with move statements to move farther. hero . moveRight ( 3 ) he…" at bounding box center [900, 248] width 346 height 429
click at [849, 449] on button "Run" at bounding box center [884, 451] width 388 height 39
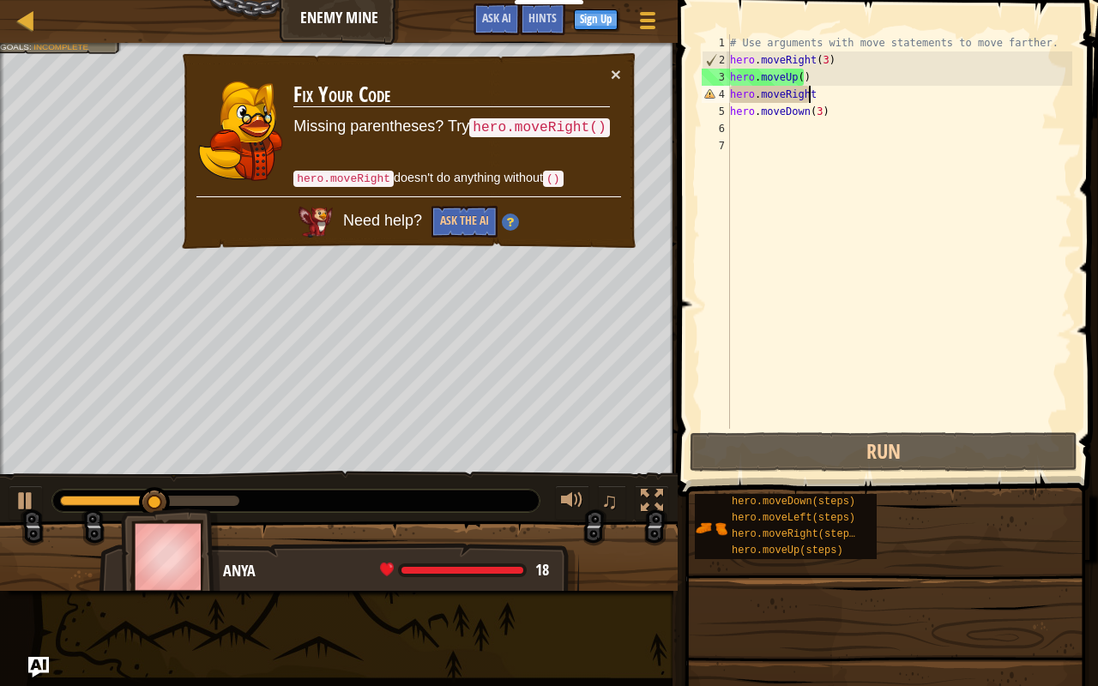
click at [819, 98] on div "# Use arguments with move statements to move farther. hero . moveRight ( 3 ) he…" at bounding box center [900, 248] width 346 height 429
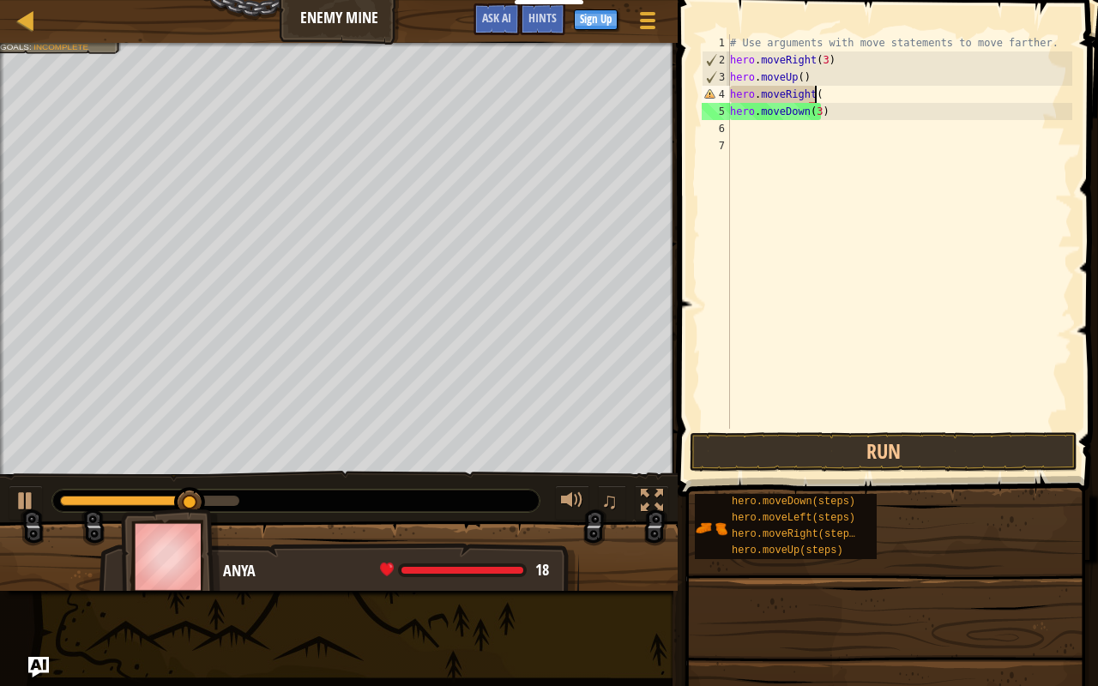
type textarea "hero.moveRight()"
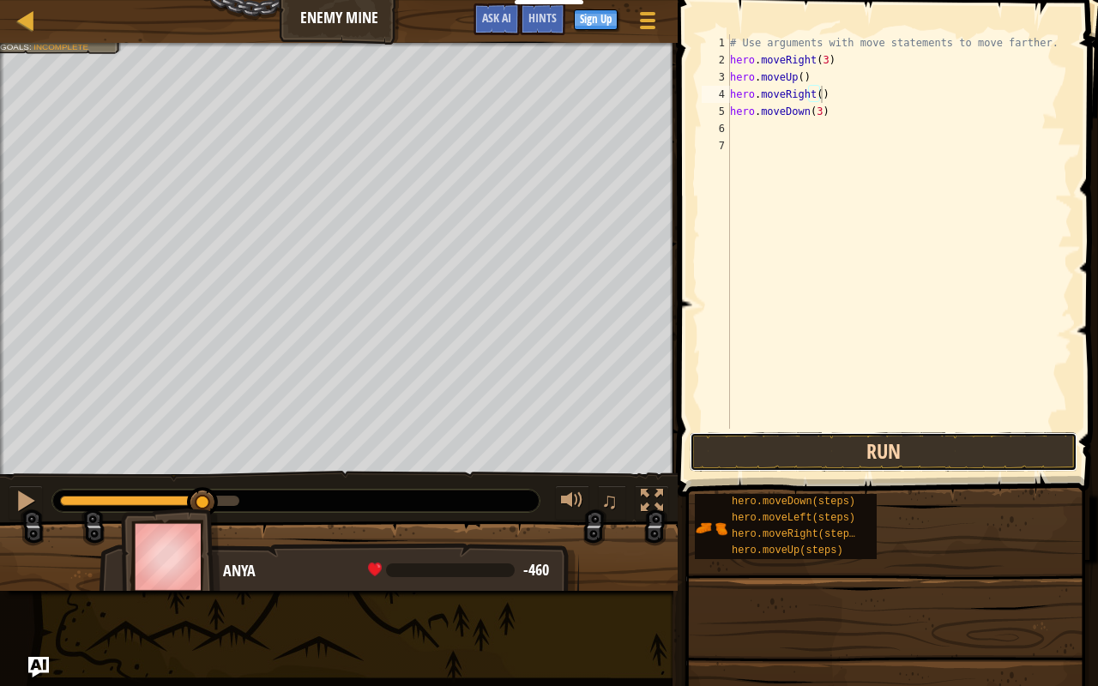
click at [822, 462] on button "Run" at bounding box center [884, 451] width 388 height 39
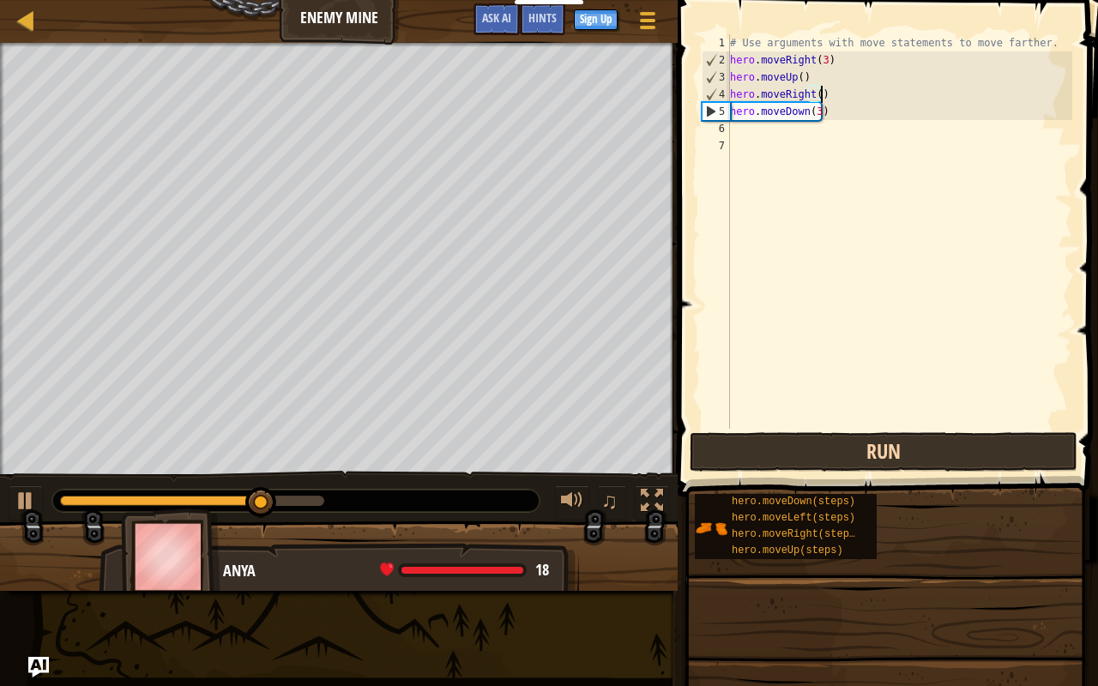
type textarea "hero.moveDown(3)"
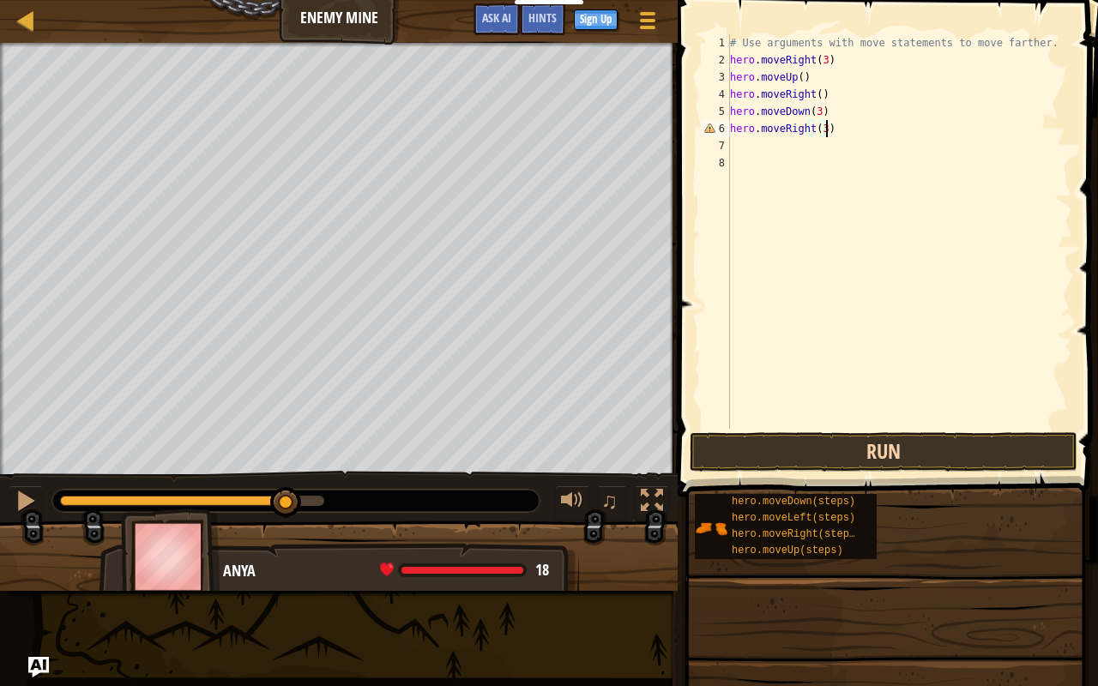
scroll to position [8, 7]
type textarea "hero.moveRight(3)"
click at [822, 462] on button "Run" at bounding box center [884, 451] width 388 height 39
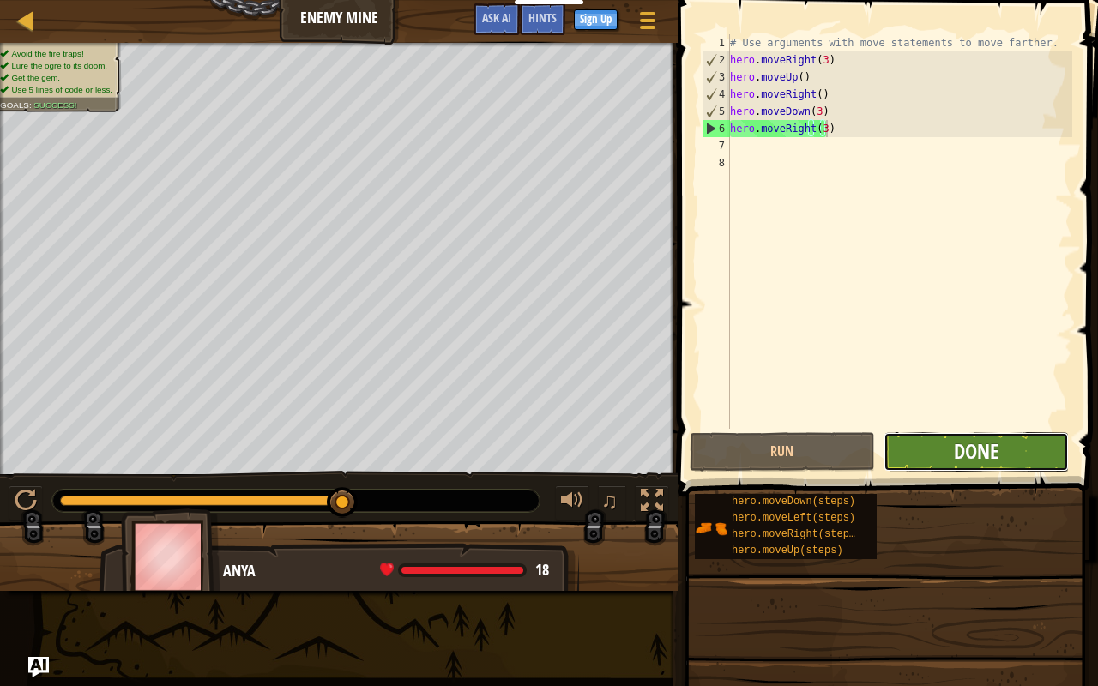
click at [980, 447] on span "Done" at bounding box center [976, 451] width 45 height 27
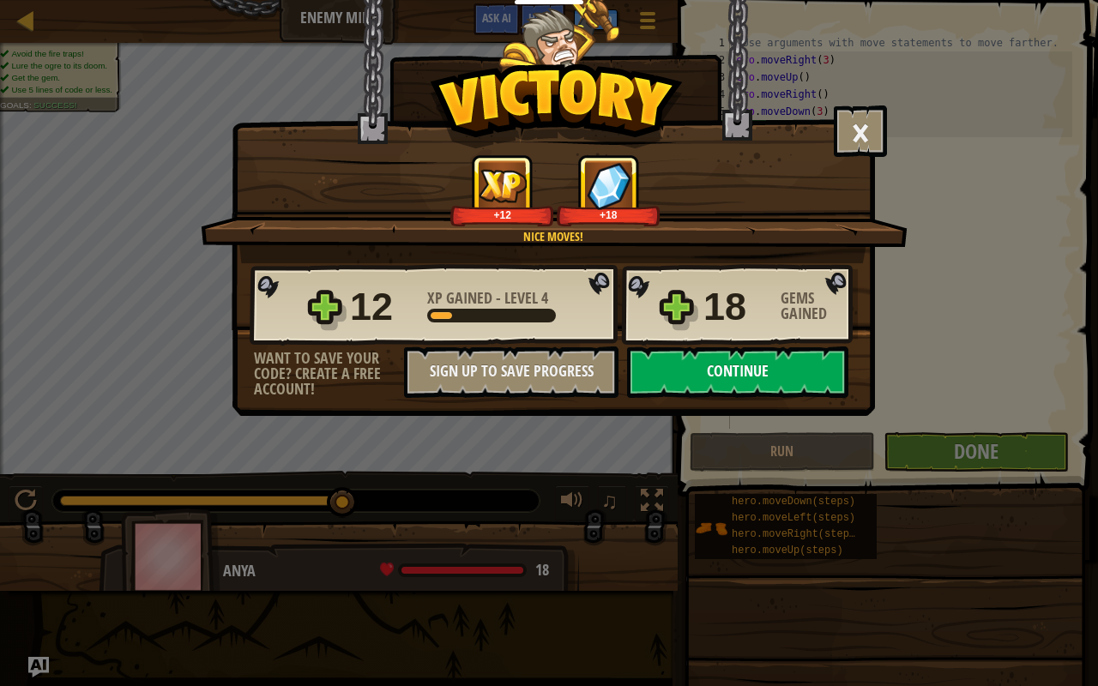
click at [764, 360] on button "Continue" at bounding box center [737, 372] width 221 height 51
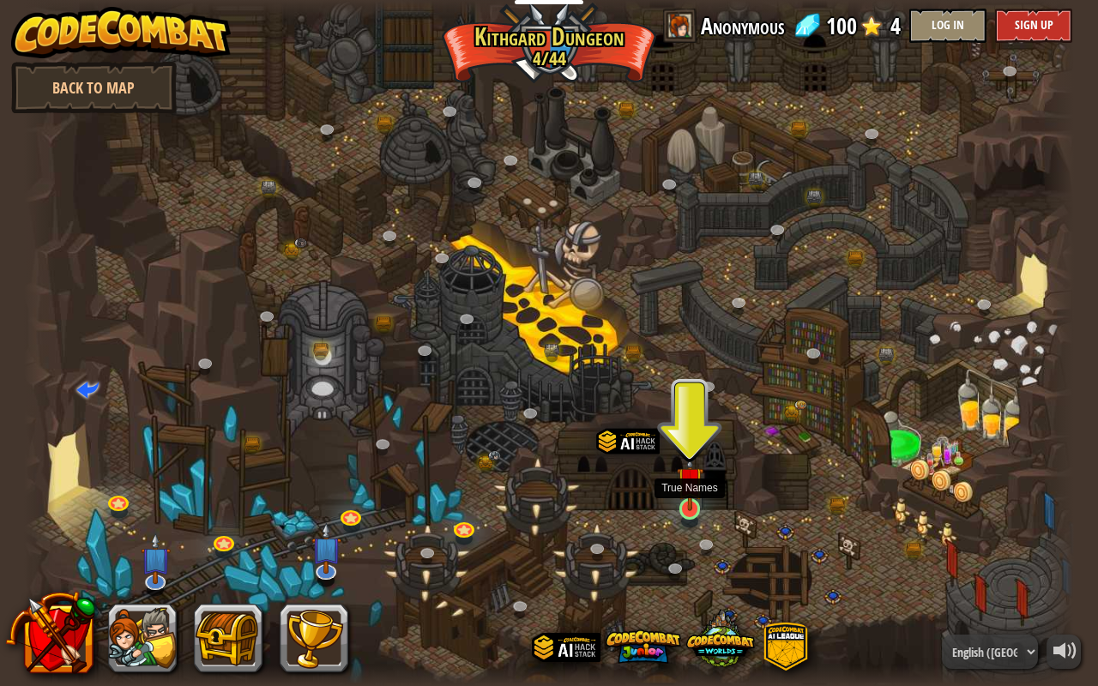
click at [689, 493] on img at bounding box center [690, 481] width 27 height 62
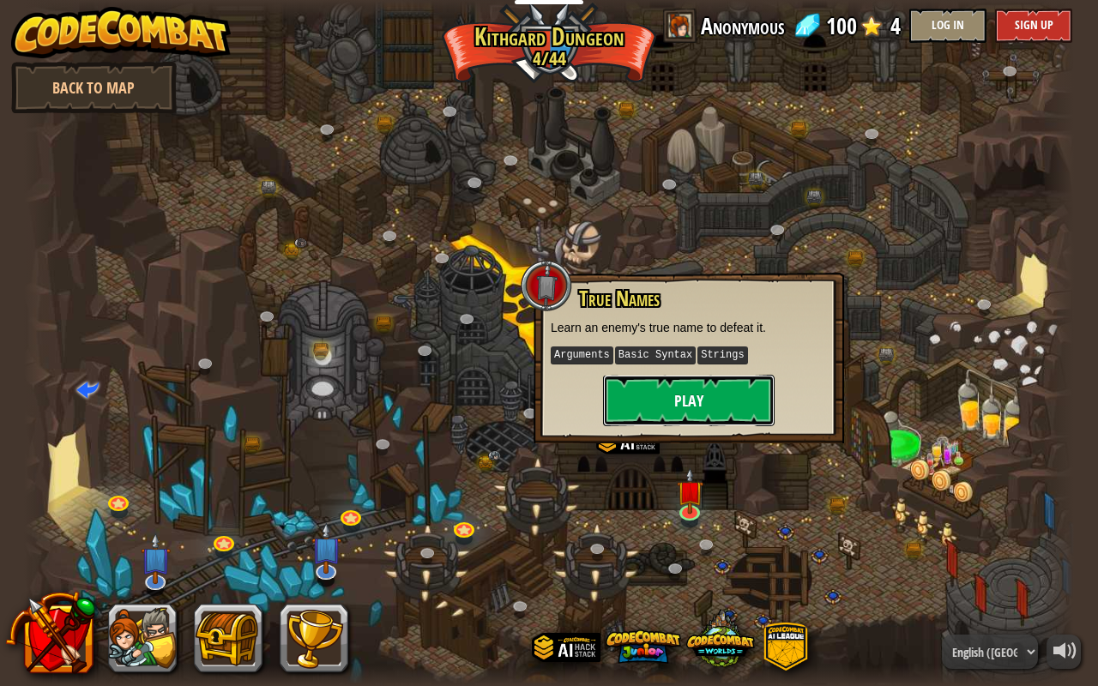
click at [708, 382] on button "Play" at bounding box center [689, 400] width 172 height 51
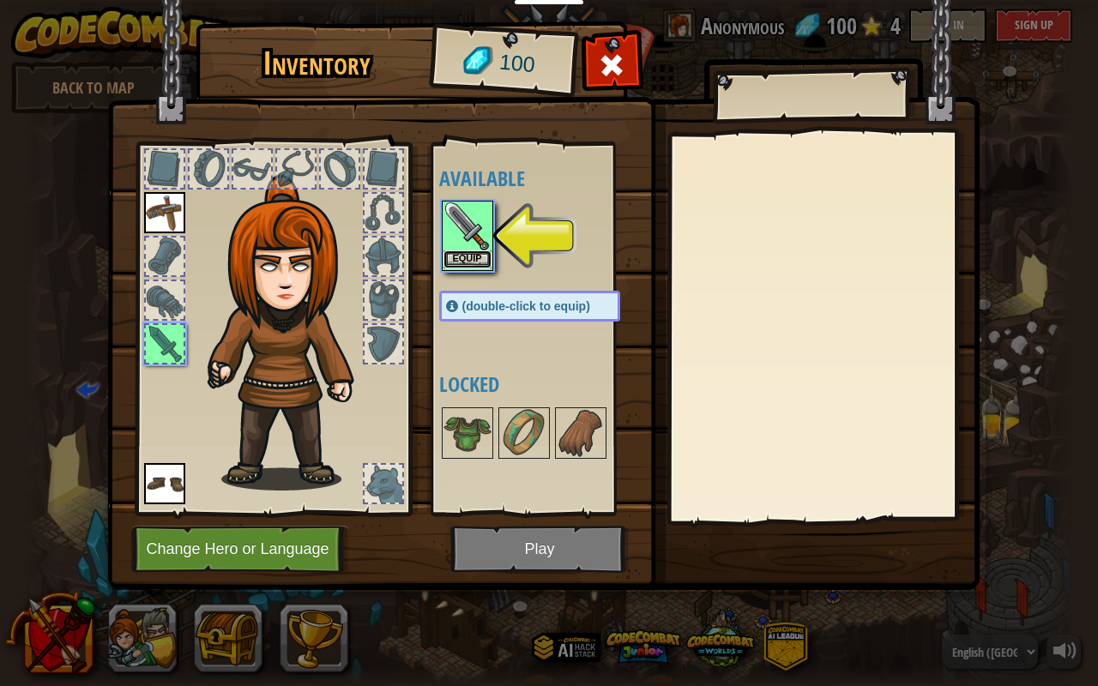
click at [473, 256] on button "Equip" at bounding box center [468, 260] width 48 height 18
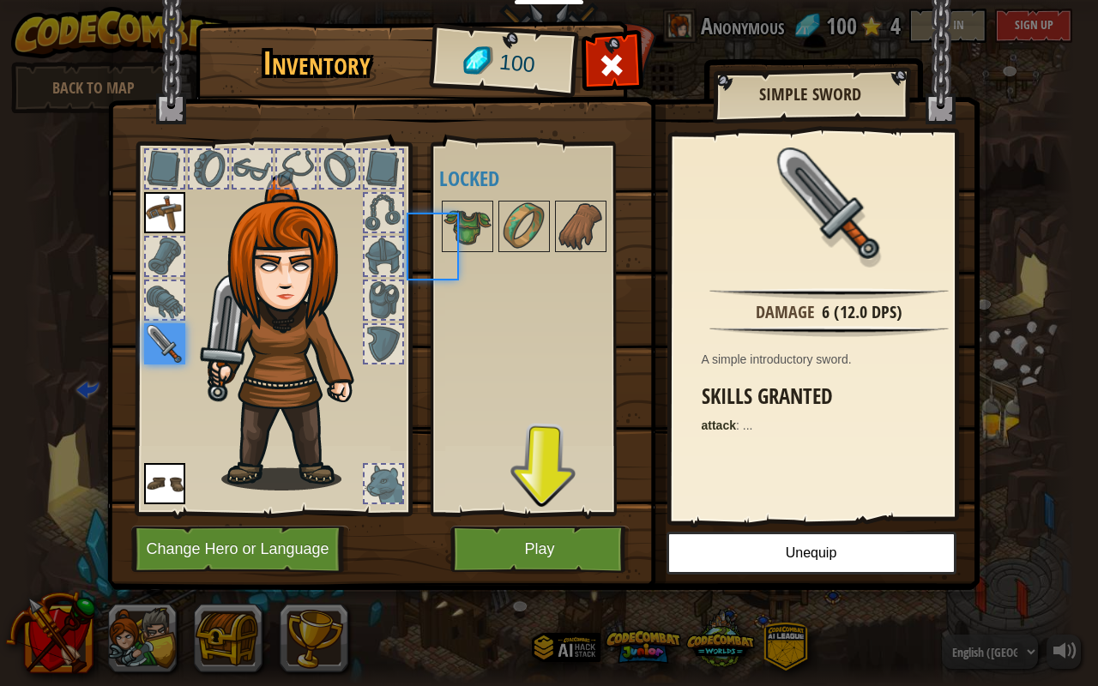
click at [473, 256] on div "Available Equip Equip Equip (double-click to equip) Locked" at bounding box center [546, 329] width 215 height 358
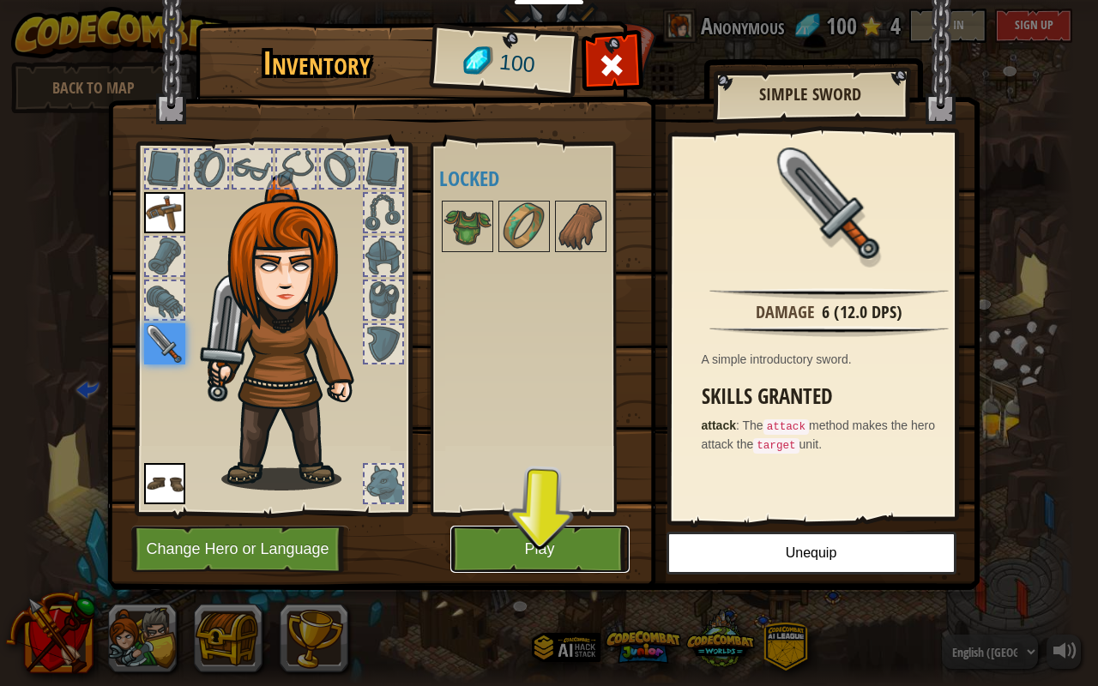
click at [527, 541] on button "Play" at bounding box center [539, 549] width 179 height 47
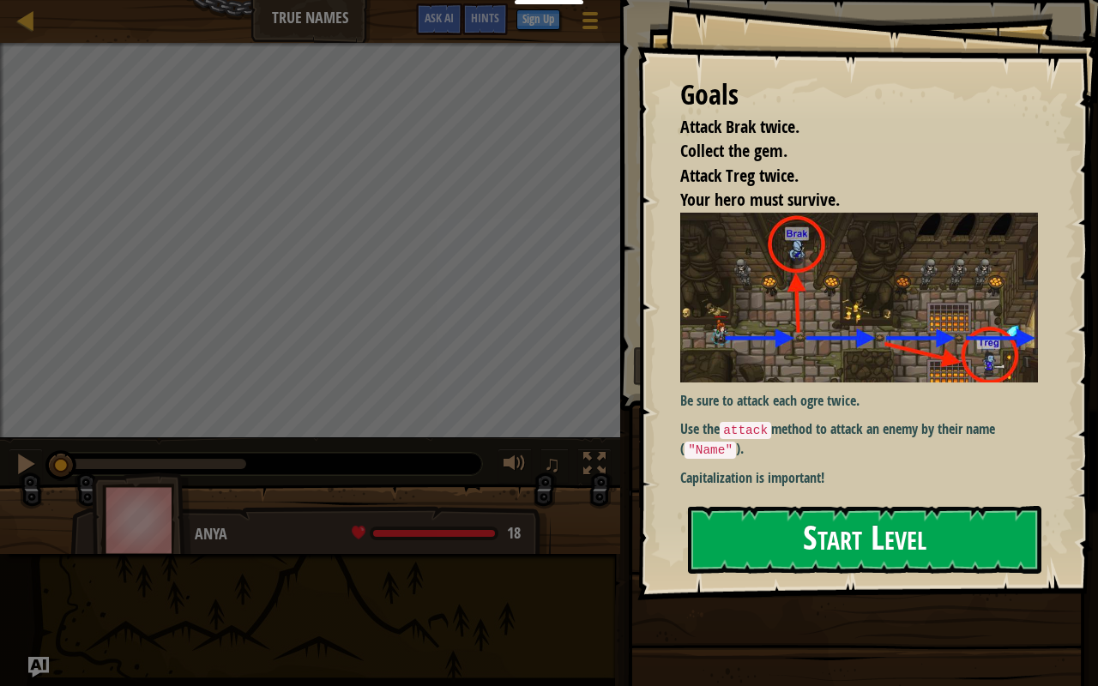
click at [855, 532] on button "Start Level" at bounding box center [864, 540] width 353 height 68
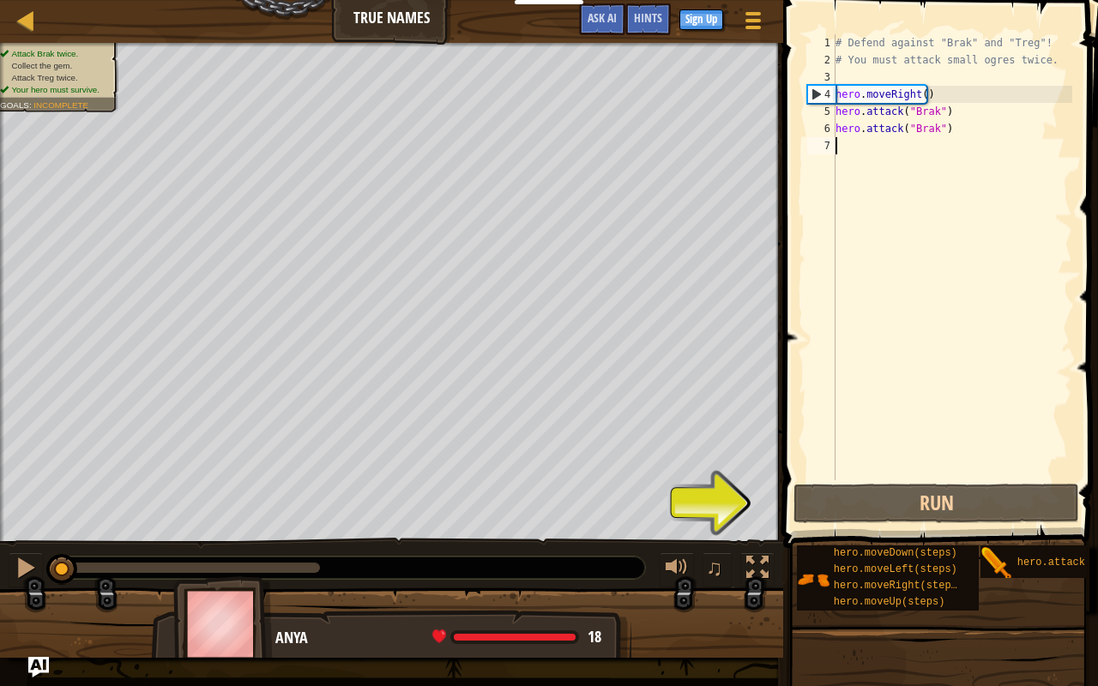
click at [994, 462] on div "# Defend against "Brak" and "Treg"! # You must attack small ogres twice. hero .…" at bounding box center [952, 274] width 240 height 480
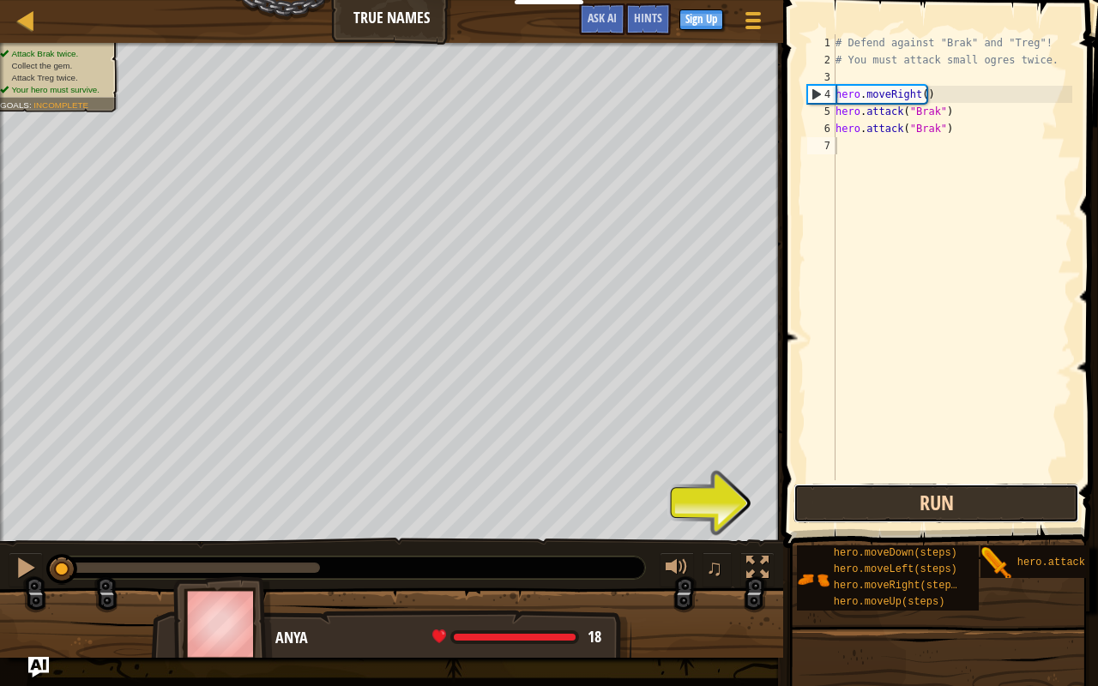
click at [882, 495] on button "Run" at bounding box center [937, 503] width 286 height 39
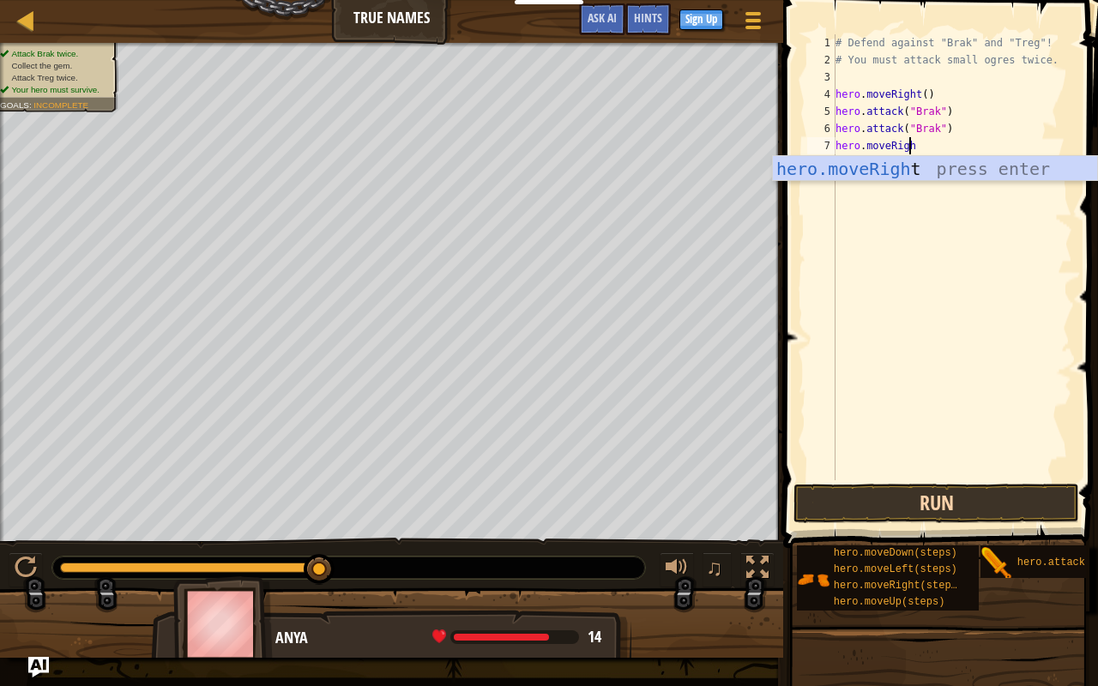
scroll to position [8, 5]
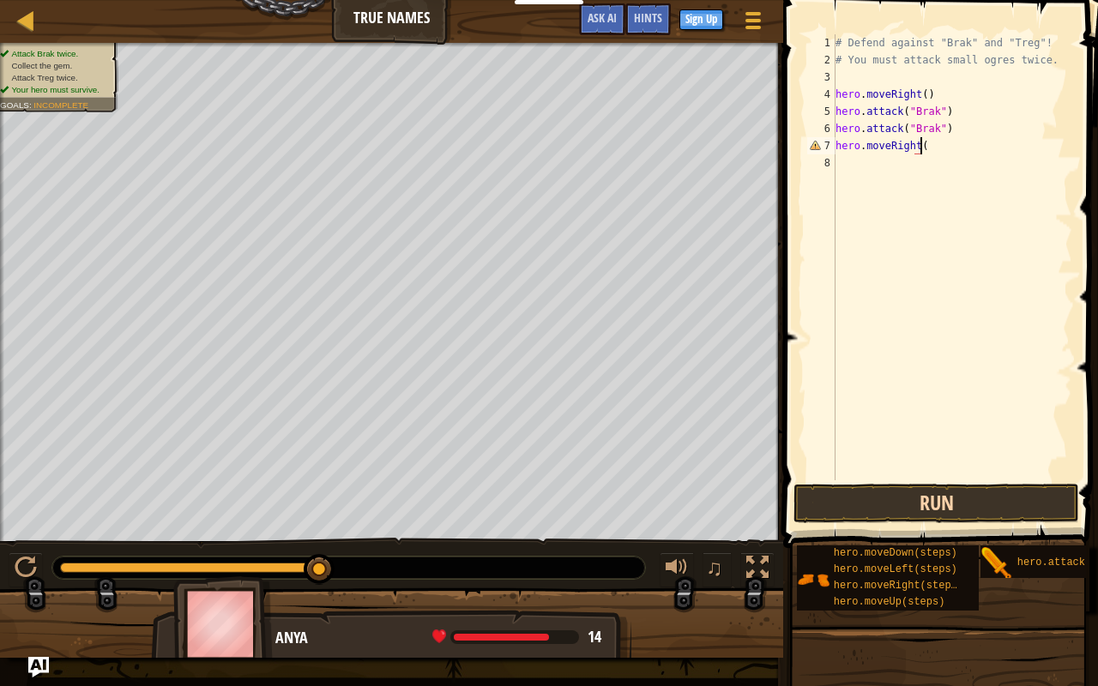
type textarea "hero.moveRight()"
click at [882, 495] on button "Run" at bounding box center [937, 503] width 286 height 39
type textarea "hero.attack("Treg")"
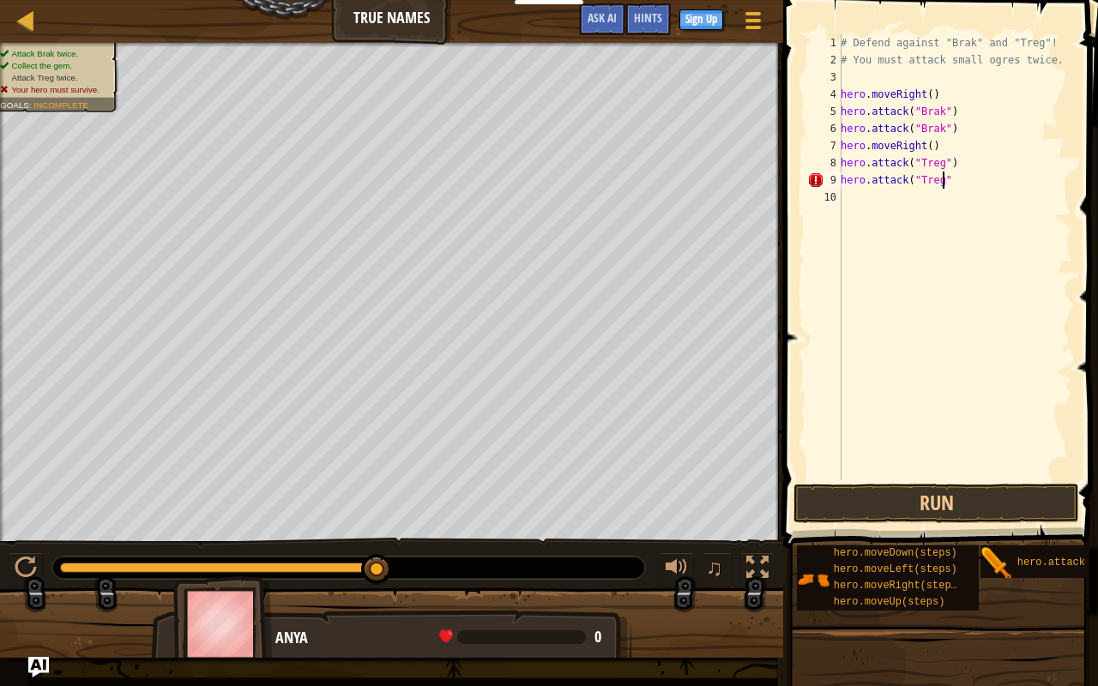
scroll to position [8, 8]
type textarea "hero.attack("Treg")"
click at [890, 499] on button "Run" at bounding box center [937, 503] width 286 height 39
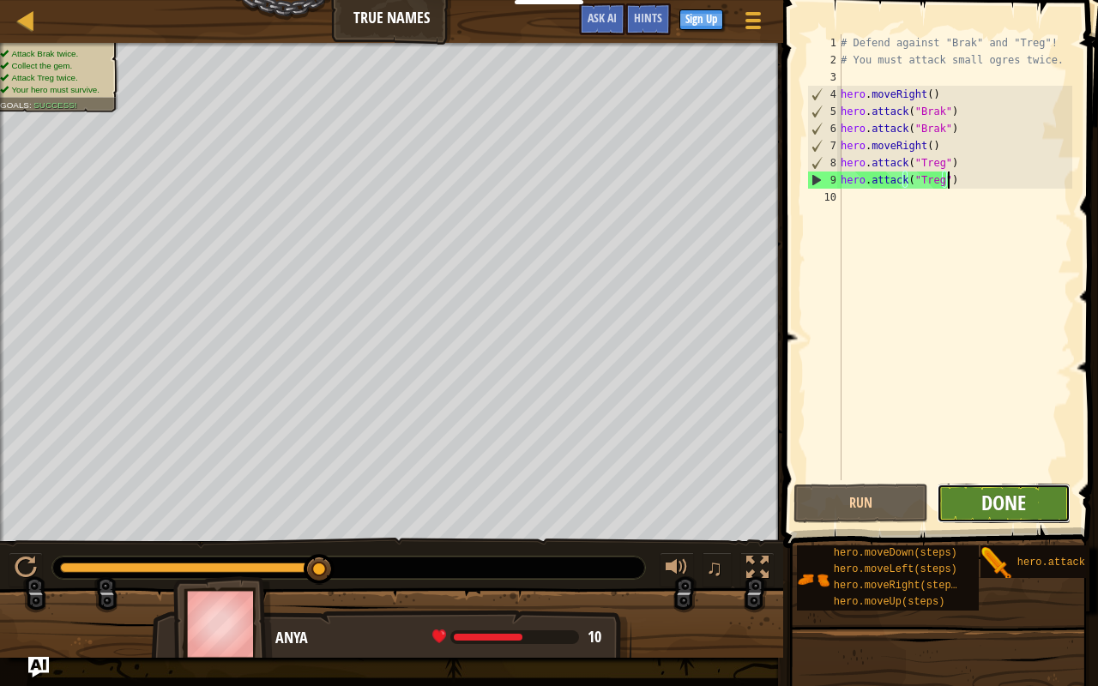
click at [983, 490] on span "Done" at bounding box center [1003, 502] width 45 height 27
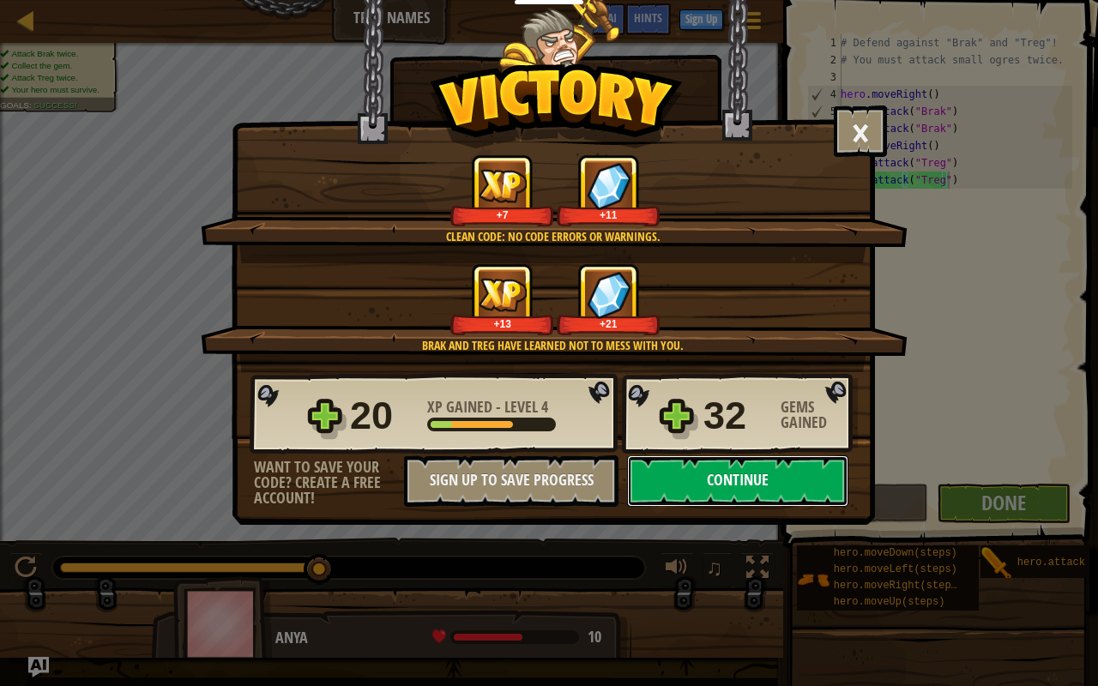
click at [786, 485] on button "Continue" at bounding box center [737, 481] width 221 height 51
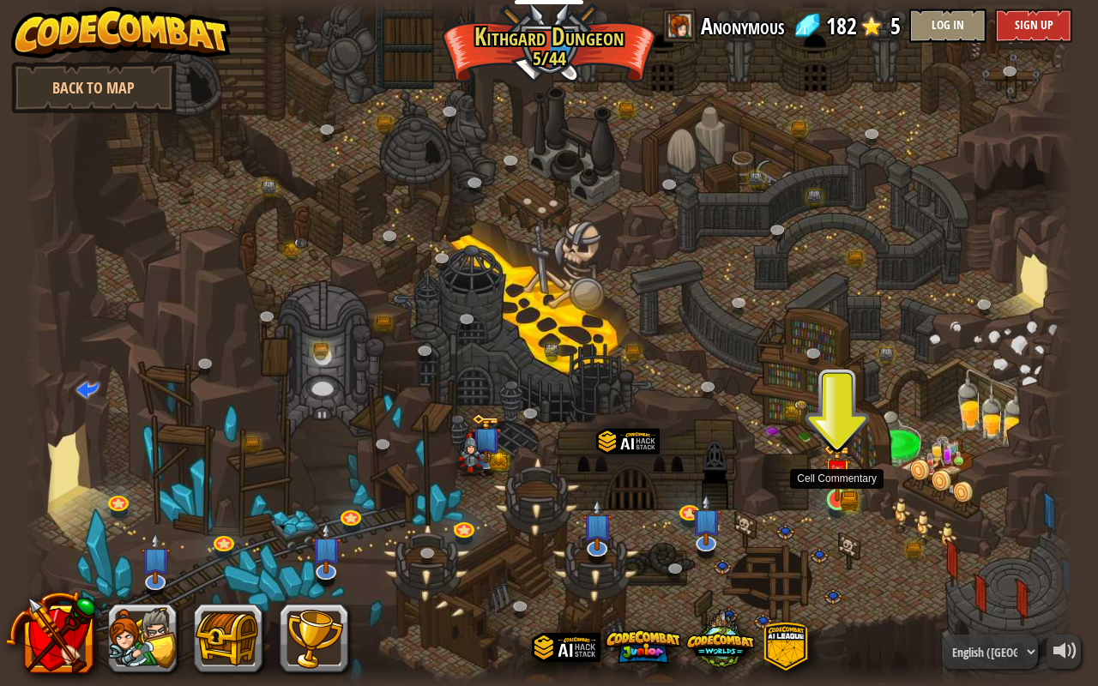
click at [832, 480] on img at bounding box center [837, 472] width 15 height 15
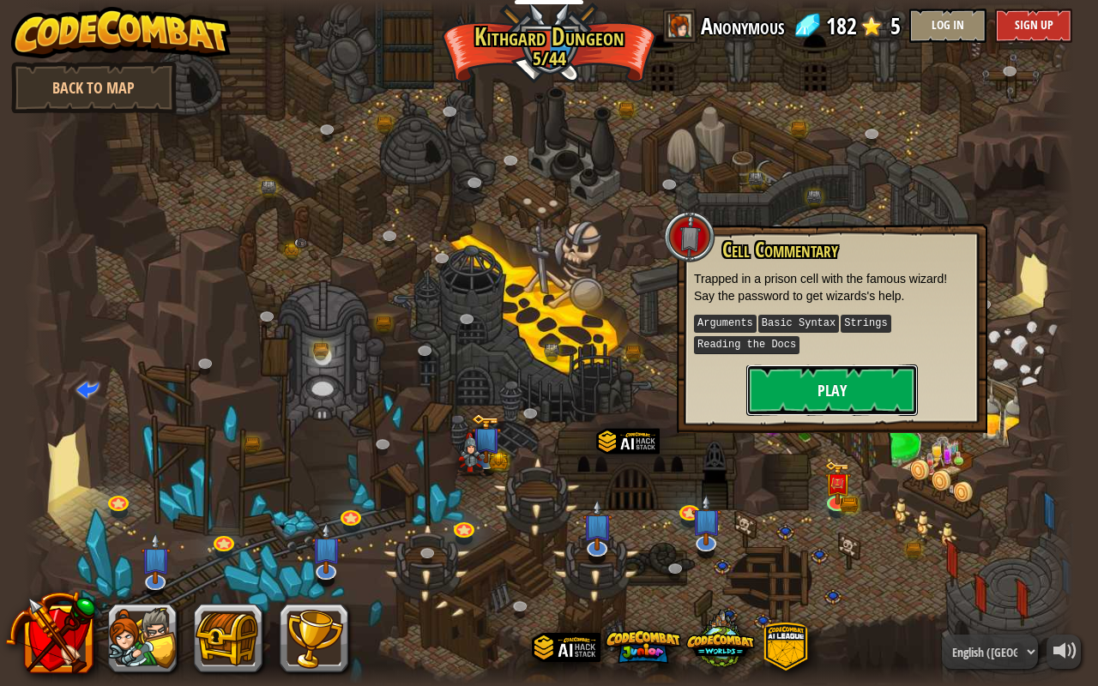
click at [885, 384] on button "Play" at bounding box center [832, 390] width 172 height 51
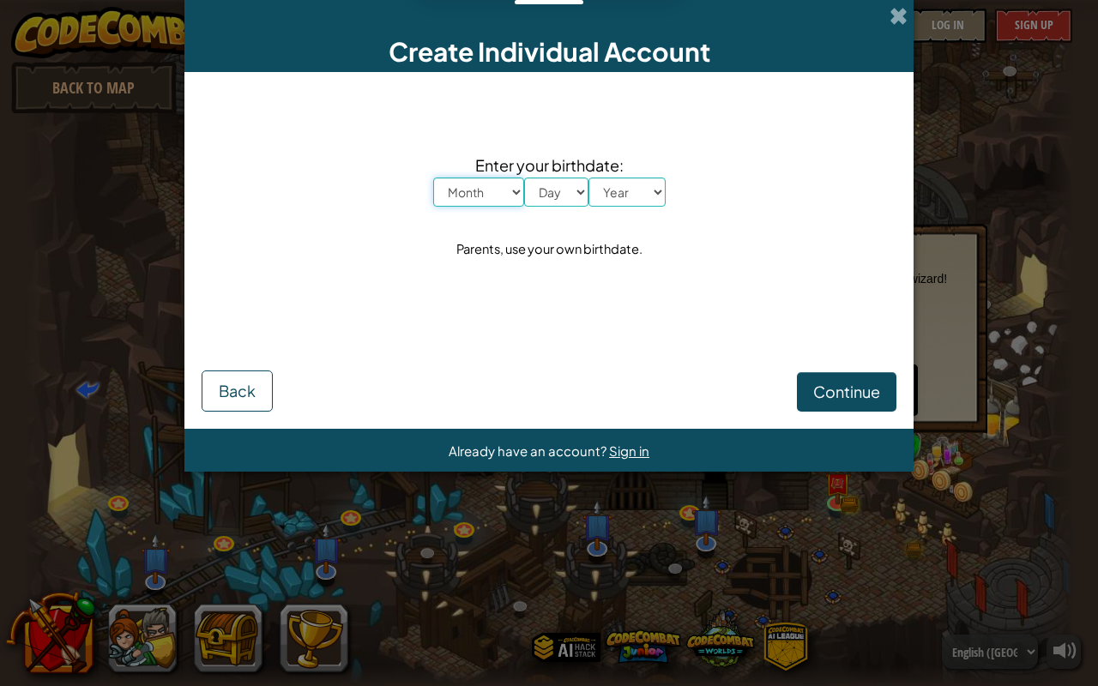
click at [476, 198] on select "Month January February March April May June July August September October Novem…" at bounding box center [478, 192] width 91 height 29
select select "2"
click at [433, 178] on select "Month January February March April May June July August September October Novem…" at bounding box center [478, 192] width 91 height 29
click at [545, 198] on select "Day 1 2 3 4 5 6 7 8 9 10 11 12 13 14 15 16 17 18 19 20 21 22 23 24 25 26 27 28 …" at bounding box center [556, 192] width 64 height 29
select select "1"
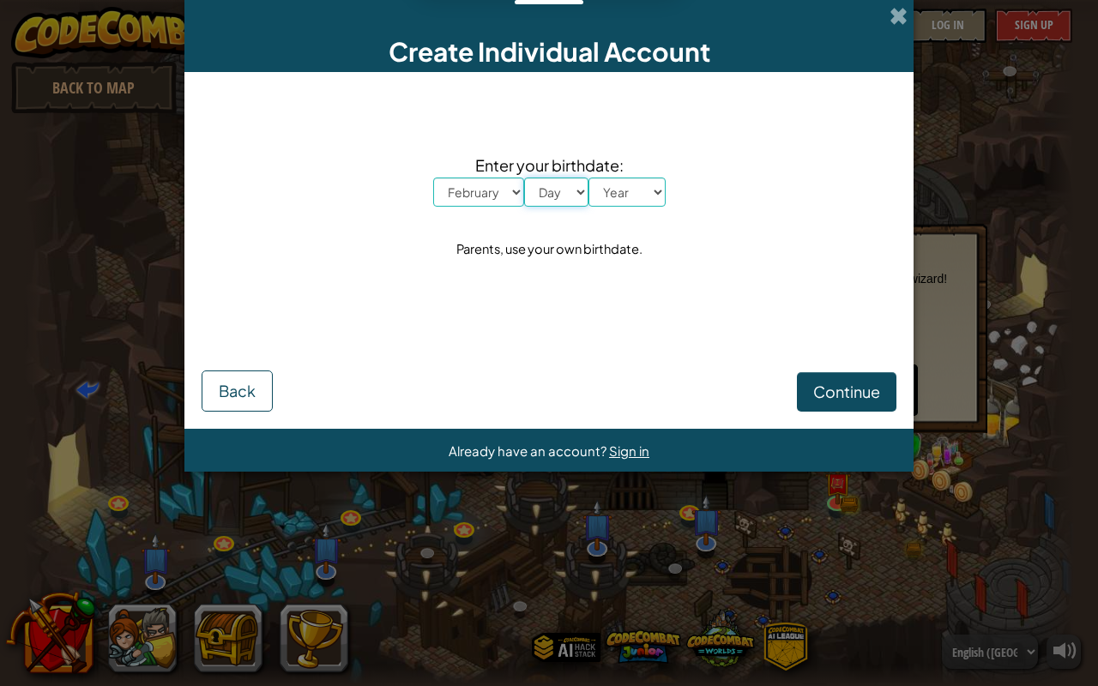
click at [524, 178] on select "Day 1 2 3 4 5 6 7 8 9 10 11 12 13 14 15 16 17 18 19 20 21 22 23 24 25 26 27 28 …" at bounding box center [556, 192] width 64 height 29
click at [617, 182] on select "Year [DATE] 2024 2023 2022 2021 2020 2019 2018 2017 2016 2015 2014 2013 2012 20…" at bounding box center [627, 192] width 77 height 29
select select "1990"
click at [589, 178] on select "Year [DATE] 2024 2023 2022 2021 2020 2019 2018 2017 2016 2015 2014 2013 2012 20…" at bounding box center [627, 192] width 77 height 29
click at [838, 393] on span "Continue" at bounding box center [846, 392] width 67 height 20
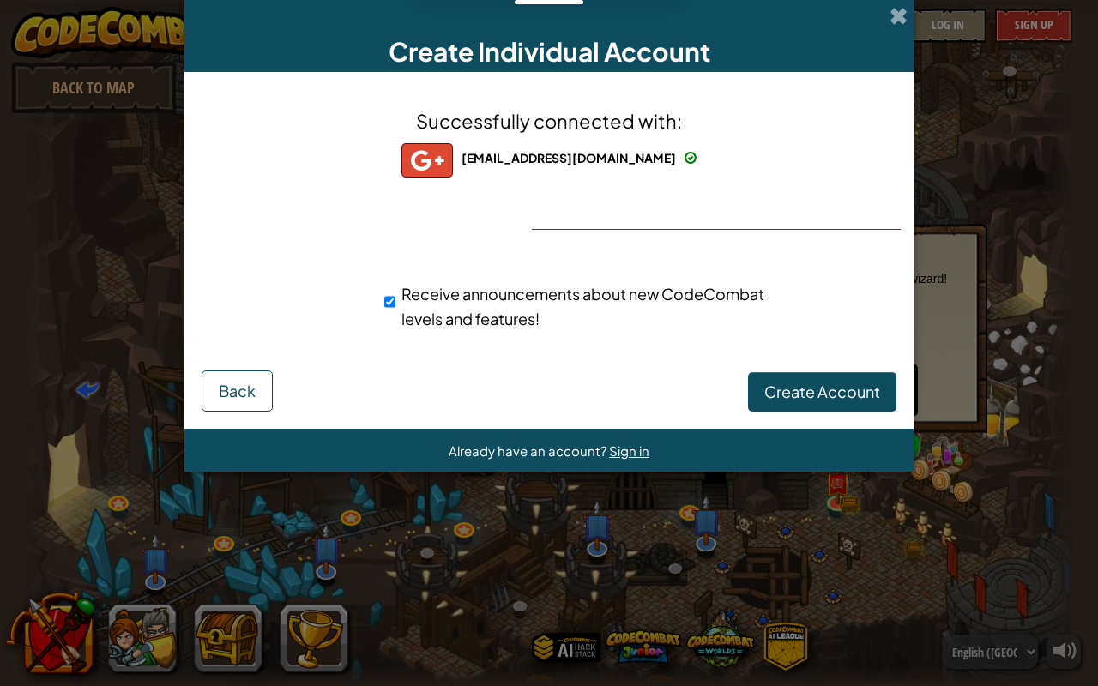
click at [441, 327] on span "Receive announcements about new CodeCombat levels and features!" at bounding box center [583, 306] width 363 height 45
click at [396, 319] on input "Receive announcements about new CodeCombat levels and features!" at bounding box center [389, 302] width 11 height 34
checkbox input "false"
click at [827, 388] on span "Create Account" at bounding box center [822, 392] width 116 height 20
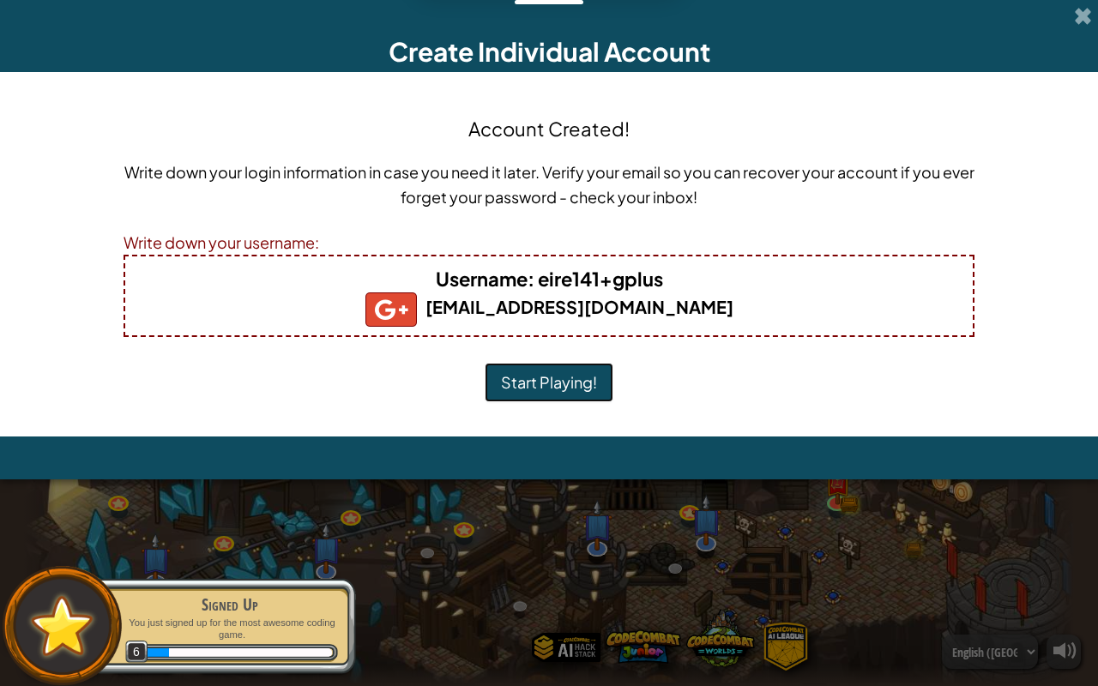
click at [574, 377] on button "Start Playing!" at bounding box center [549, 382] width 129 height 39
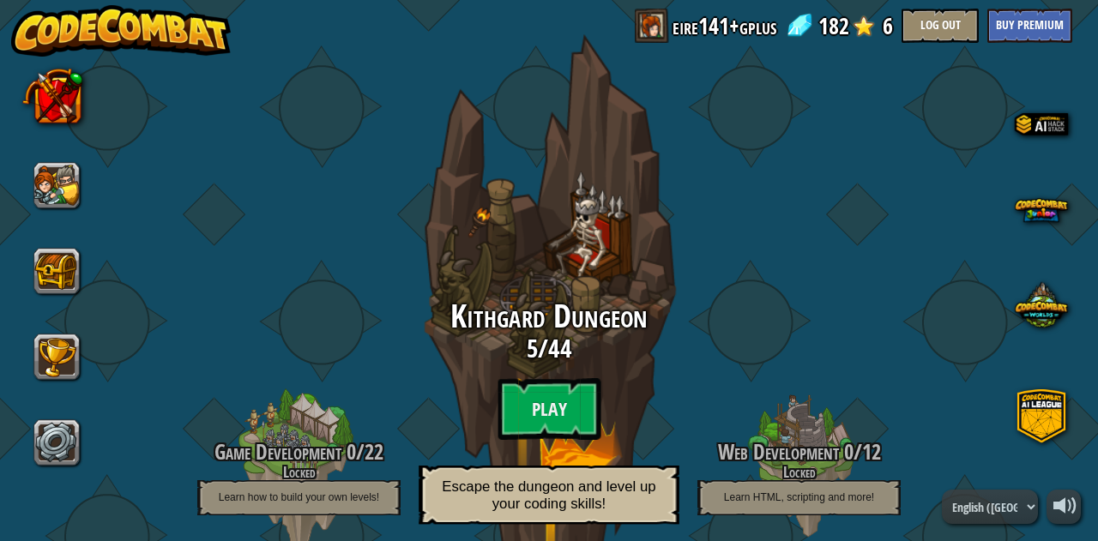
click at [503, 298] on span "Kithgard Dungeon" at bounding box center [548, 316] width 197 height 45
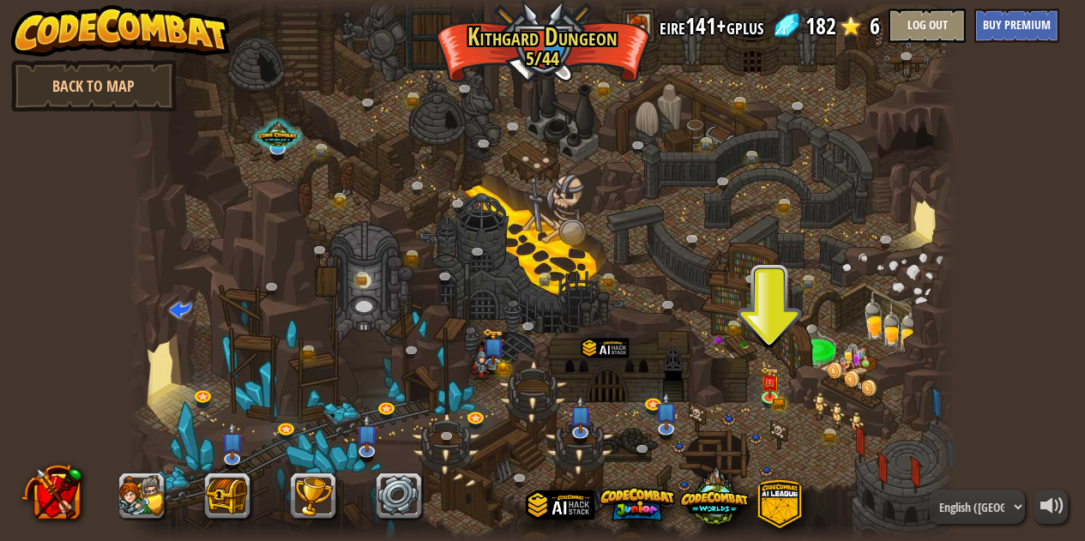
scroll to position [1, 0]
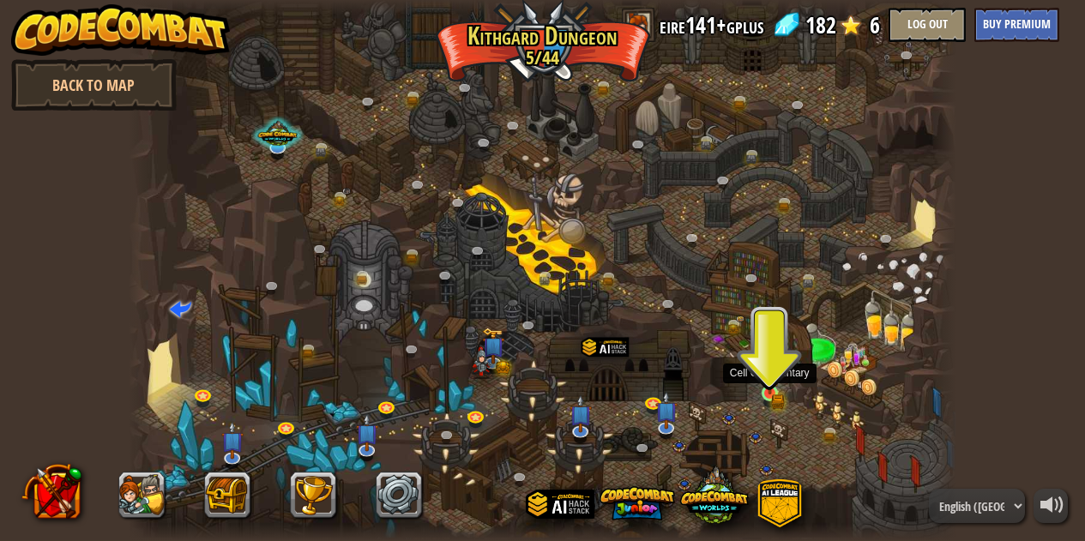
click at [766, 373] on img at bounding box center [770, 374] width 20 height 43
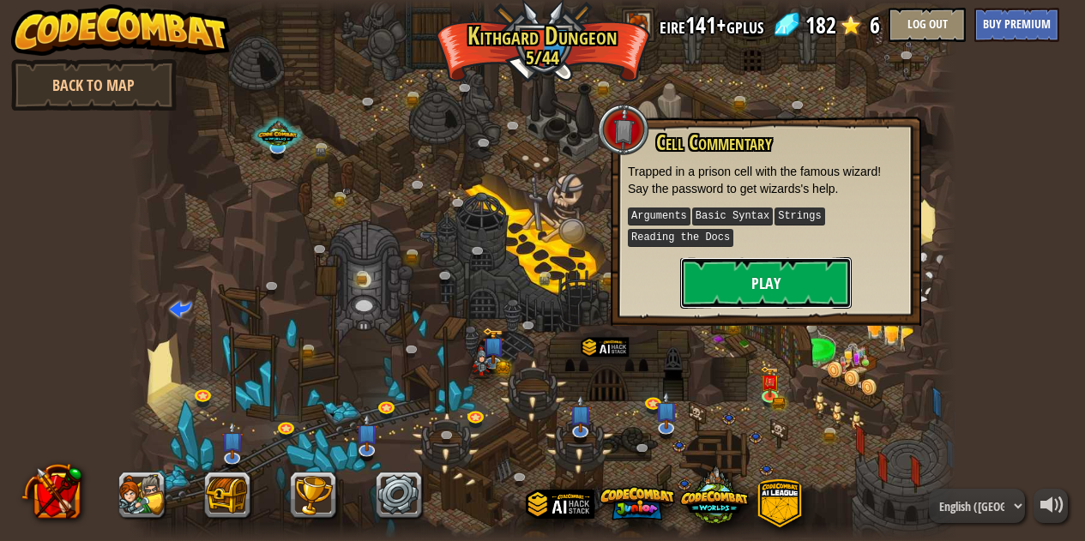
click at [798, 291] on button "Play" at bounding box center [766, 282] width 172 height 51
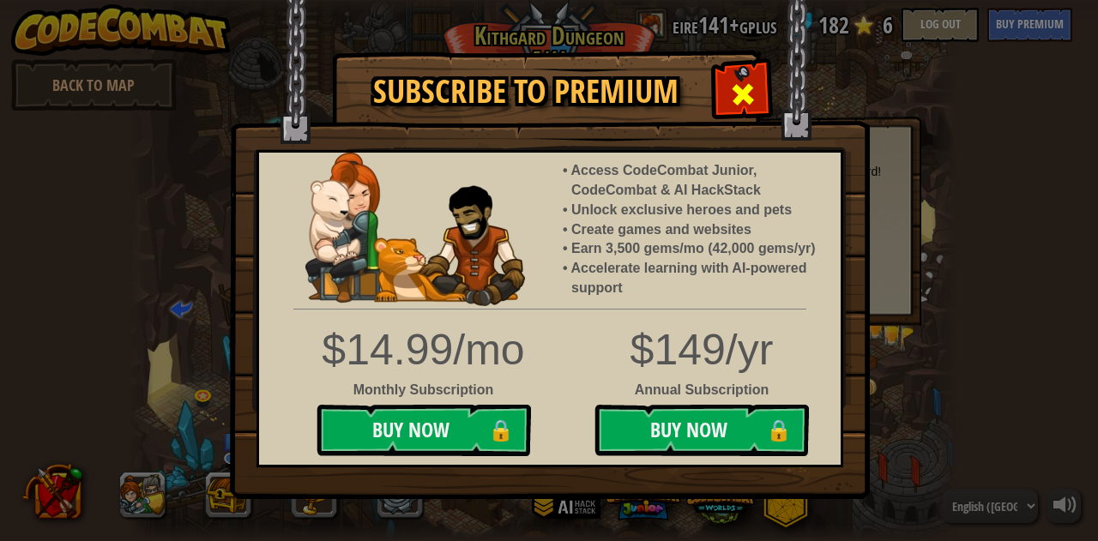
click at [749, 85] on span at bounding box center [742, 94] width 27 height 27
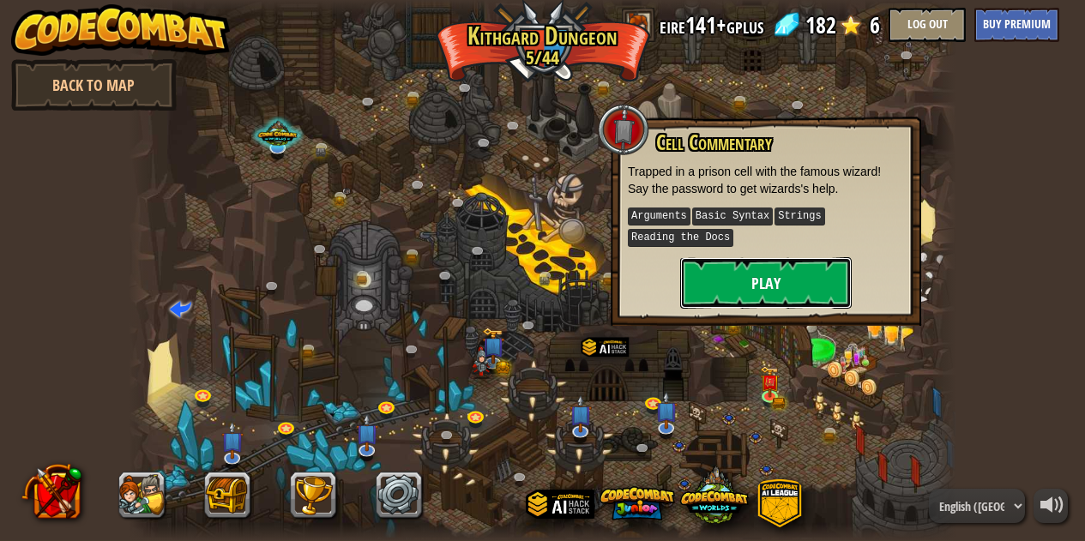
click at [770, 286] on button "Play" at bounding box center [766, 282] width 172 height 51
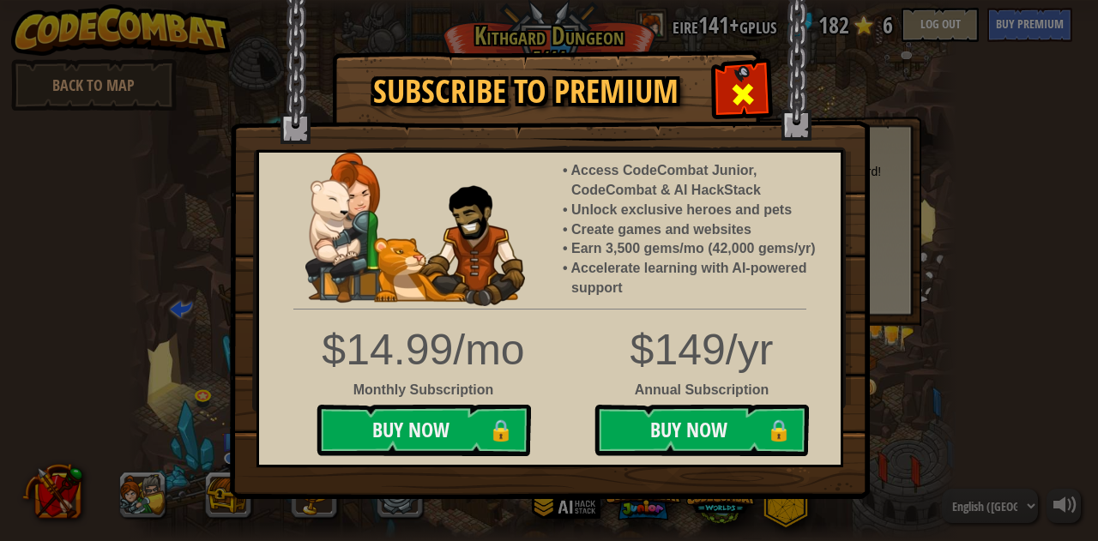
click at [737, 104] on span at bounding box center [742, 94] width 27 height 27
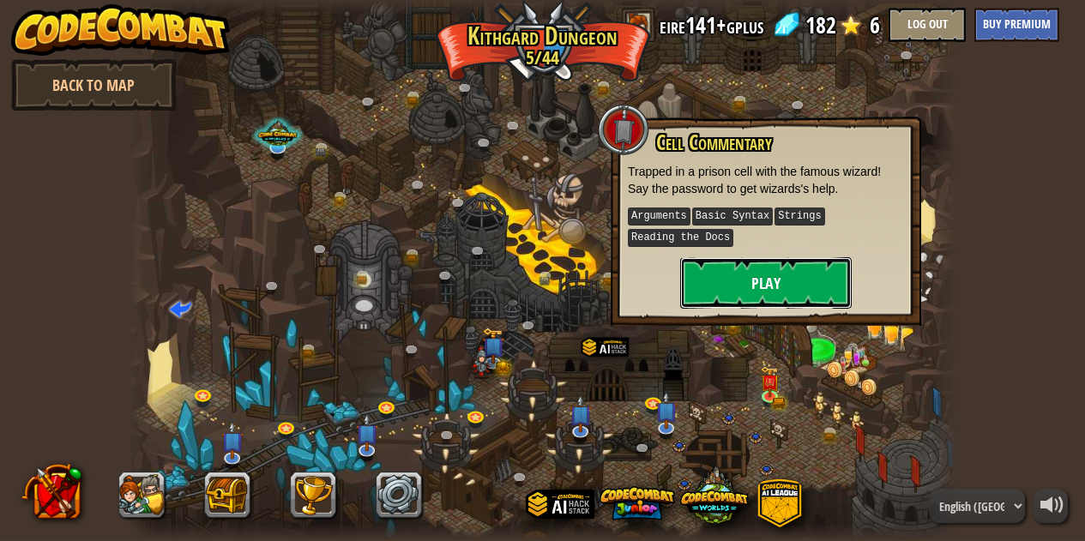
click at [794, 283] on button "Play" at bounding box center [766, 282] width 172 height 51
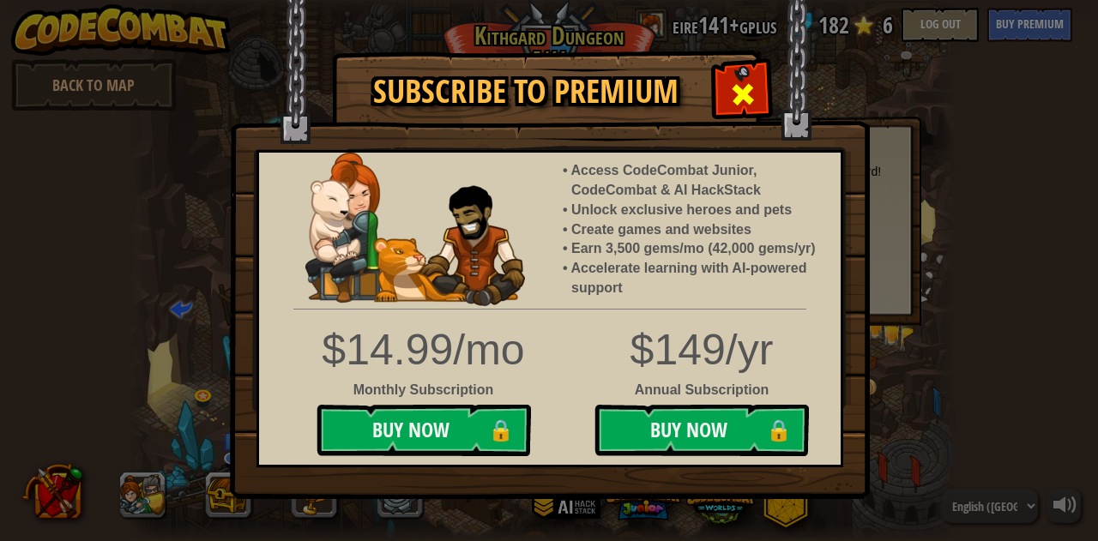
click at [741, 85] on span at bounding box center [742, 94] width 27 height 27
